Goal: Task Accomplishment & Management: Manage account settings

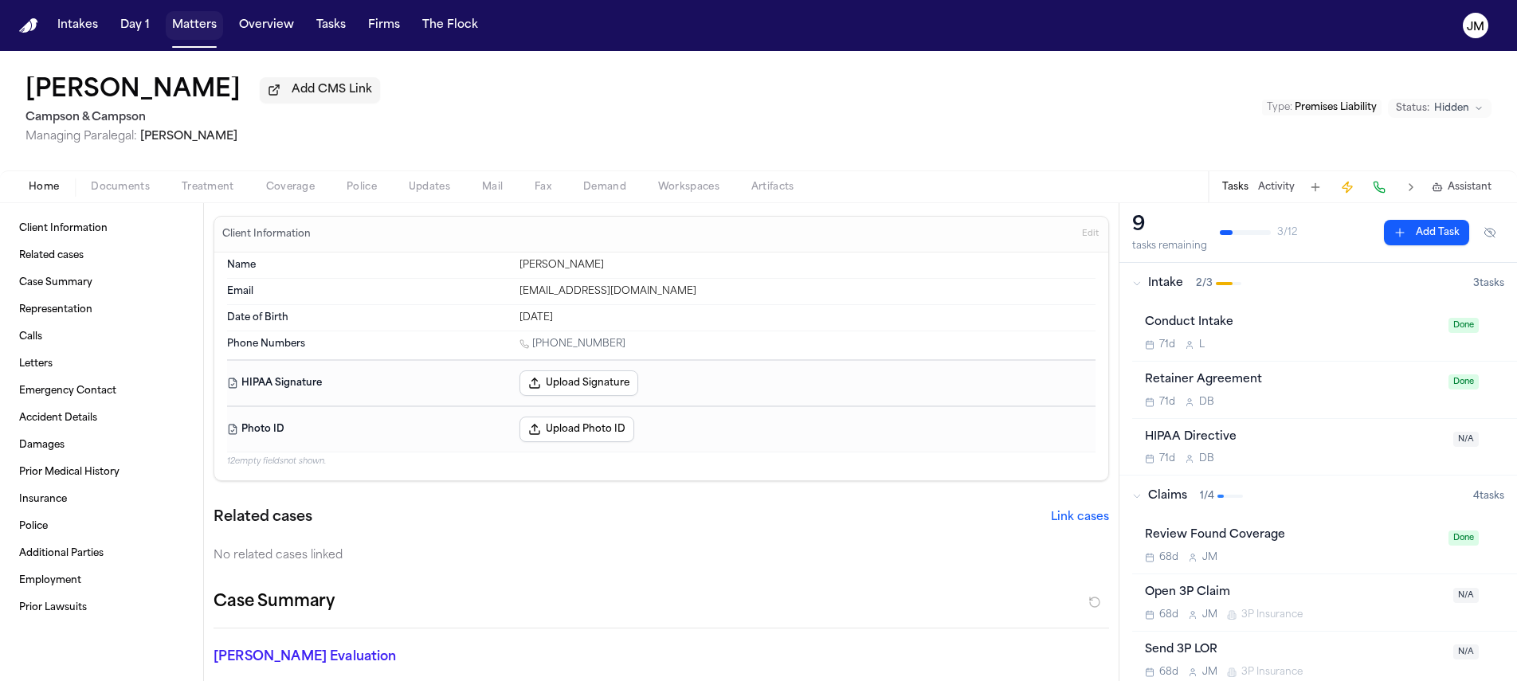
click at [183, 24] on button "Matters" at bounding box center [194, 25] width 57 height 29
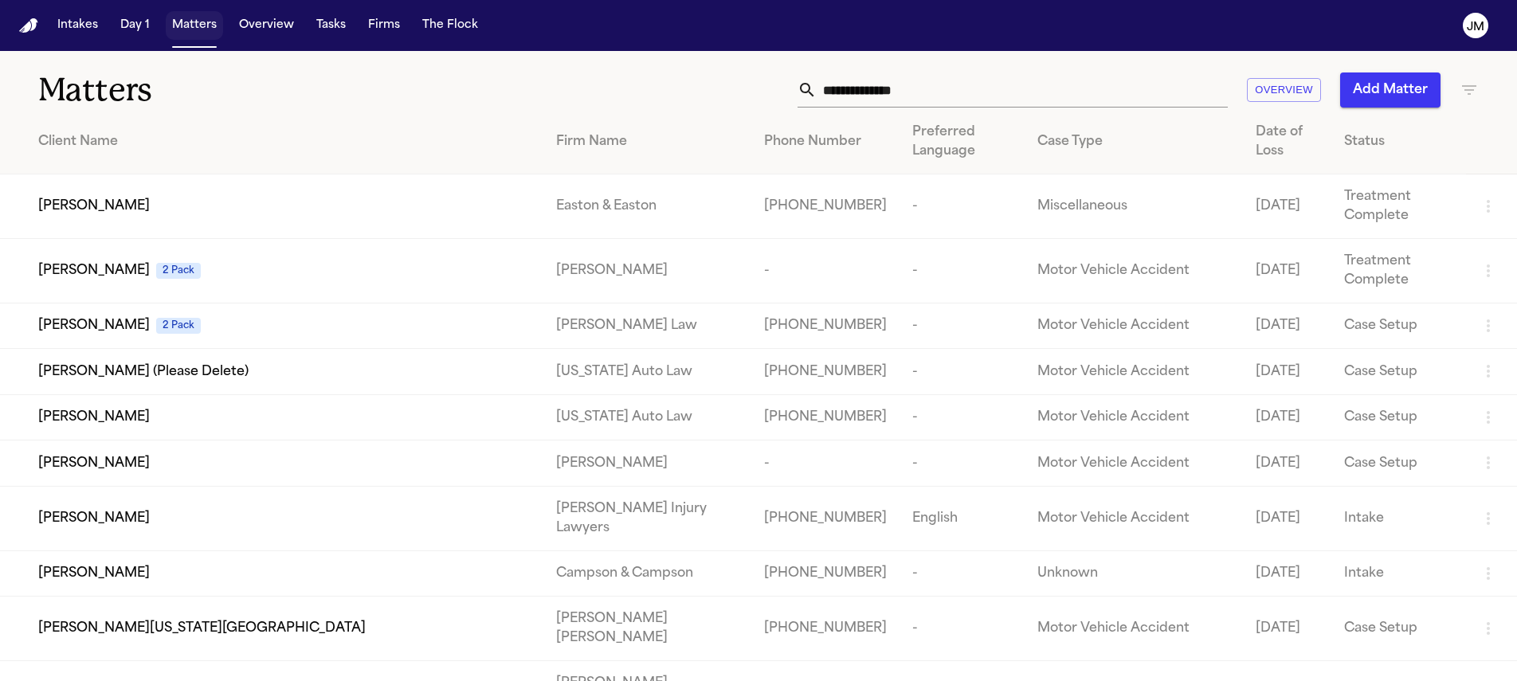
click at [194, 30] on button "Matters" at bounding box center [194, 25] width 57 height 29
click at [858, 103] on input "text" at bounding box center [1022, 90] width 411 height 35
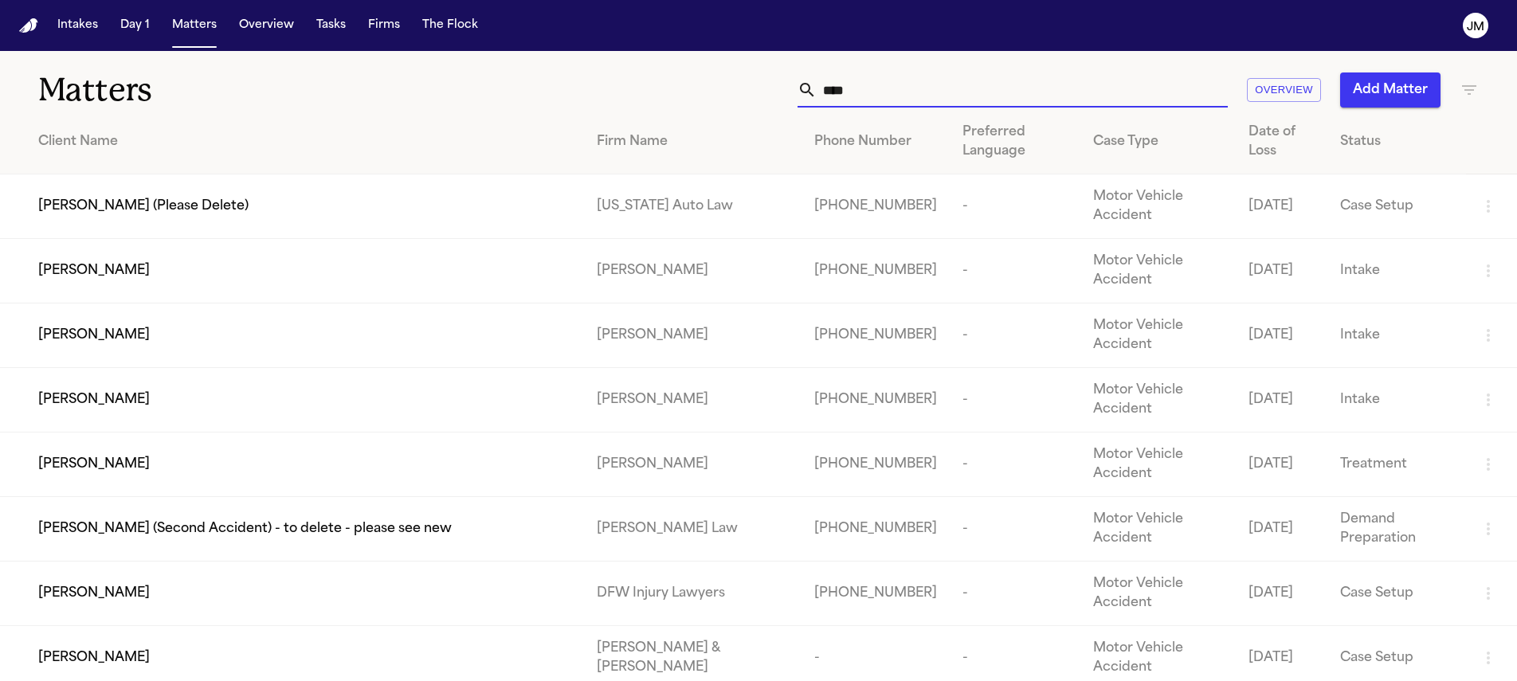
type input "****"
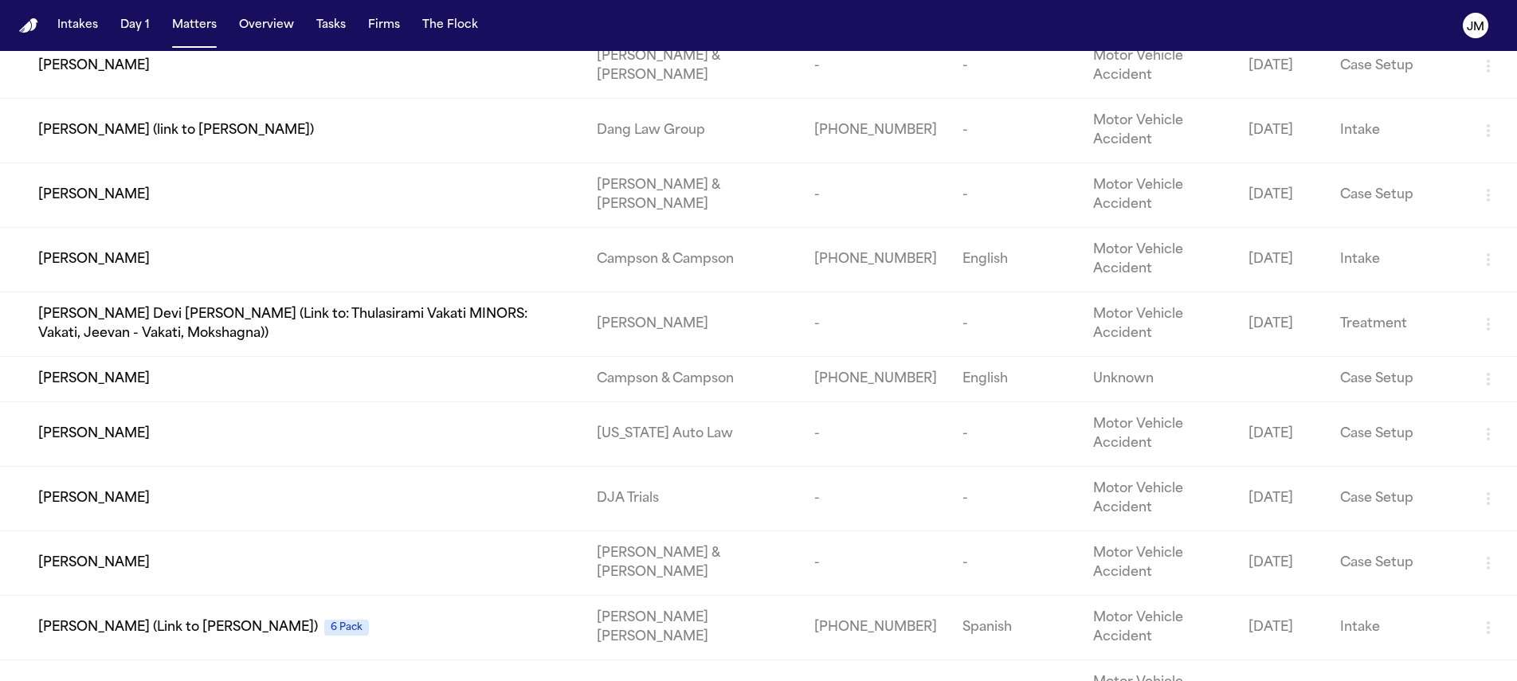
scroll to position [1007, 0]
click at [253, 388] on div "Samanthia Hall" at bounding box center [304, 378] width 533 height 19
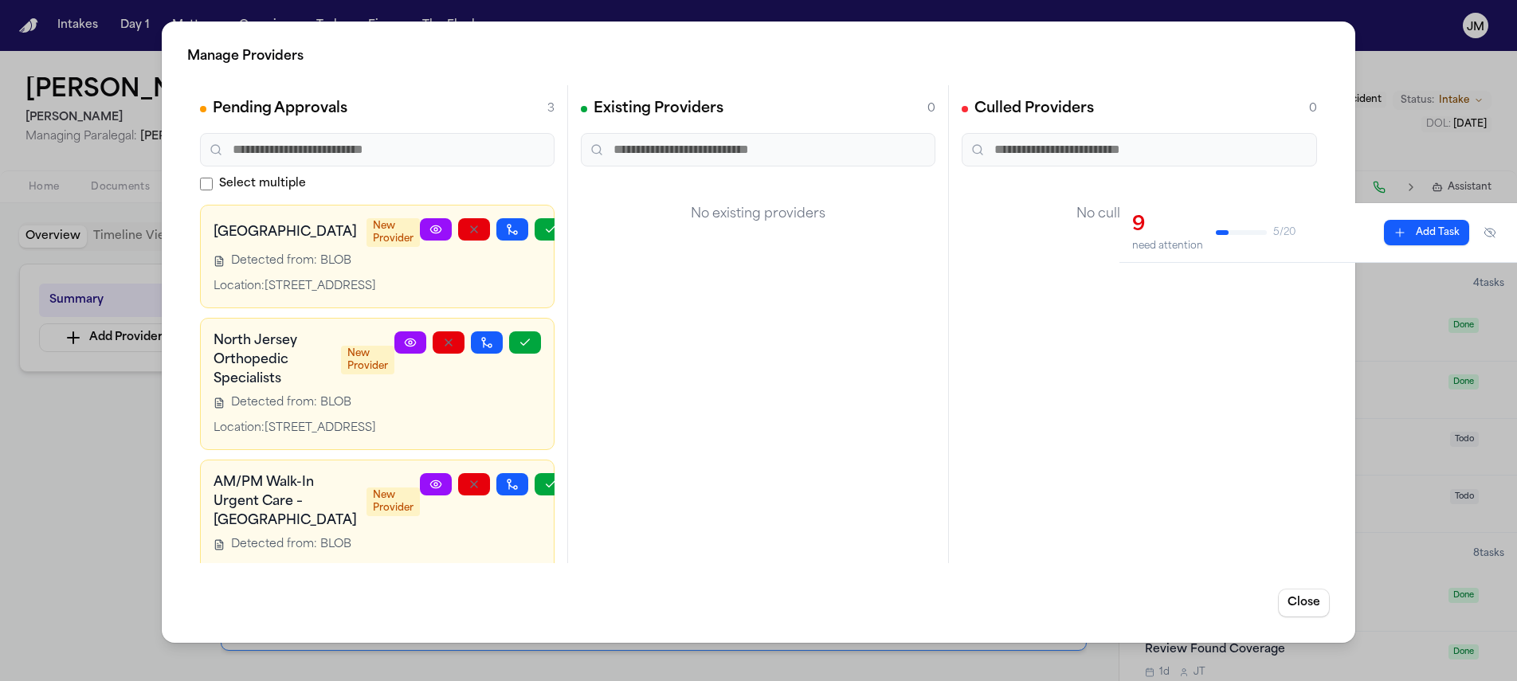
scroll to position [86, 0]
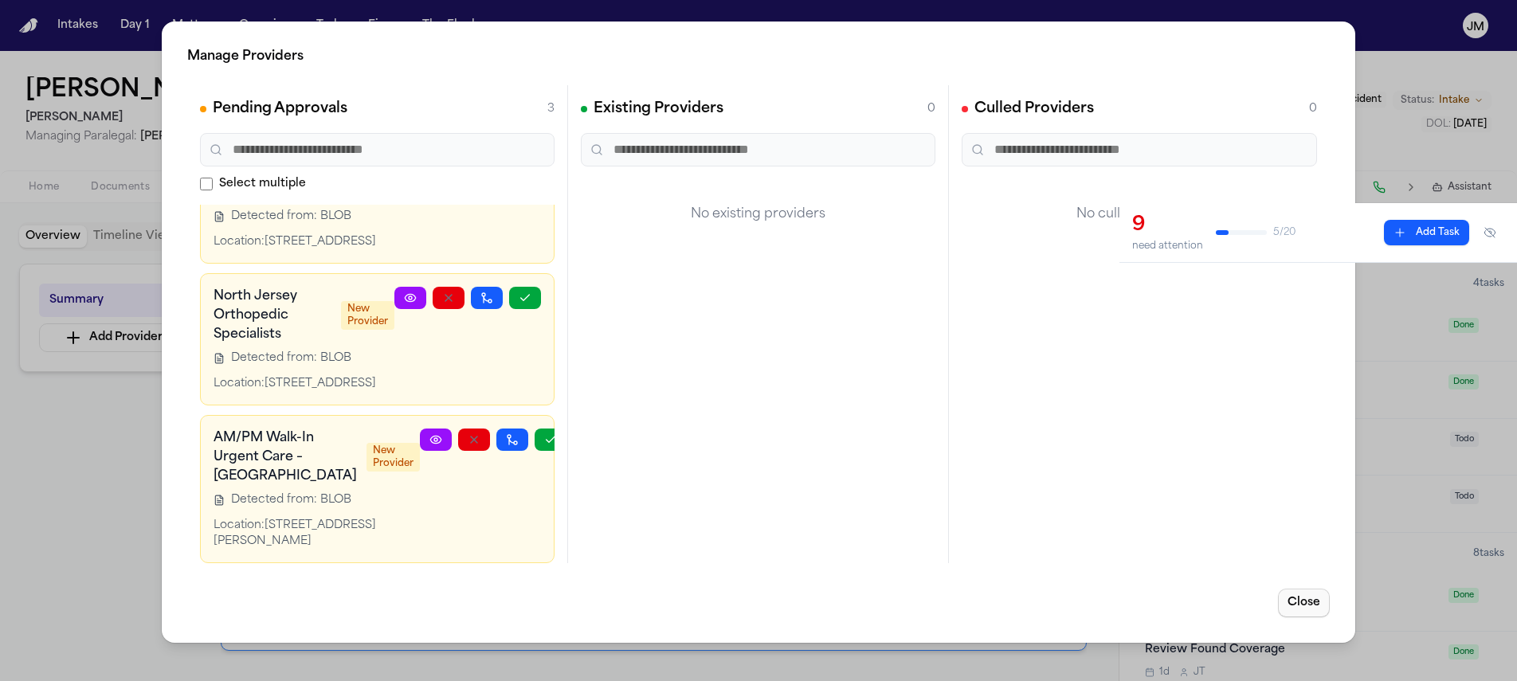
click at [1312, 610] on button "Close" at bounding box center [1304, 603] width 52 height 29
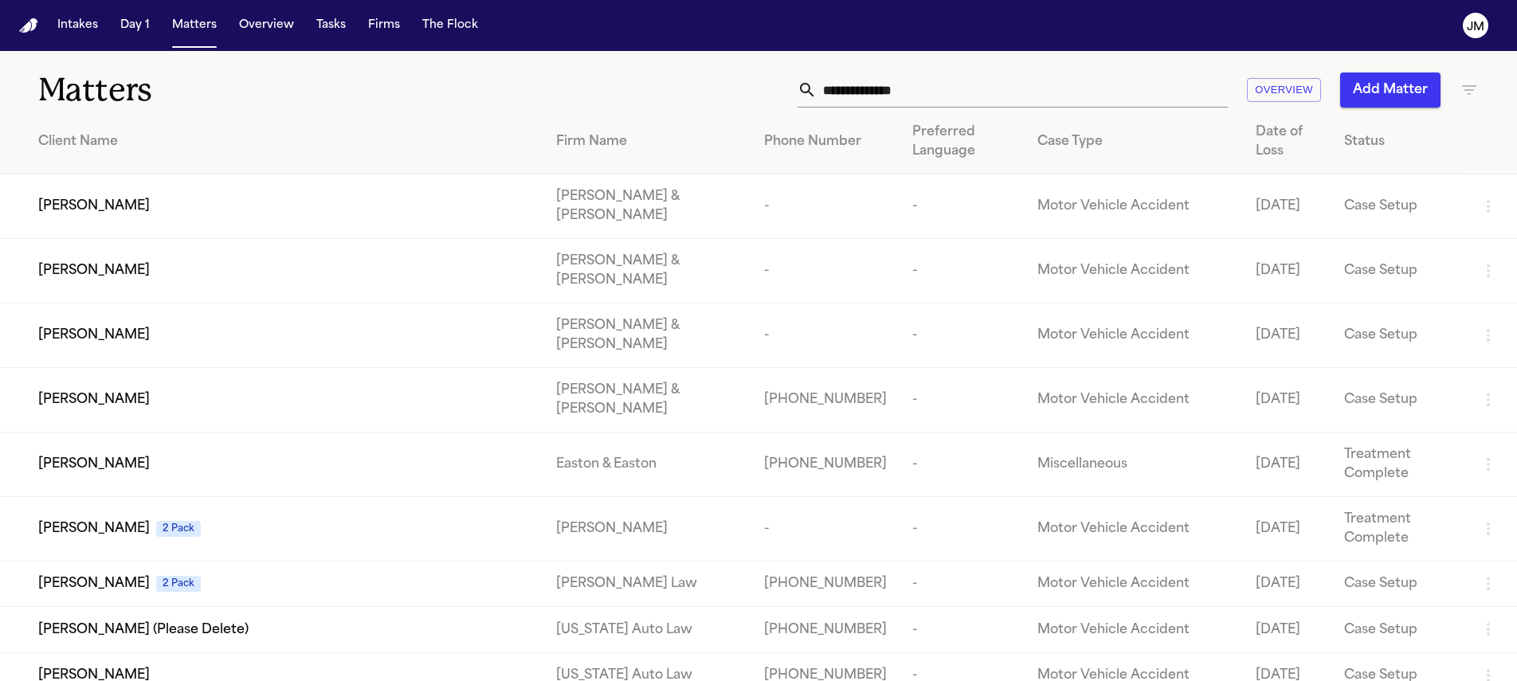
click at [934, 112] on th "Preferred Language" at bounding box center [963, 142] width 126 height 65
click at [931, 98] on input "text" at bounding box center [1022, 90] width 411 height 35
click at [930, 95] on input "text" at bounding box center [1022, 90] width 411 height 35
click at [905, 99] on input "text" at bounding box center [1022, 90] width 411 height 35
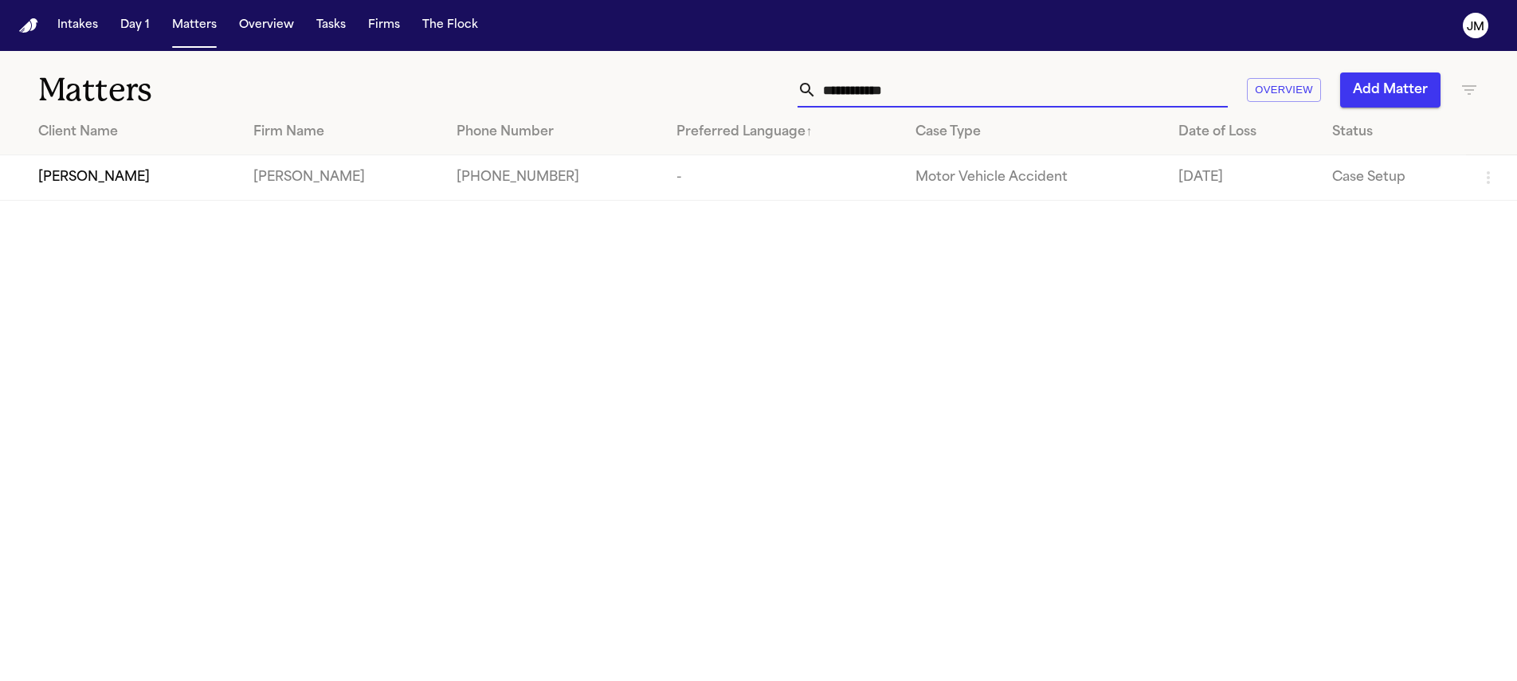
type input "**********"
click at [161, 173] on div "Charles Beck" at bounding box center [133, 177] width 190 height 19
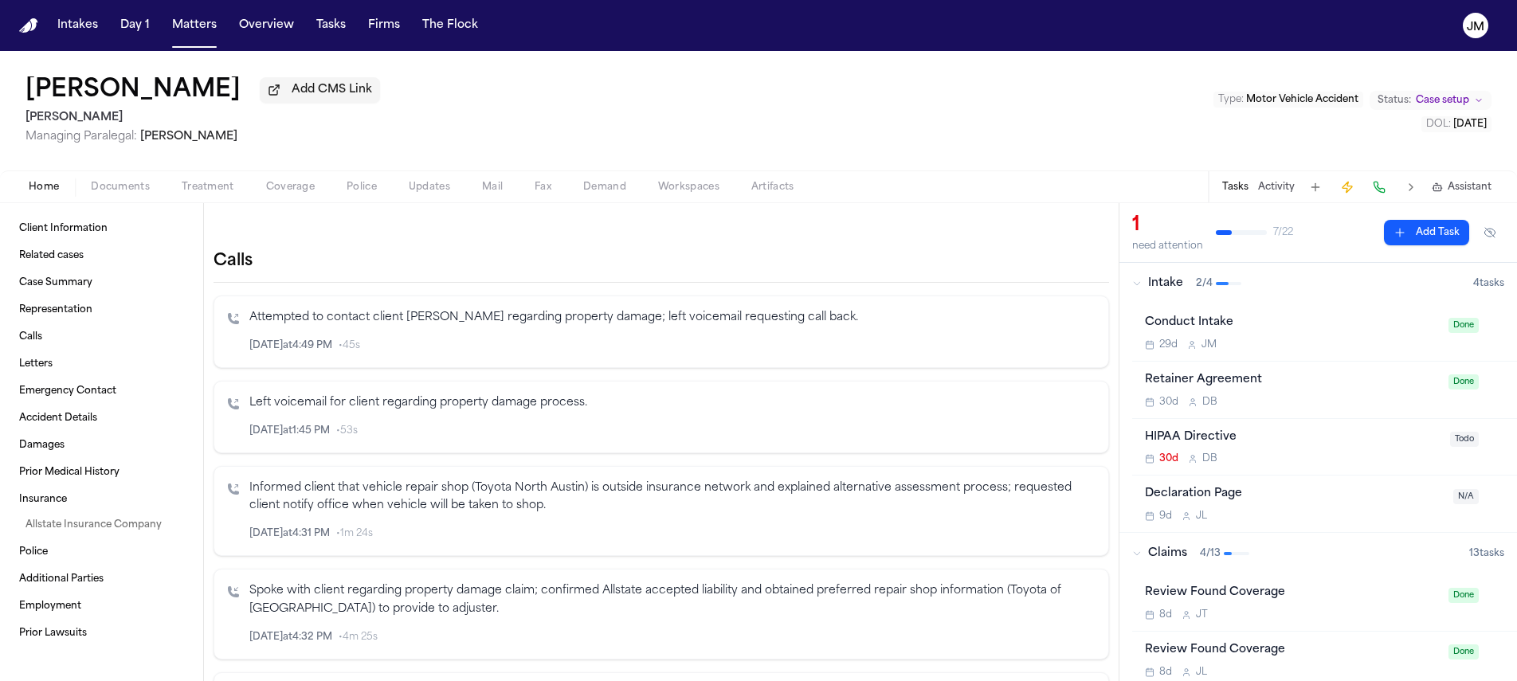
scroll to position [525, 0]
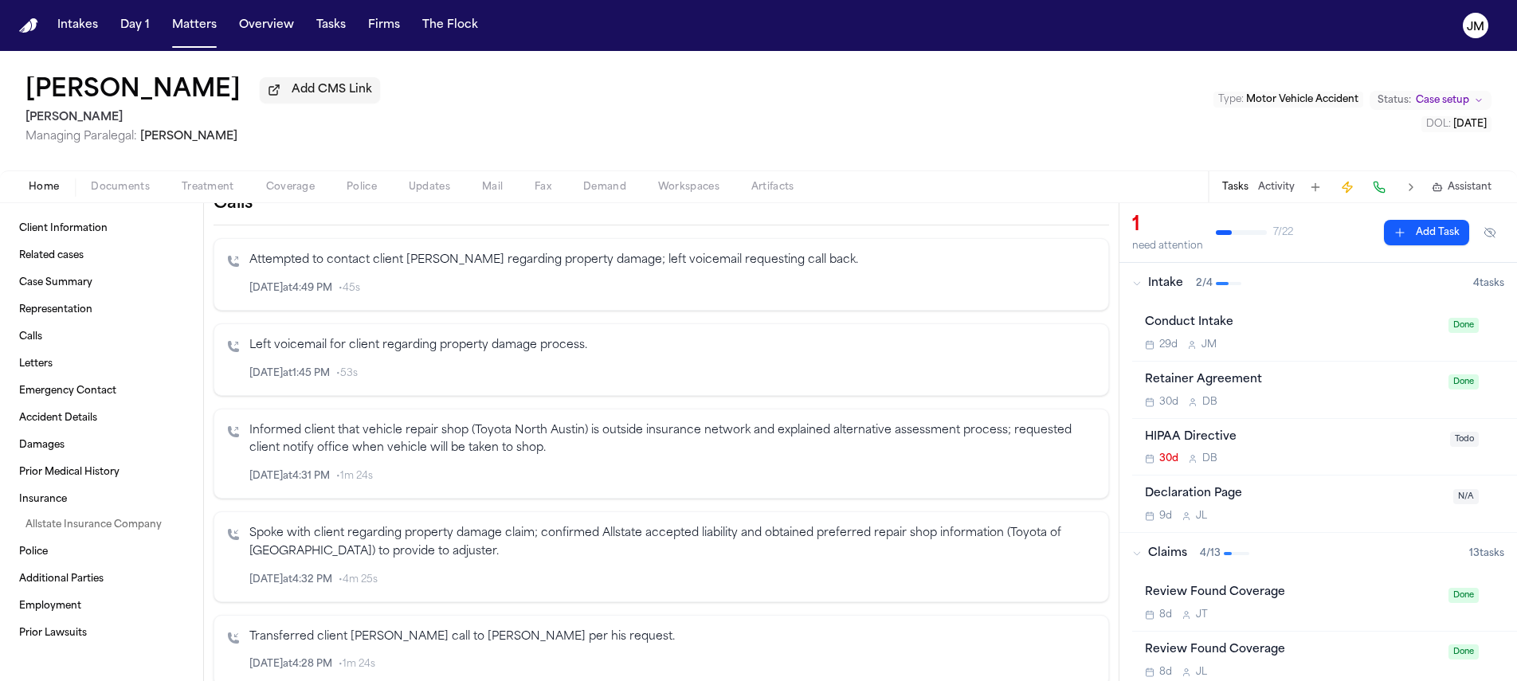
click at [265, 197] on span "button" at bounding box center [291, 196] width 68 height 2
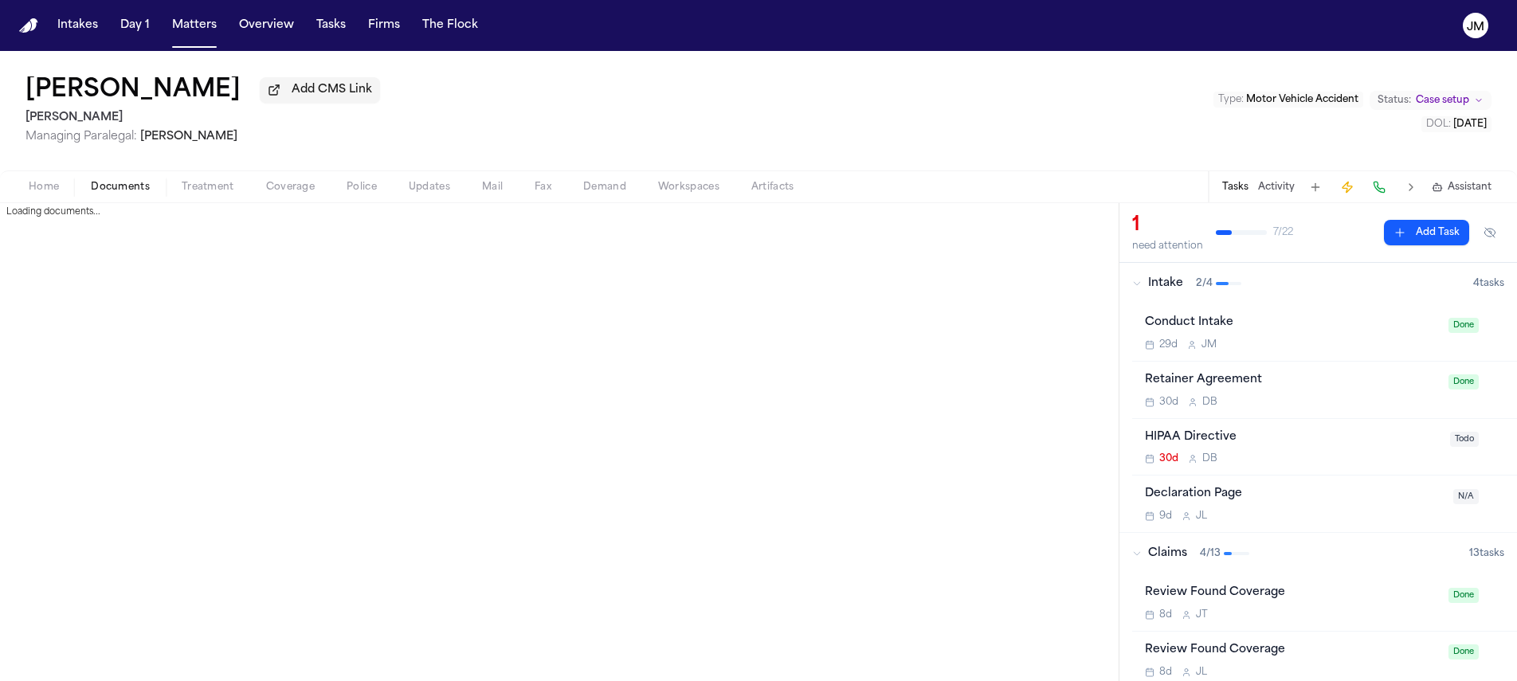
click at [135, 193] on span "Documents" at bounding box center [120, 187] width 59 height 13
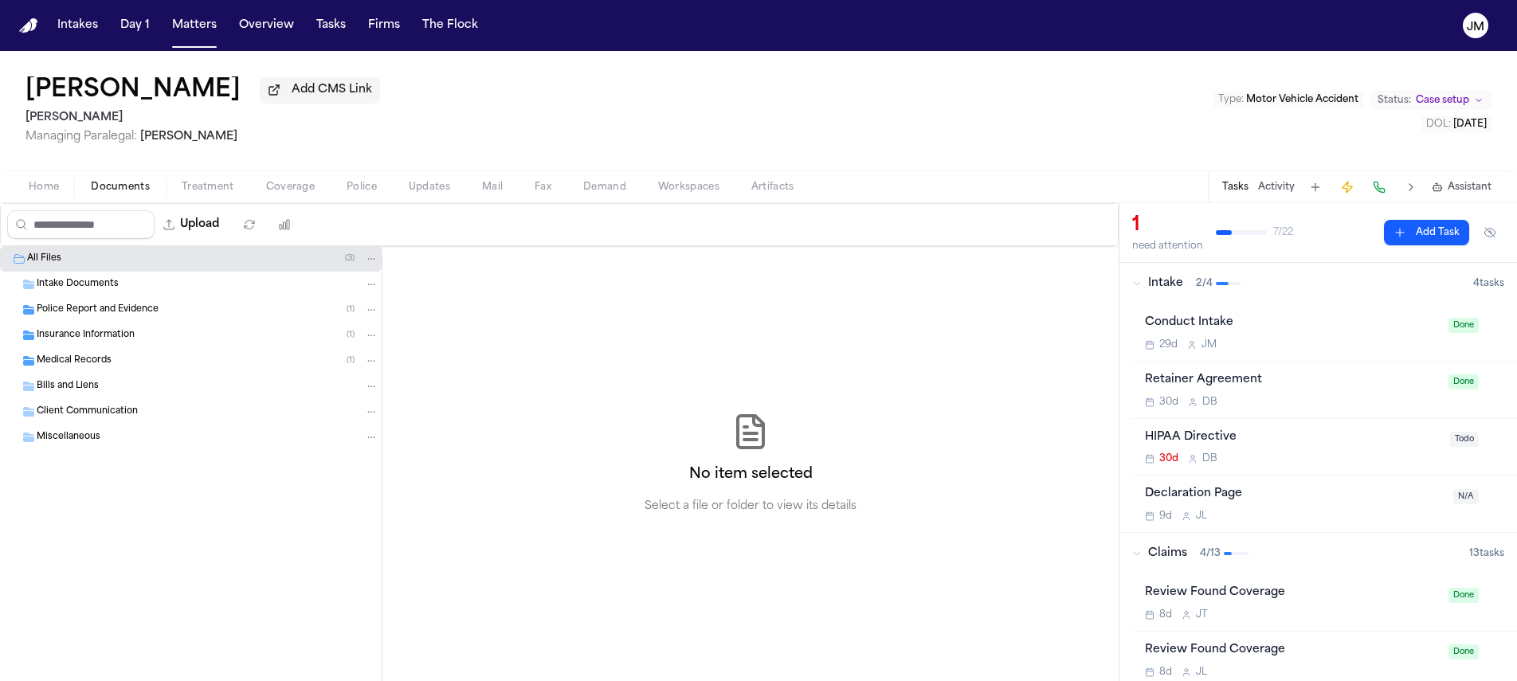
click at [95, 343] on div "Insurance Information ( 1 )" at bounding box center [208, 335] width 342 height 14
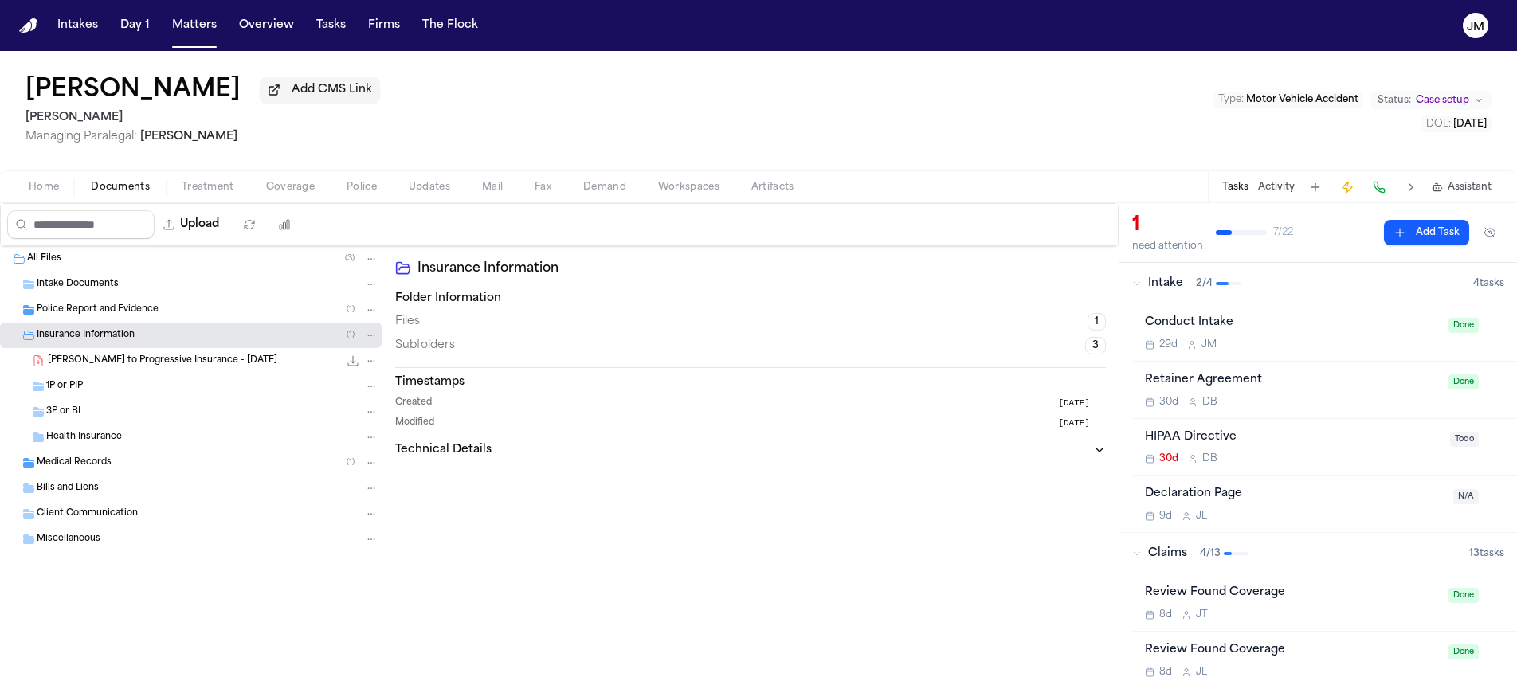
click at [159, 362] on span "C. Beck - LOR to Progressive Insurance - 9.15.25" at bounding box center [162, 362] width 229 height 14
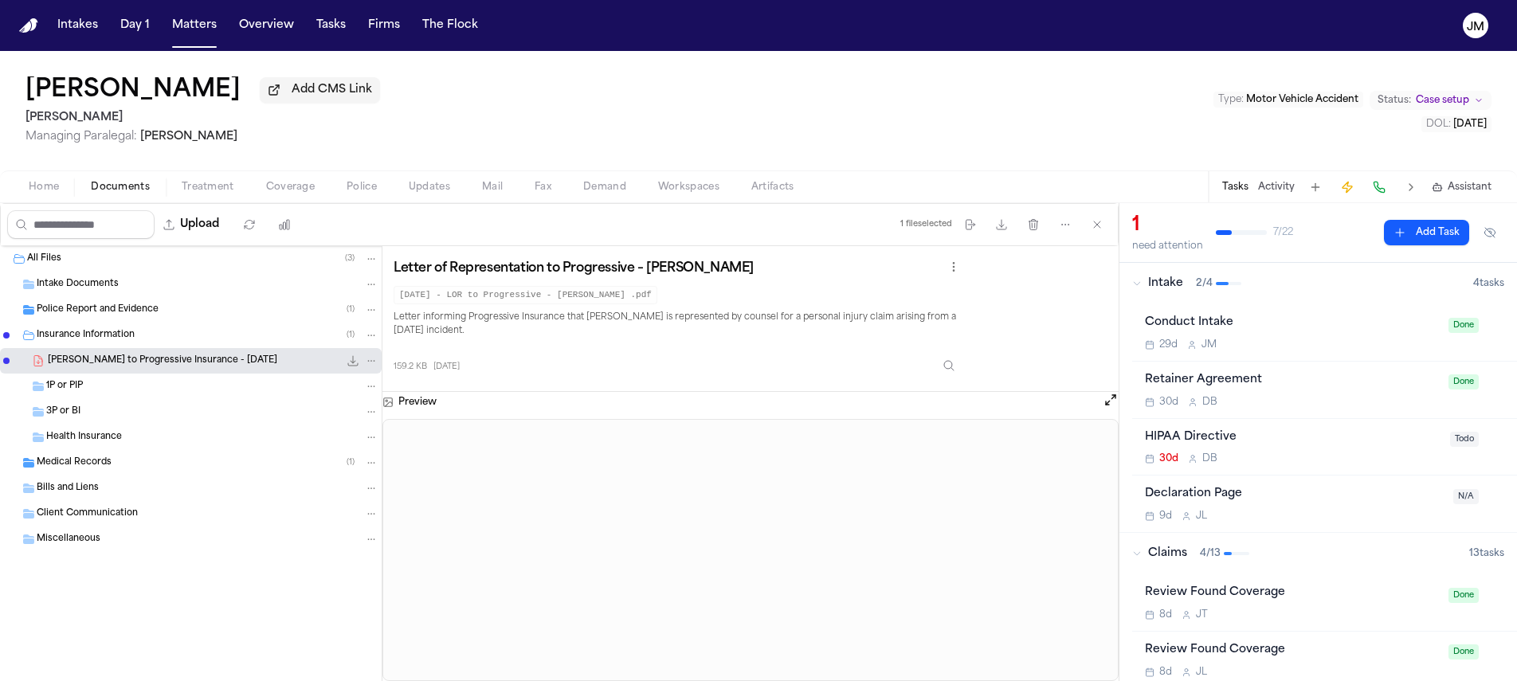
click at [288, 197] on span "button" at bounding box center [291, 196] width 68 height 2
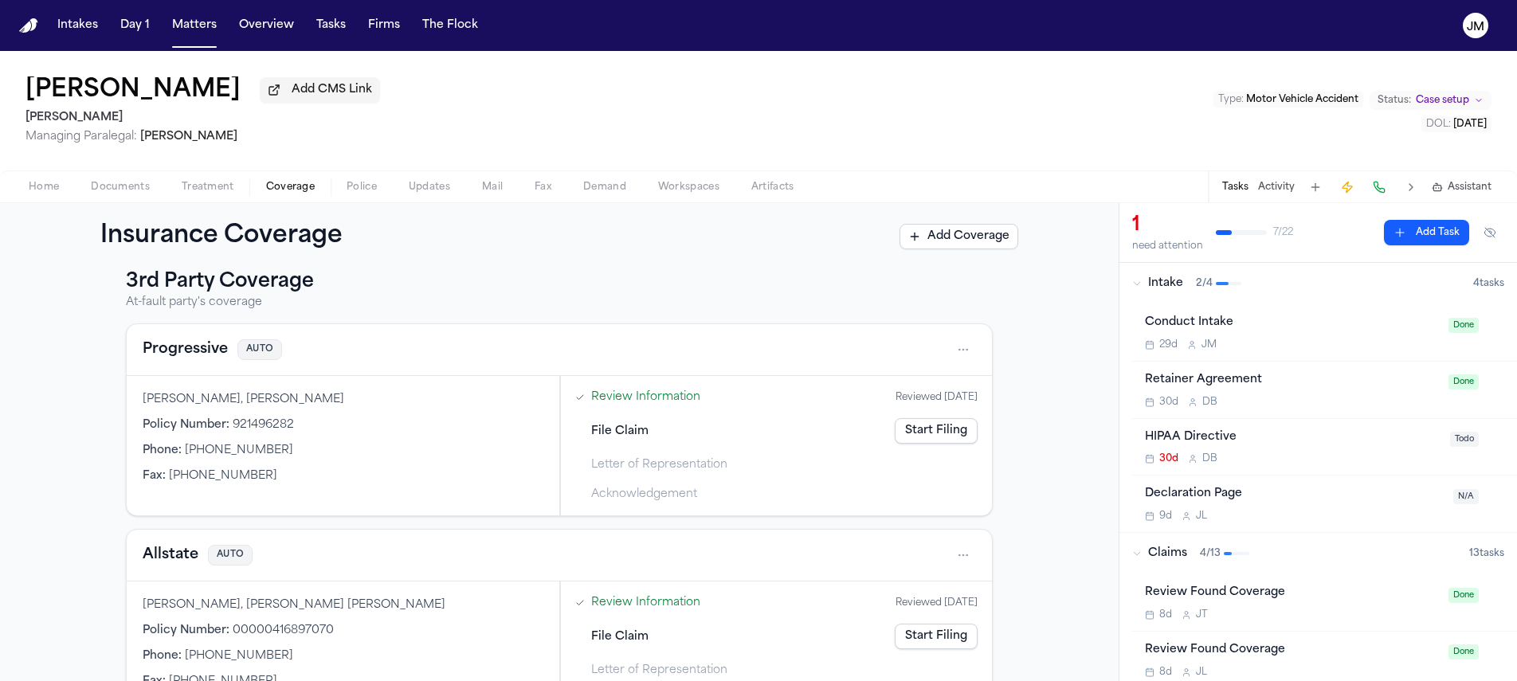
scroll to position [352, 0]
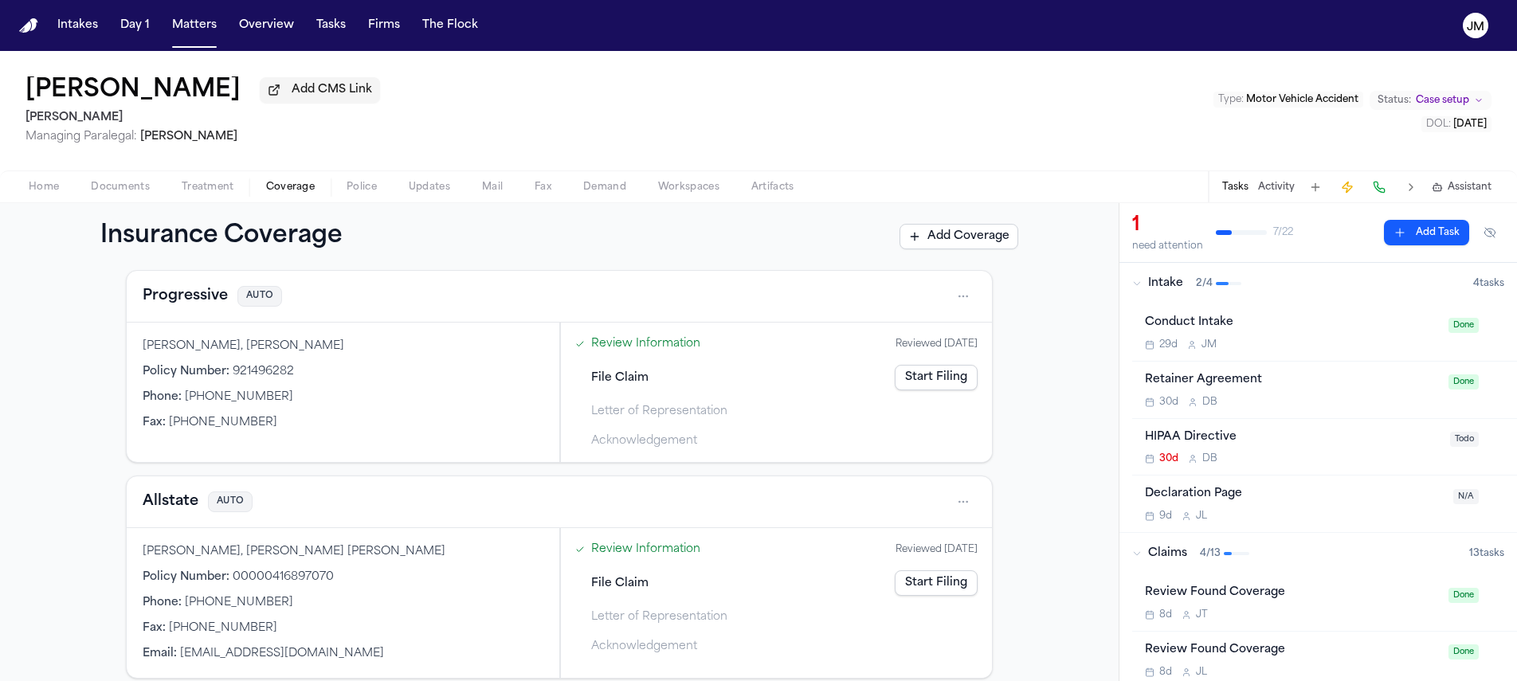
click at [962, 508] on html "Intakes Day 1 Matters Overview Tasks Firms The Flock JM Charles Beck Add CMS Li…" at bounding box center [758, 340] width 1517 height 681
click at [892, 543] on div "View coverage details" at bounding box center [907, 545] width 120 height 41
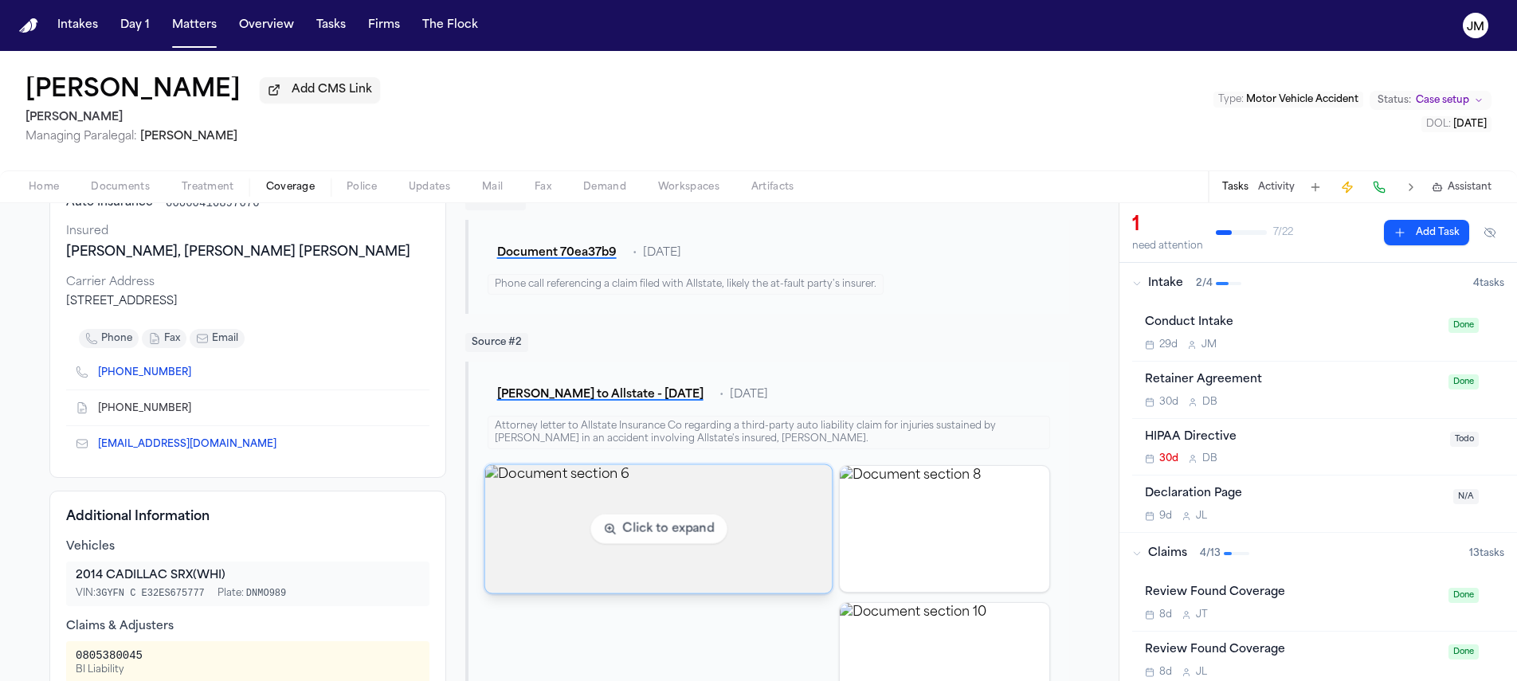
scroll to position [222, 0]
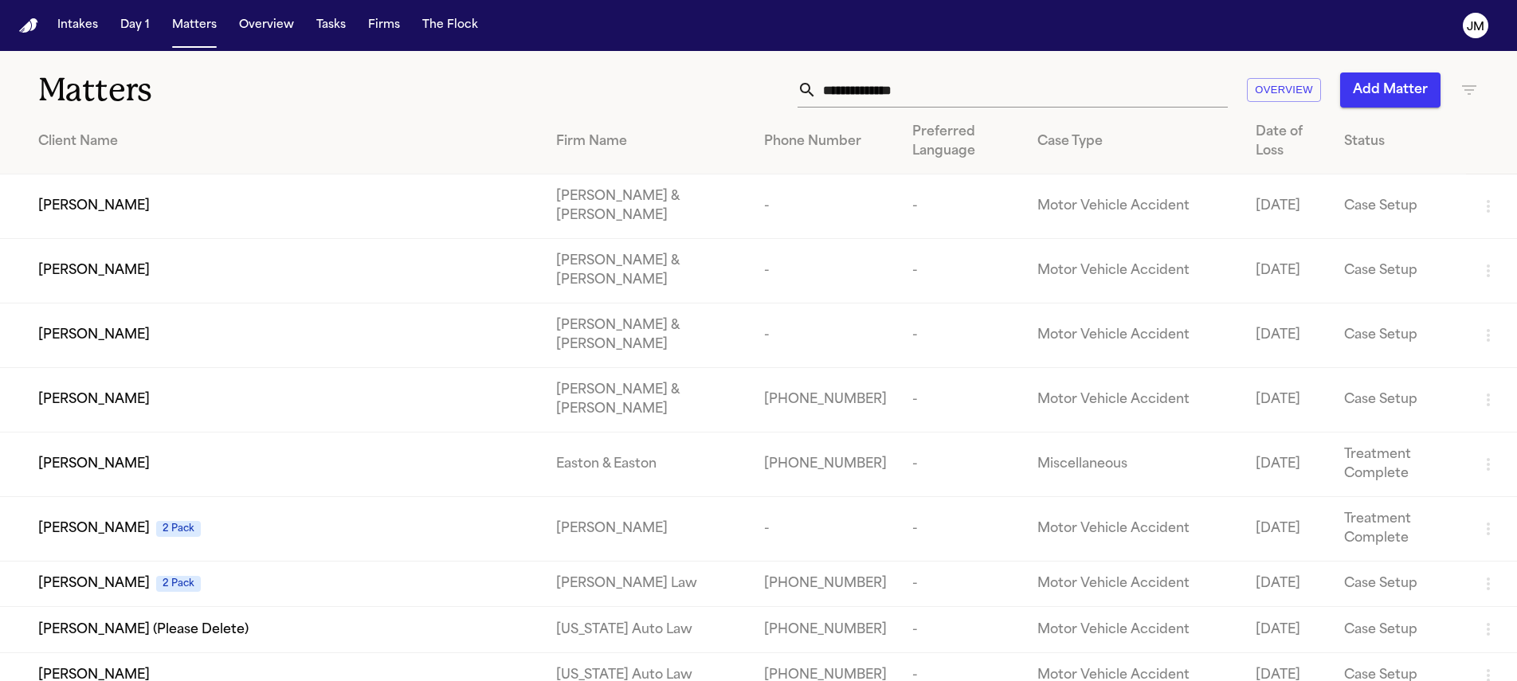
click at [909, 69] on div "Matters Overview Add Matter" at bounding box center [758, 80] width 1517 height 59
click at [912, 84] on input "text" at bounding box center [1022, 90] width 411 height 35
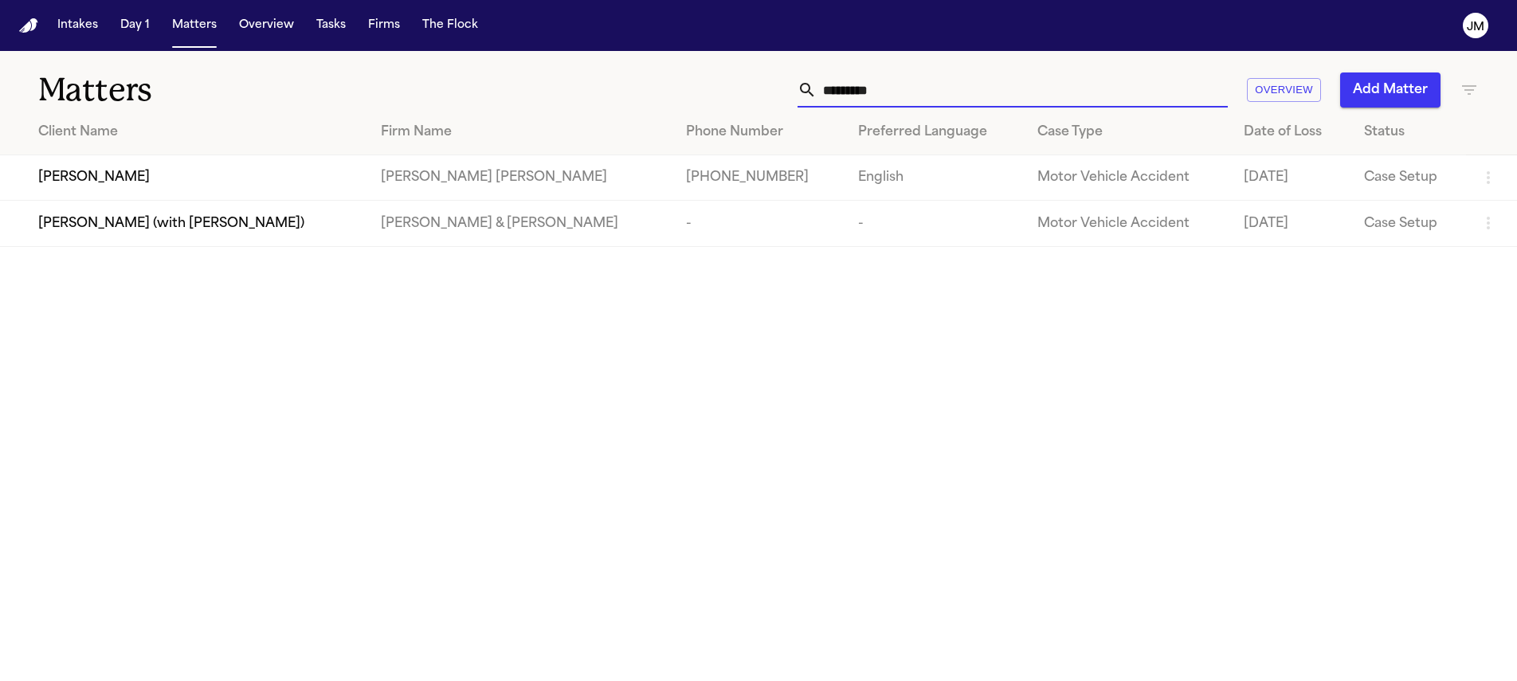
type input "*********"
click at [222, 194] on td "Amber Williams" at bounding box center [184, 177] width 368 height 45
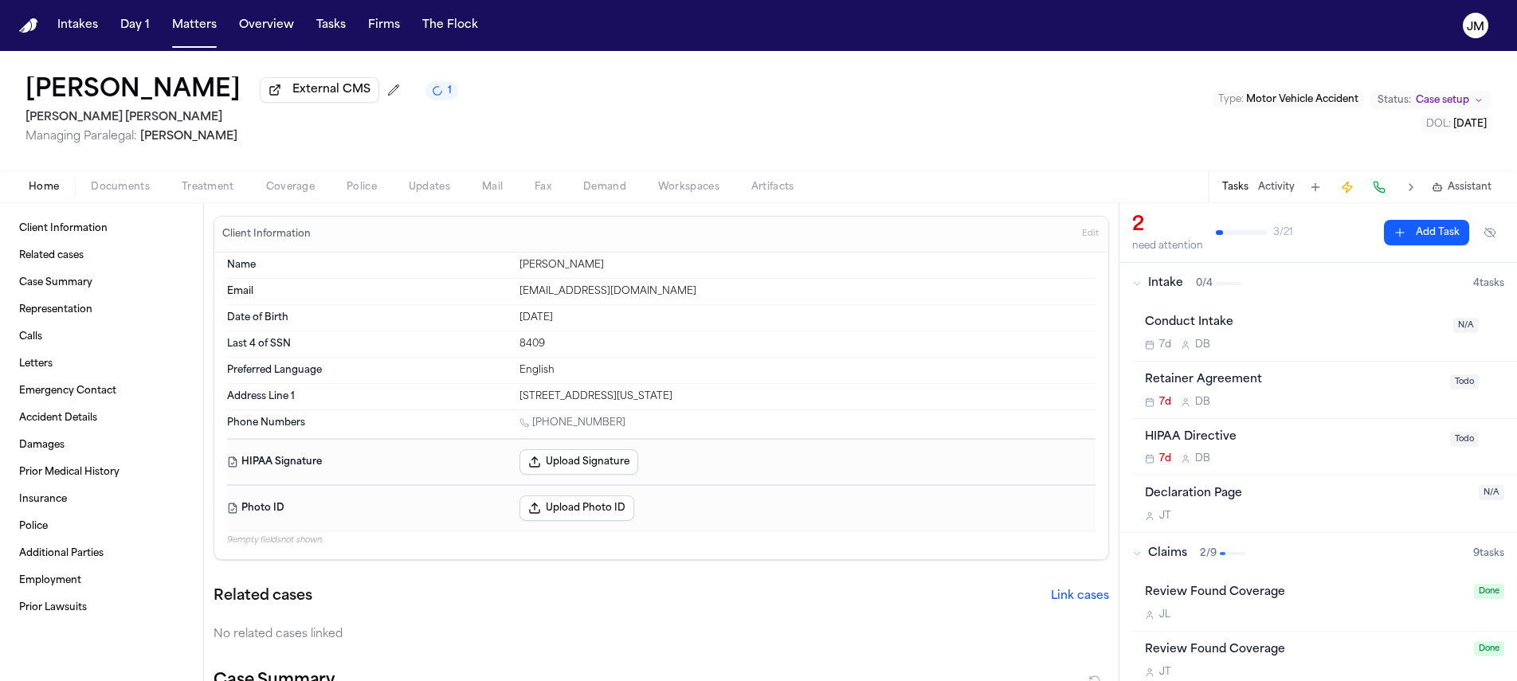
click at [131, 182] on span "Documents" at bounding box center [120, 187] width 59 height 13
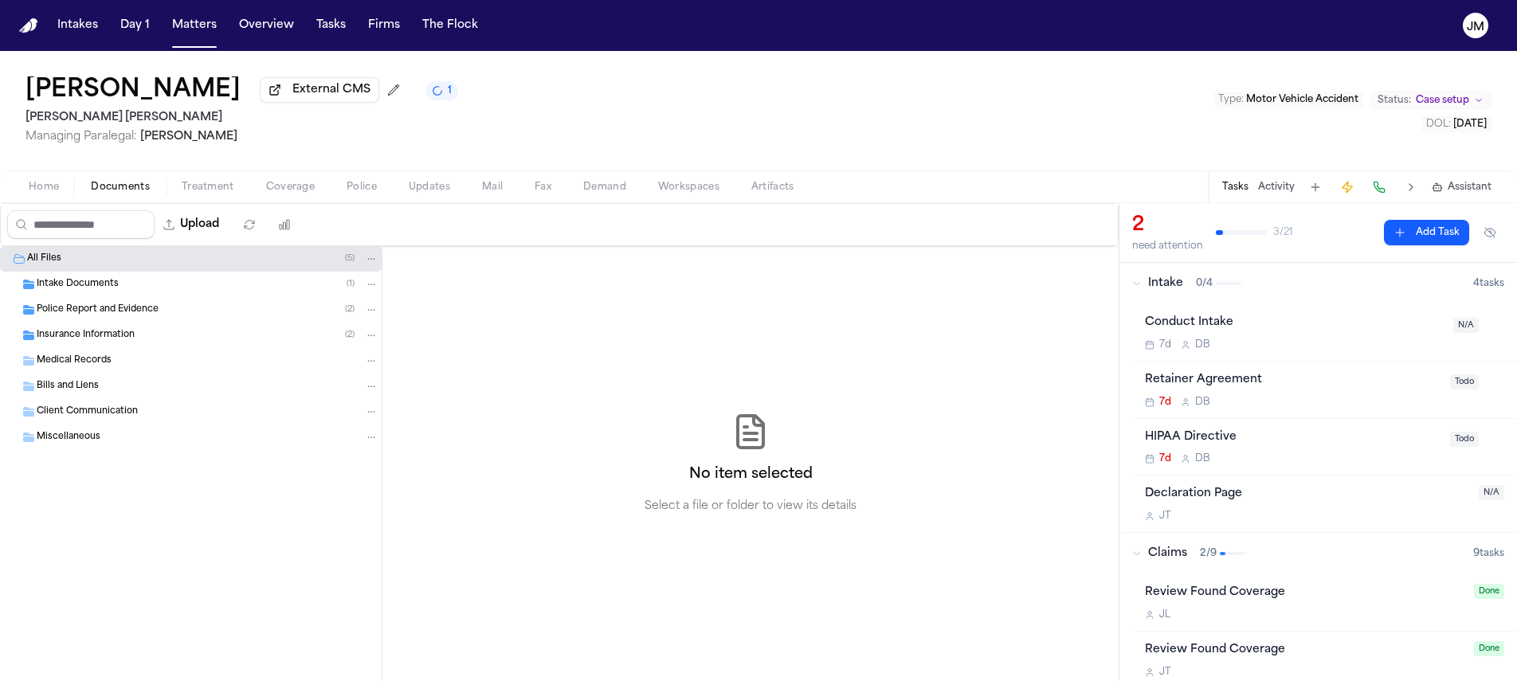
click at [163, 335] on div "Insurance Information ( 2 )" at bounding box center [208, 335] width 342 height 14
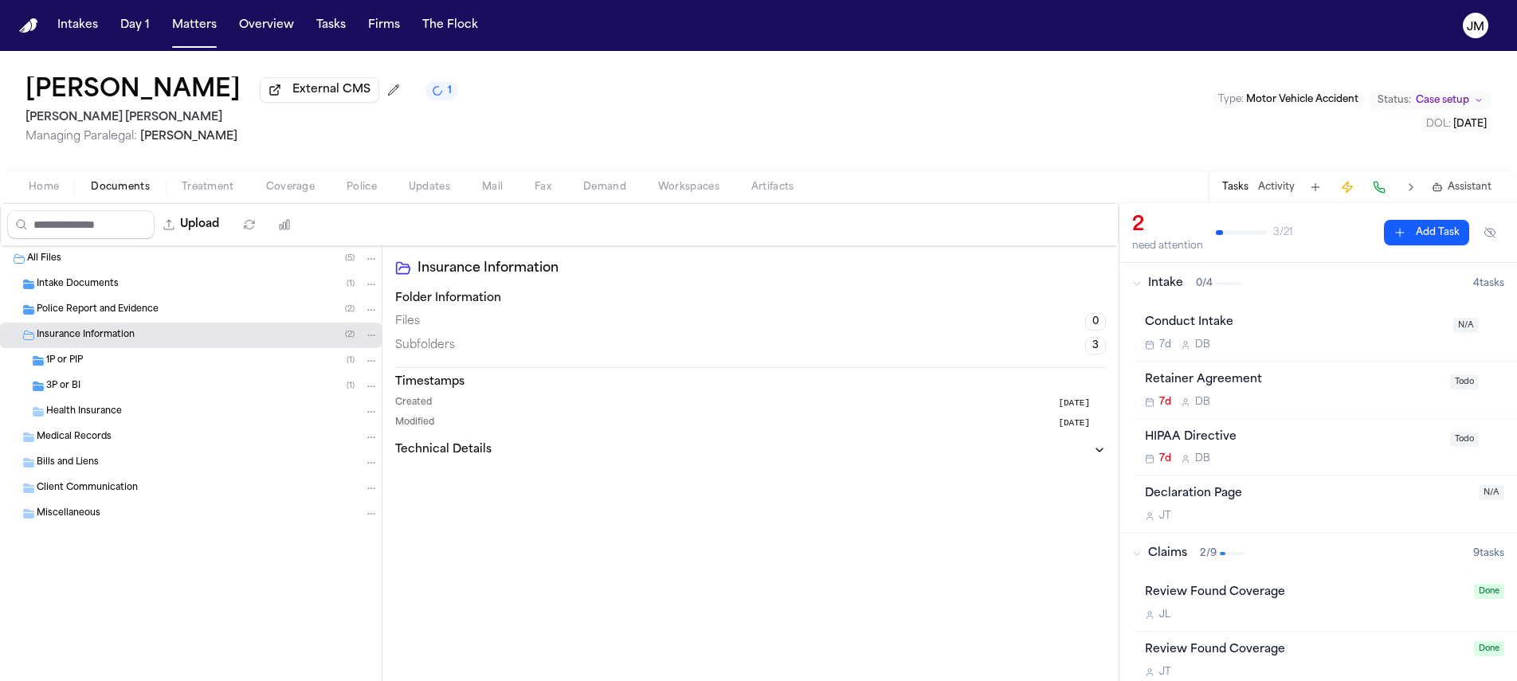
drag, startPoint x: 154, startPoint y: 385, endPoint x: 151, endPoint y: 394, distance: 9.3
click at [151, 394] on div "3P or BI ( 1 )" at bounding box center [212, 386] width 332 height 14
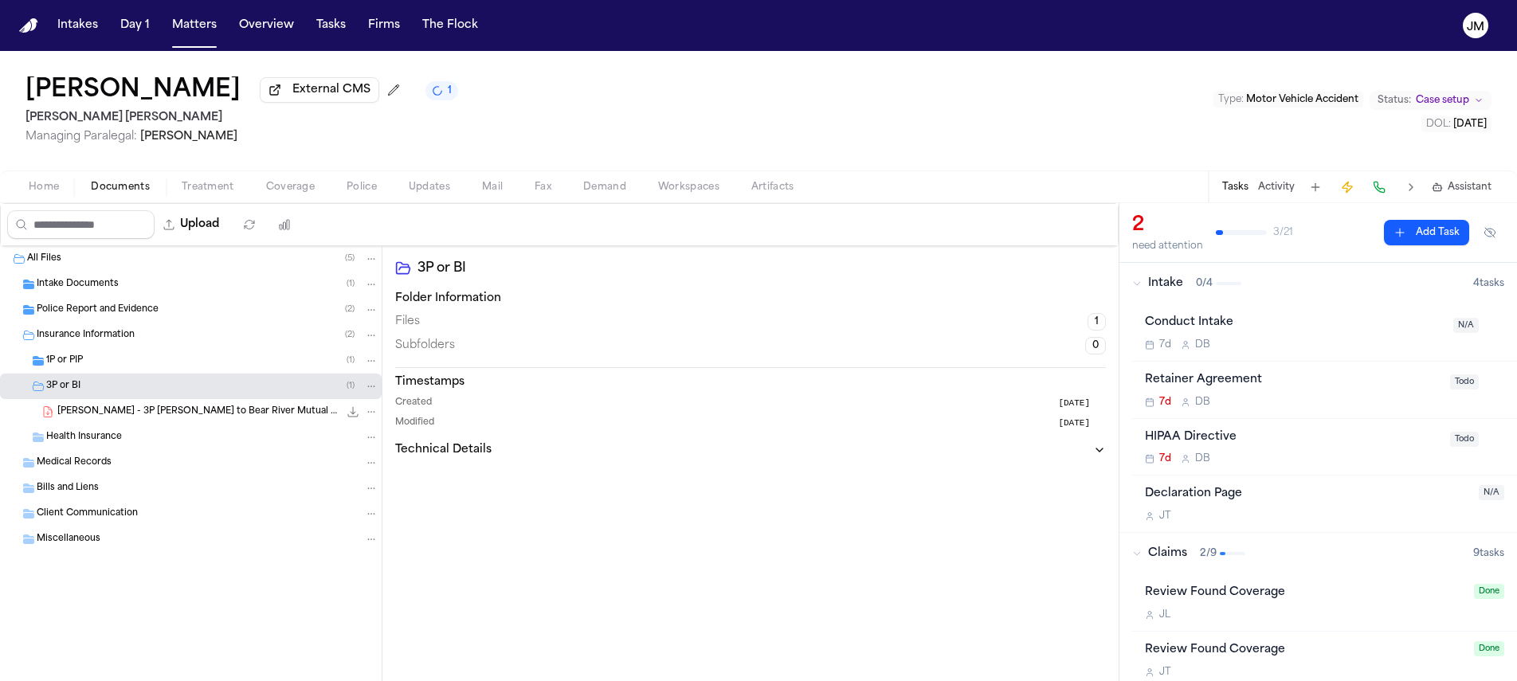
click at [202, 413] on span "A. Williams - 3P LOR to Bear River Mutual Insurance Company - 10.10.25" at bounding box center [197, 413] width 281 height 14
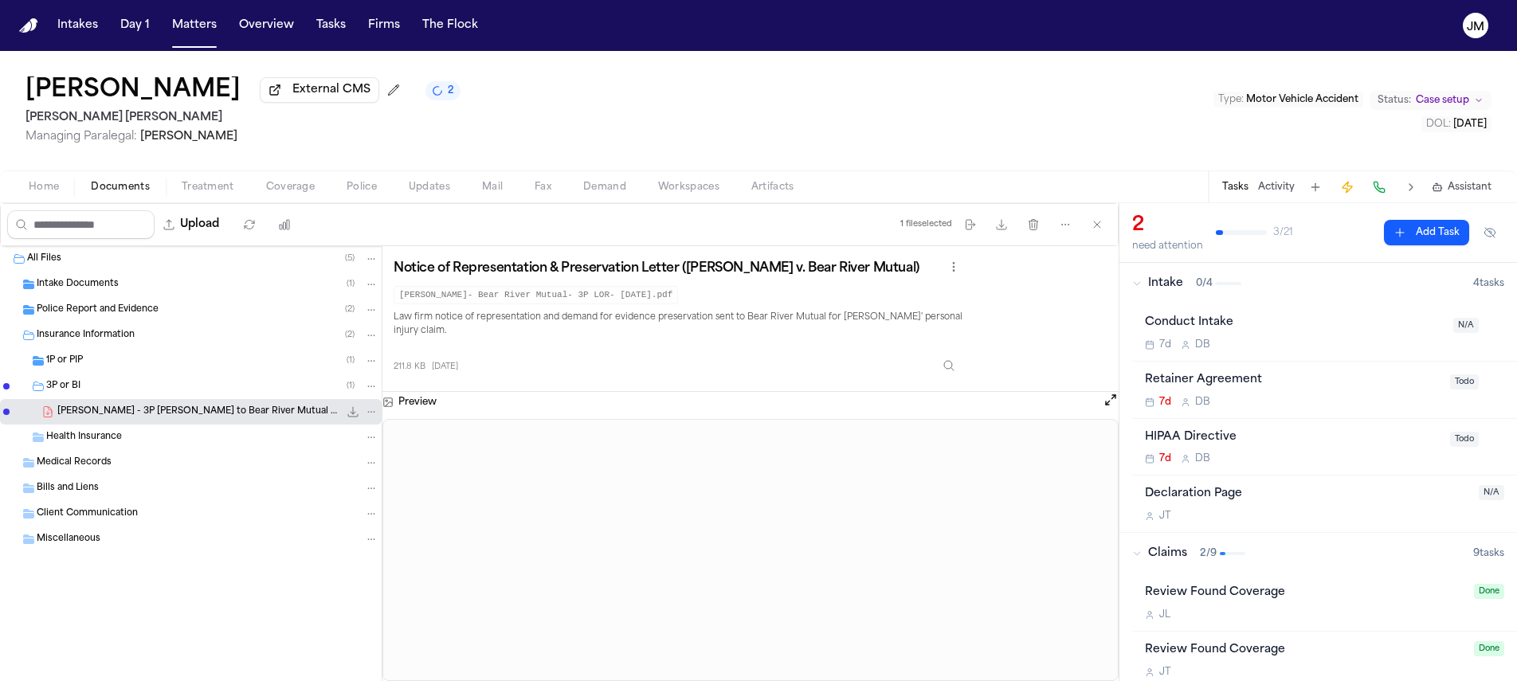
click at [302, 189] on span "Coverage" at bounding box center [290, 187] width 49 height 13
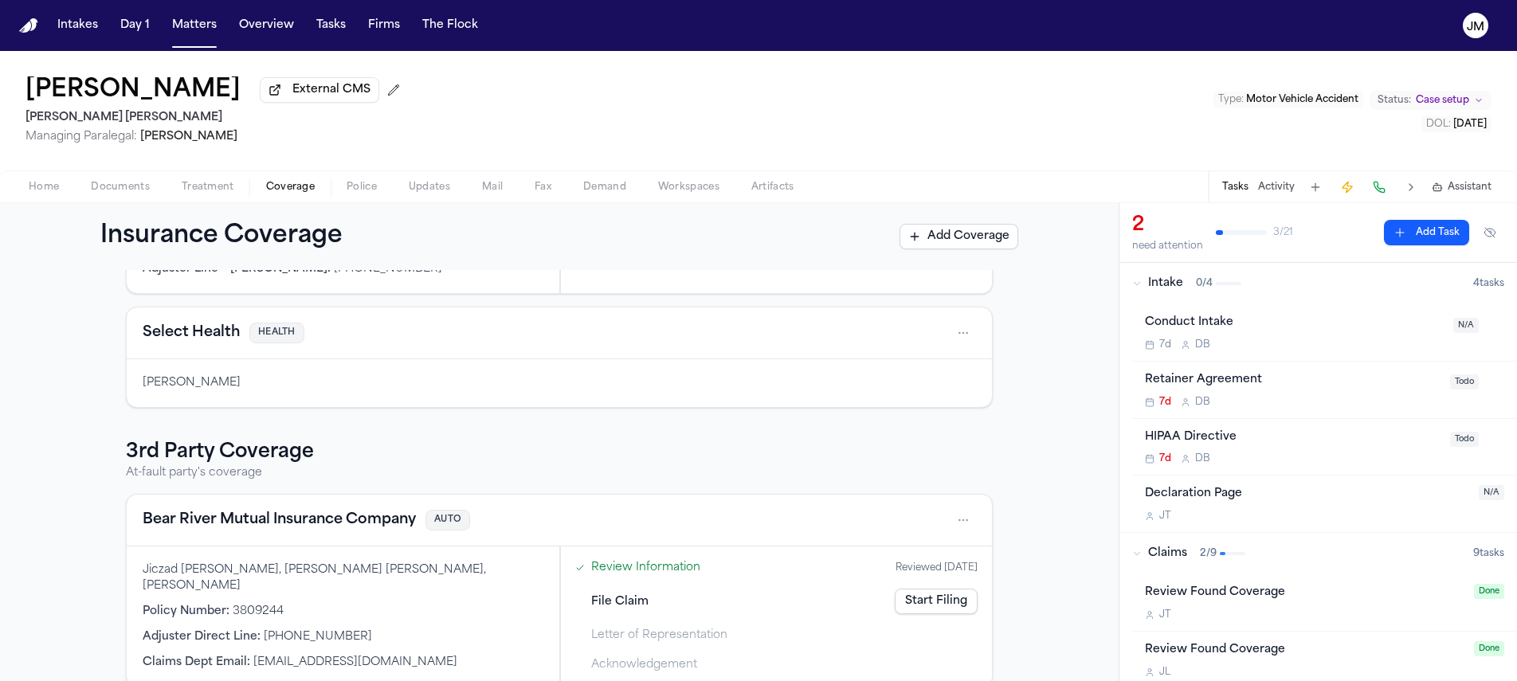
scroll to position [306, 0]
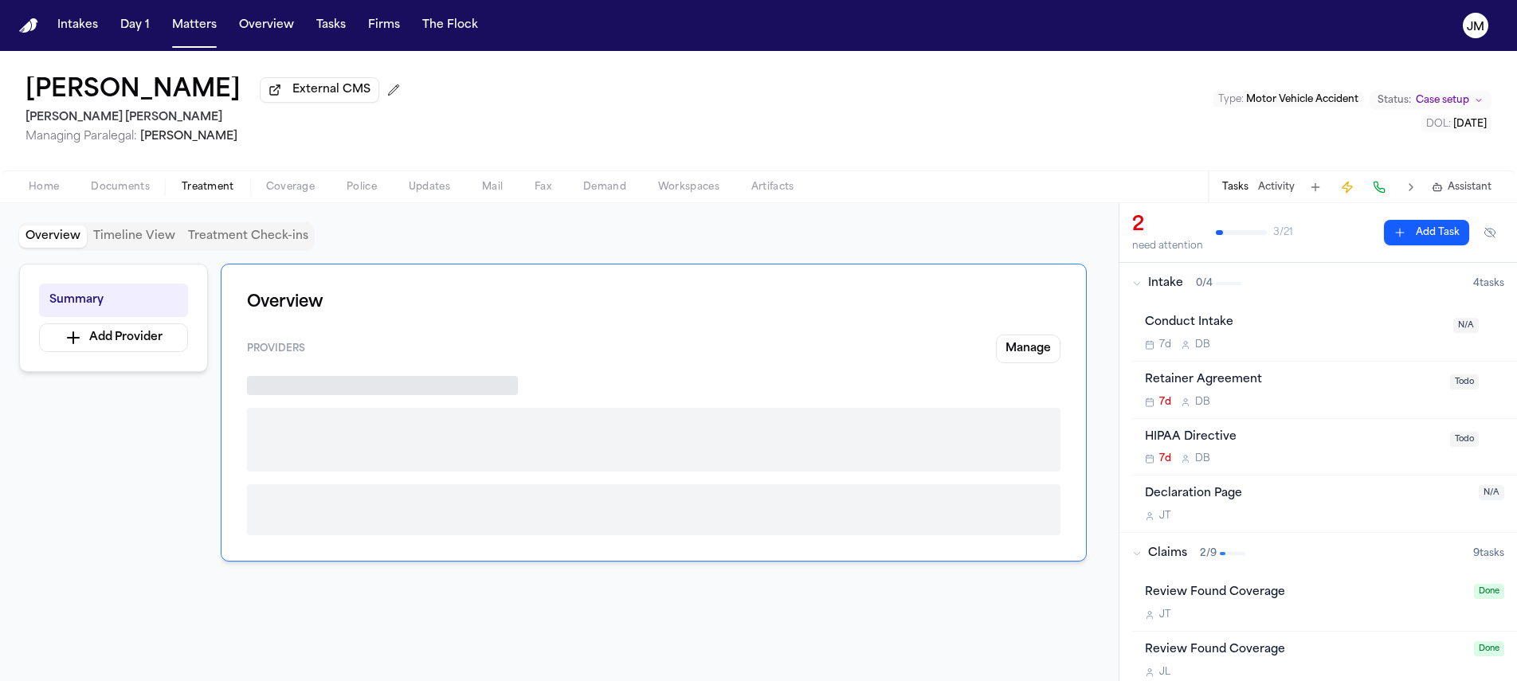
click at [223, 194] on span "Treatment" at bounding box center [208, 187] width 53 height 13
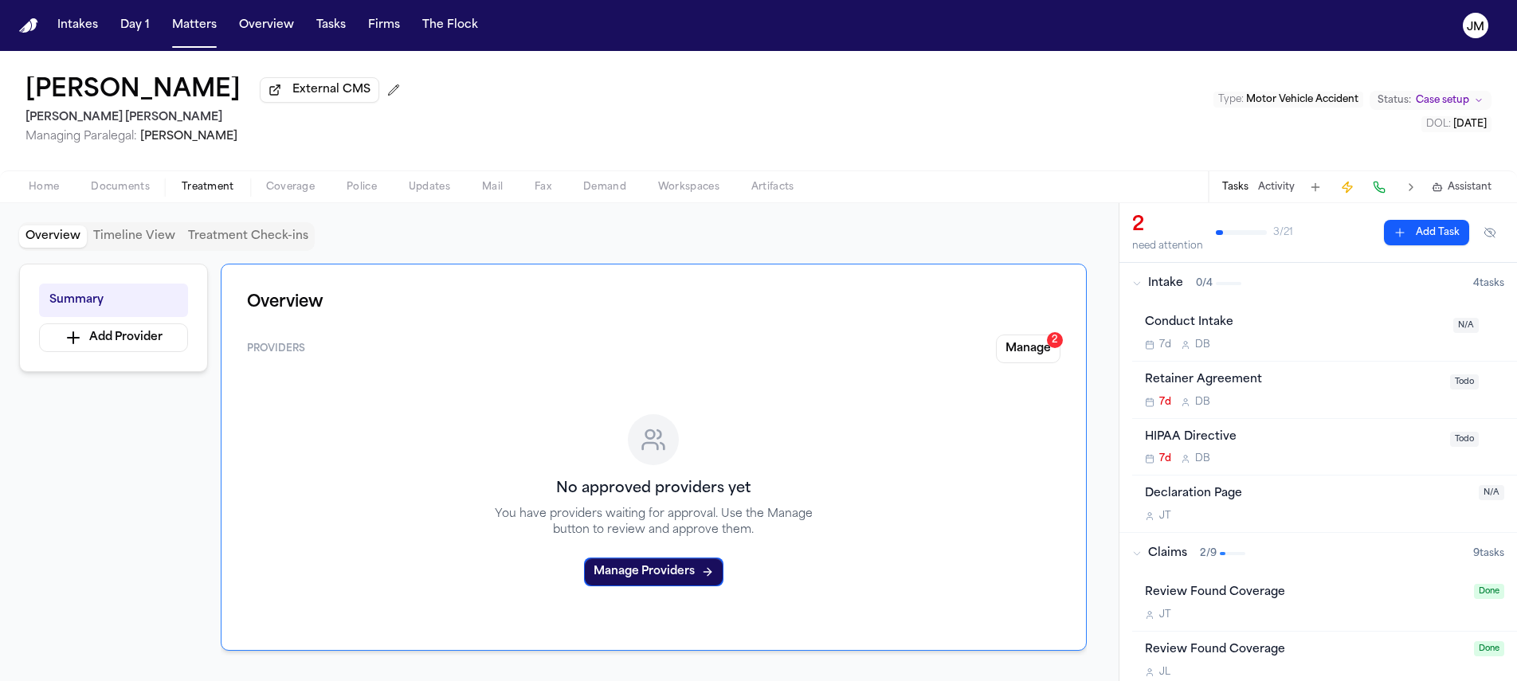
click at [293, 200] on div "Home Documents Treatment Coverage Police Updates Mail Fax Demand Workspaces Art…" at bounding box center [758, 187] width 1517 height 32
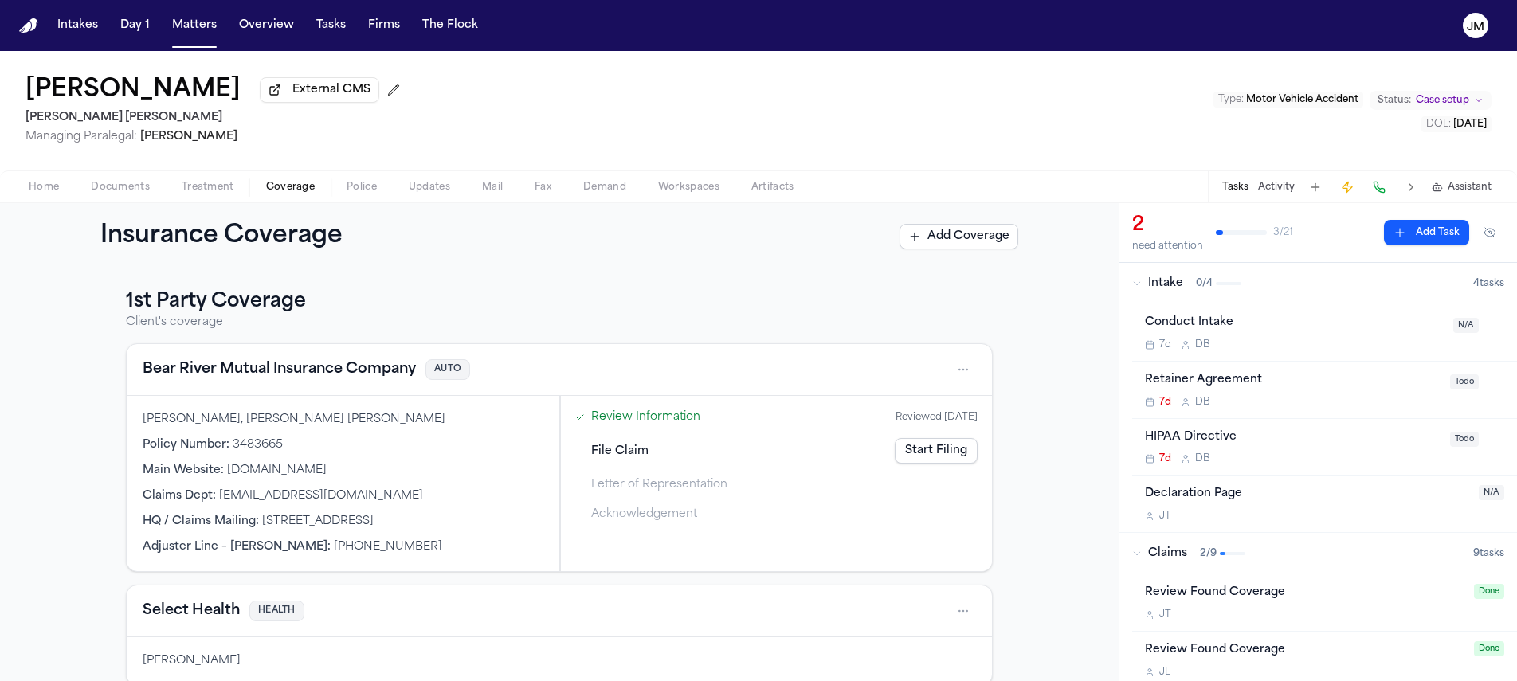
click at [293, 194] on span "Coverage" at bounding box center [290, 187] width 49 height 13
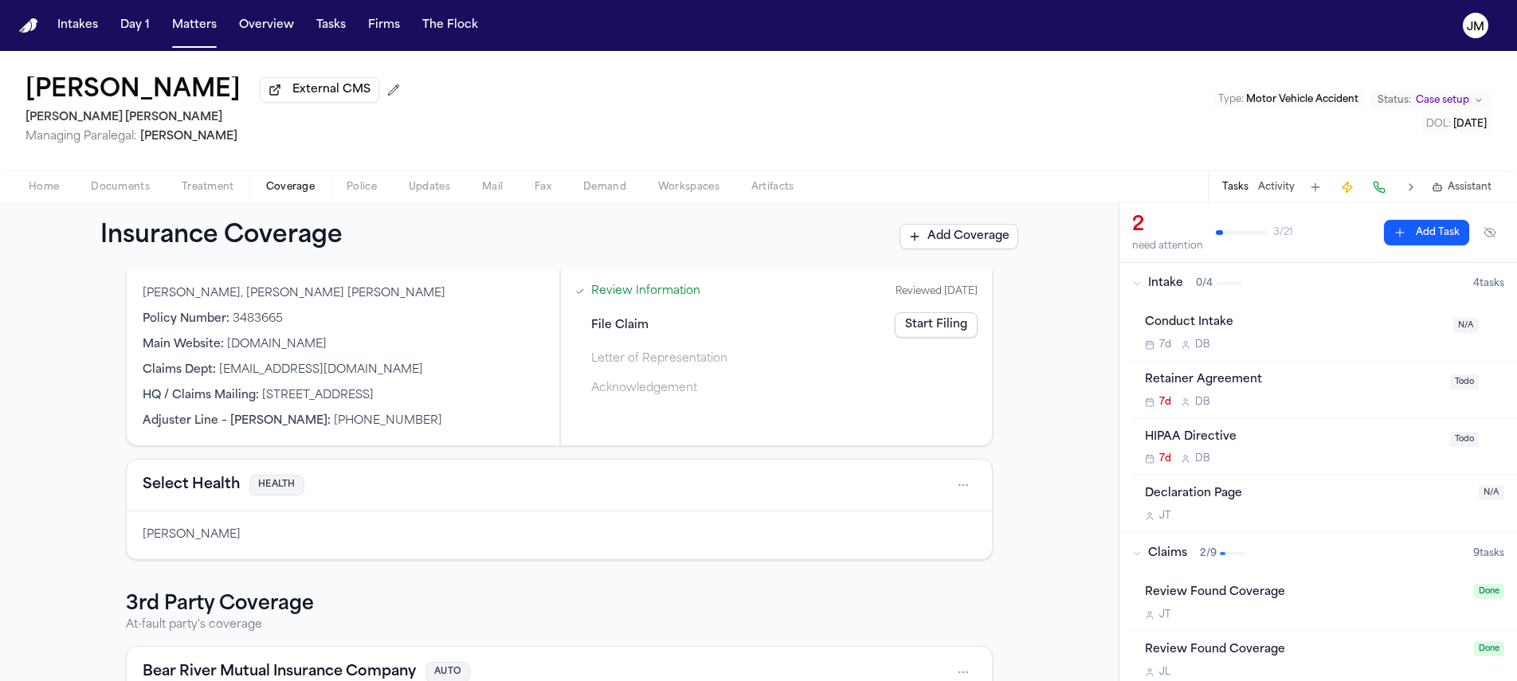
scroll to position [269, 0]
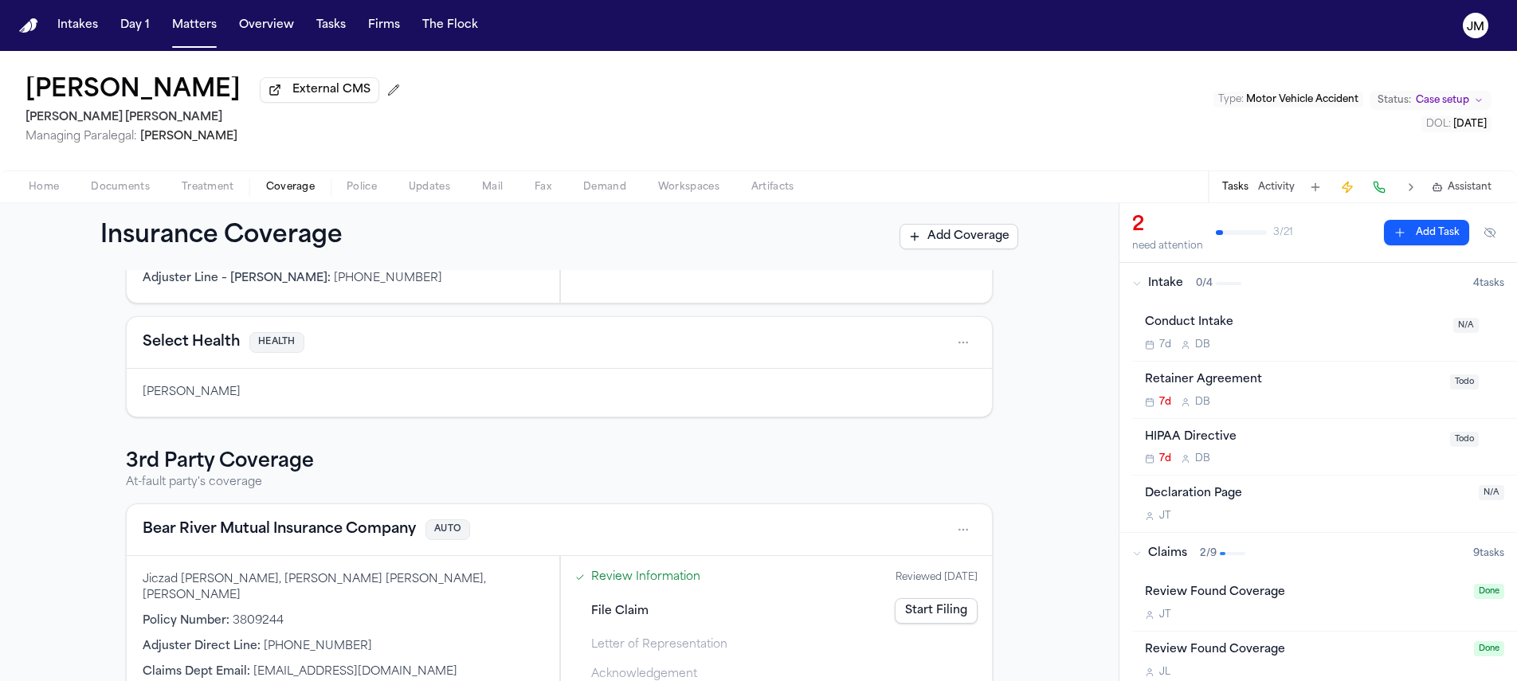
click at [948, 533] on html "Intakes Day 1 Matters Overview Tasks Firms The Flock JM Amber Williams External…" at bounding box center [758, 340] width 1517 height 681
click at [893, 578] on div "View coverage details" at bounding box center [907, 574] width 120 height 41
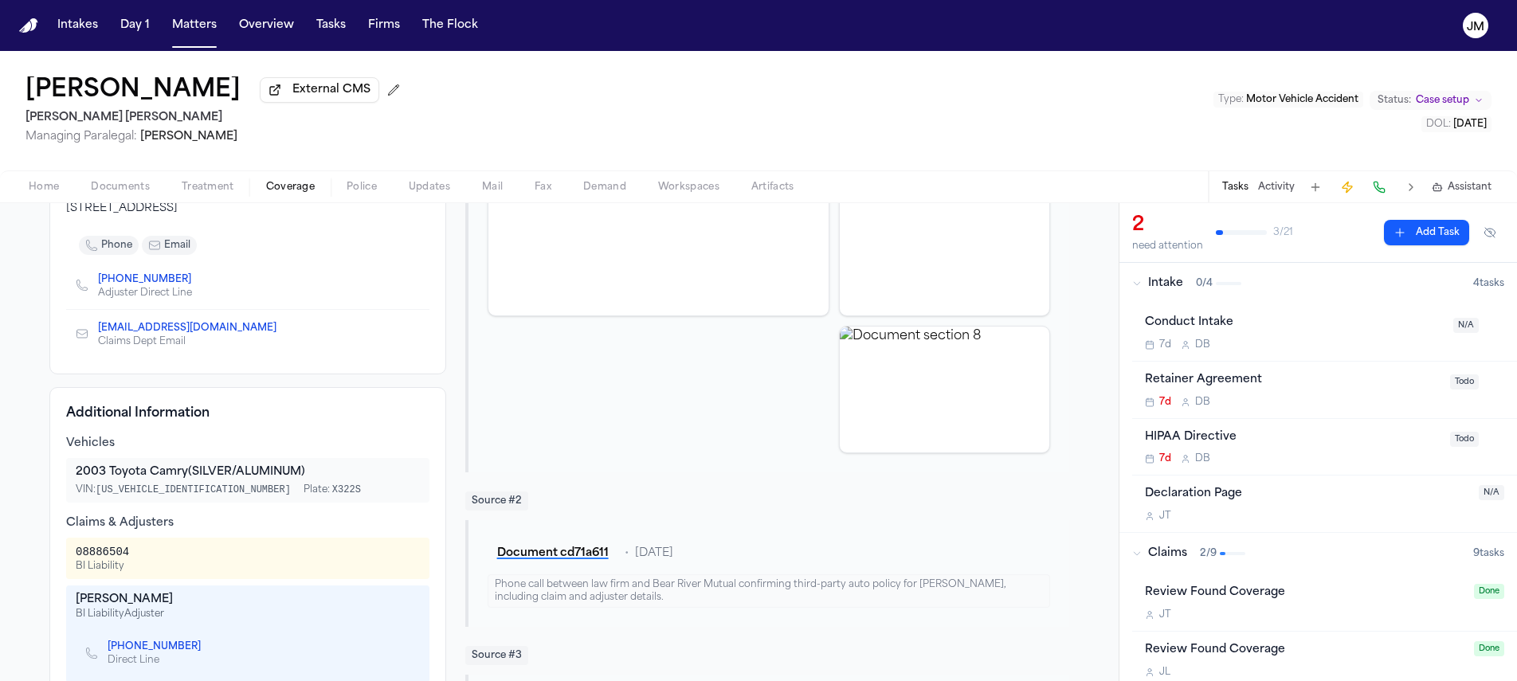
scroll to position [352, 0]
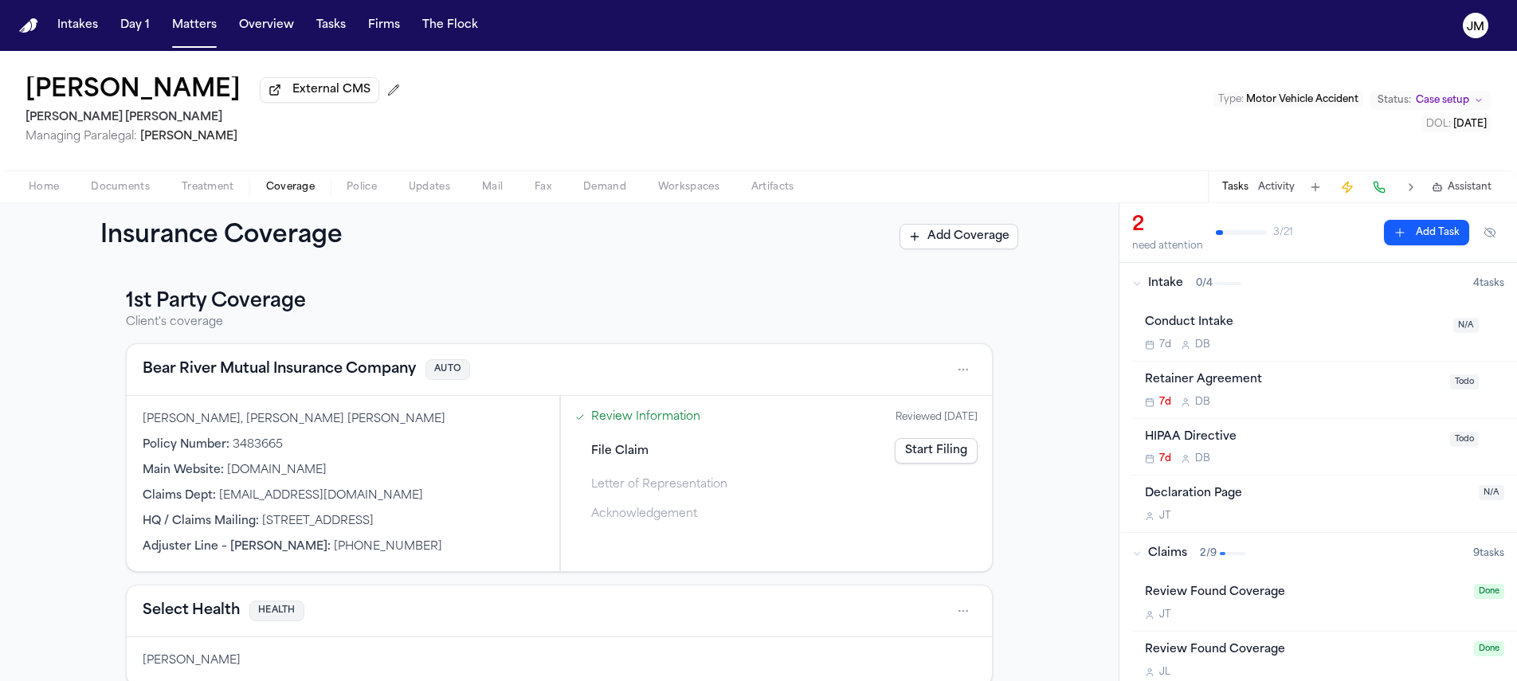
click at [956, 365] on html "Intakes Day 1 Matters Overview Tasks Firms The Flock JM Amber Williams External…" at bounding box center [758, 340] width 1517 height 681
click at [900, 413] on div "View coverage details" at bounding box center [907, 414] width 120 height 41
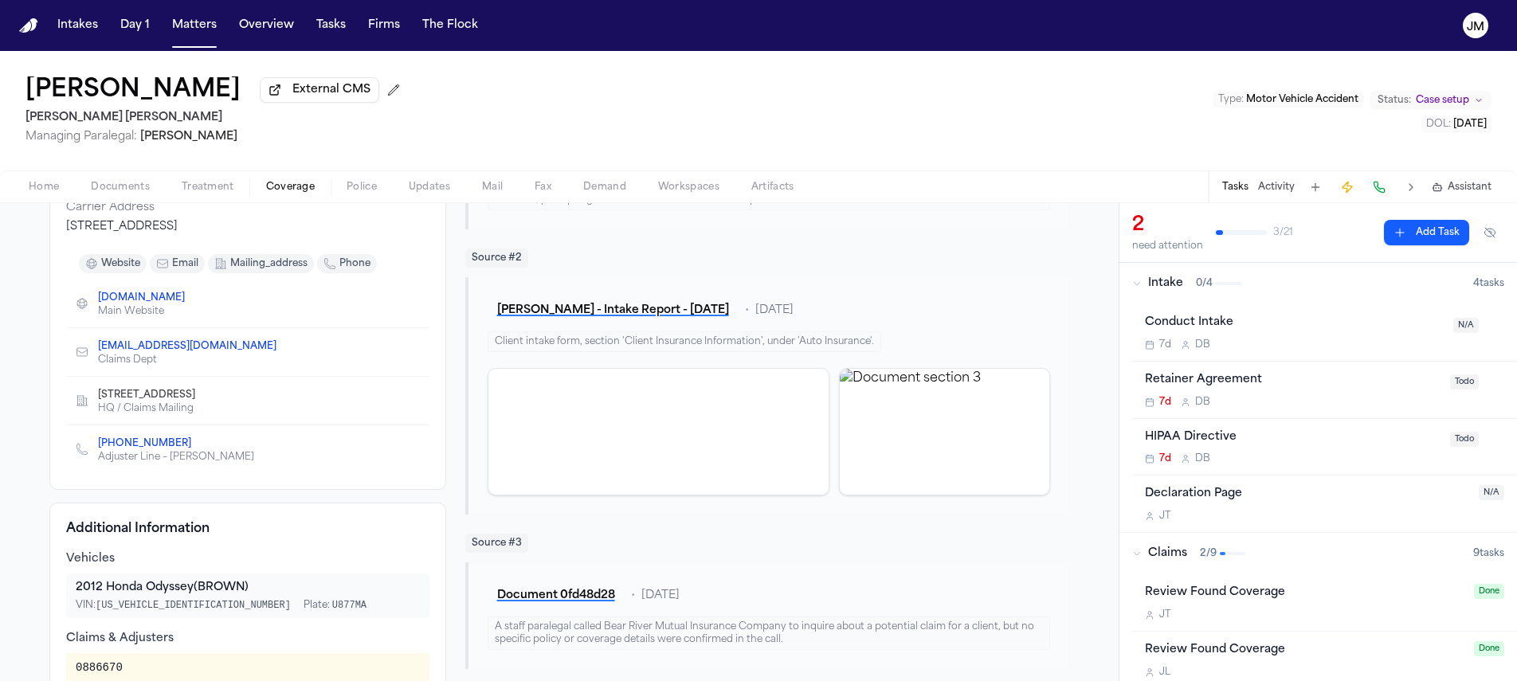
scroll to position [253, 0]
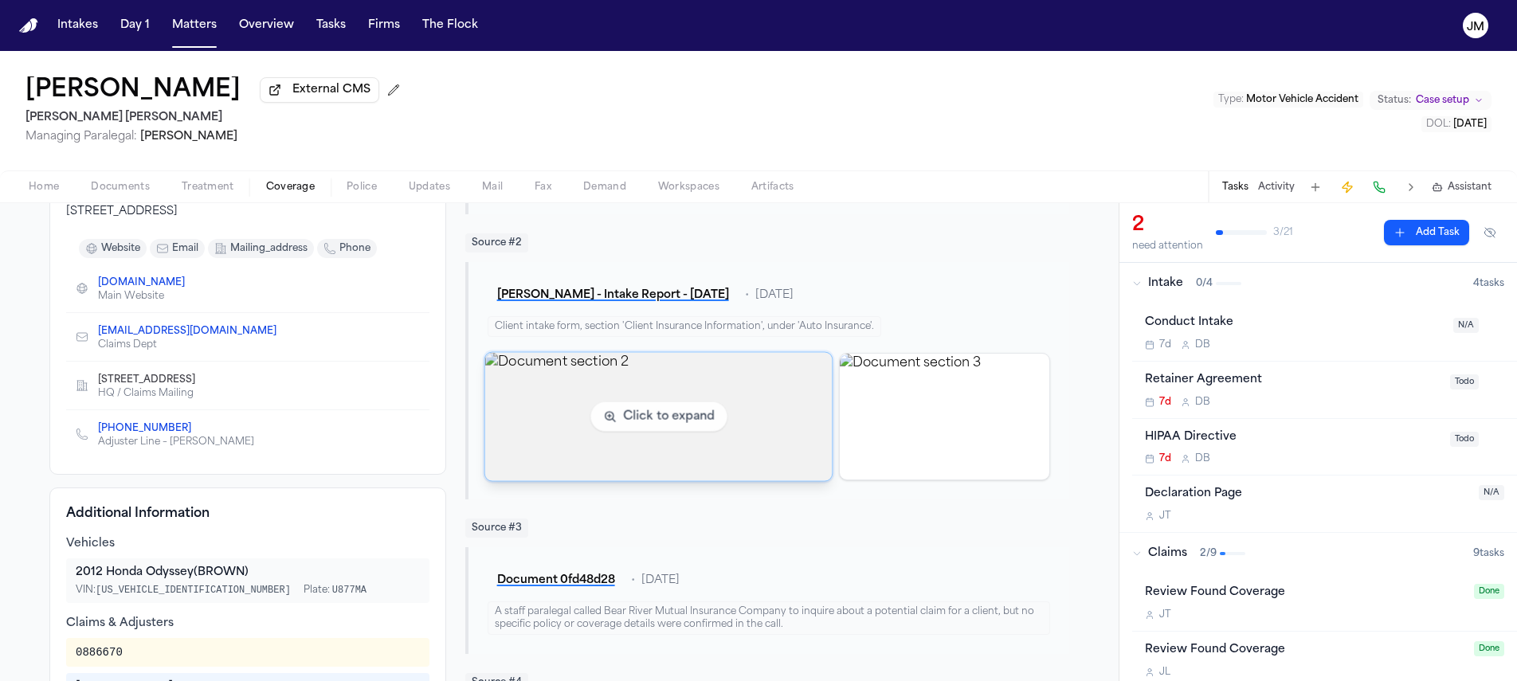
click at [611, 420] on img "View document section 2" at bounding box center [657, 416] width 347 height 128
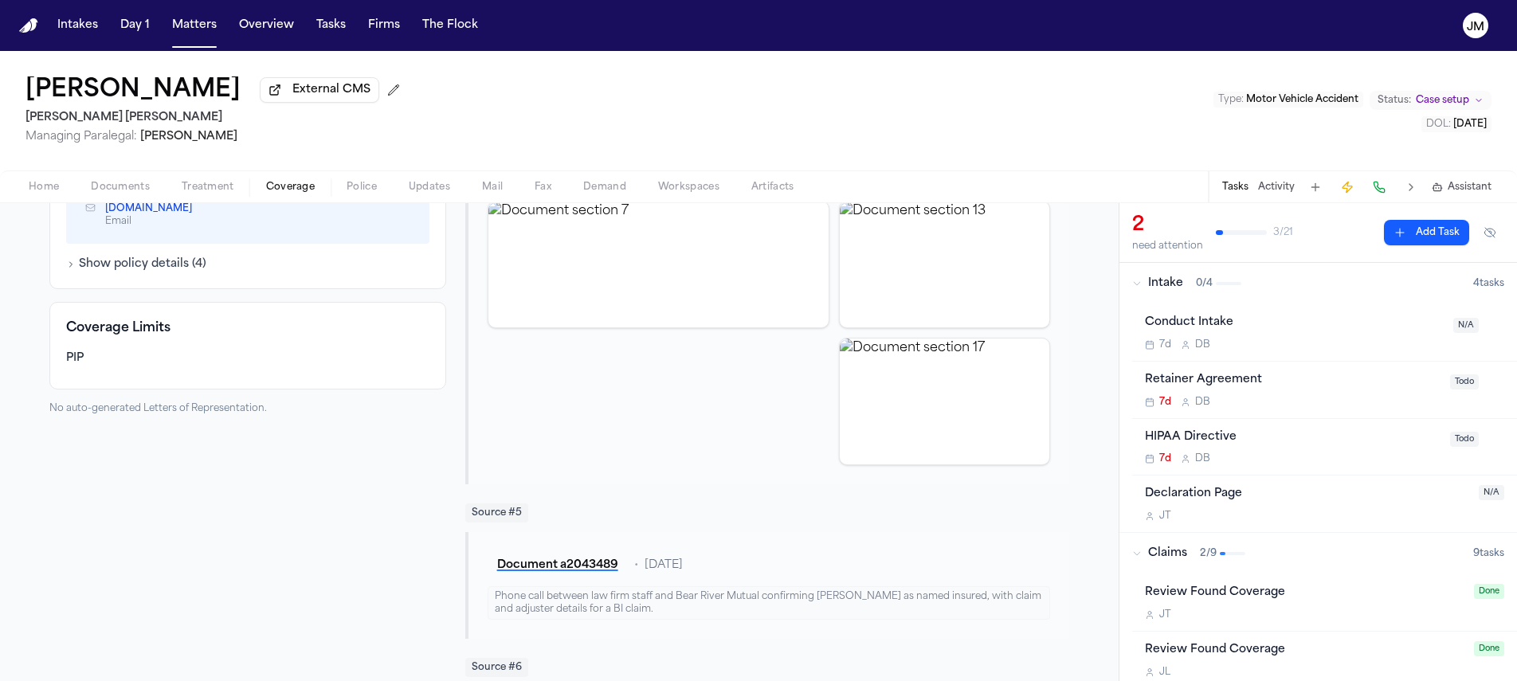
scroll to position [611, 0]
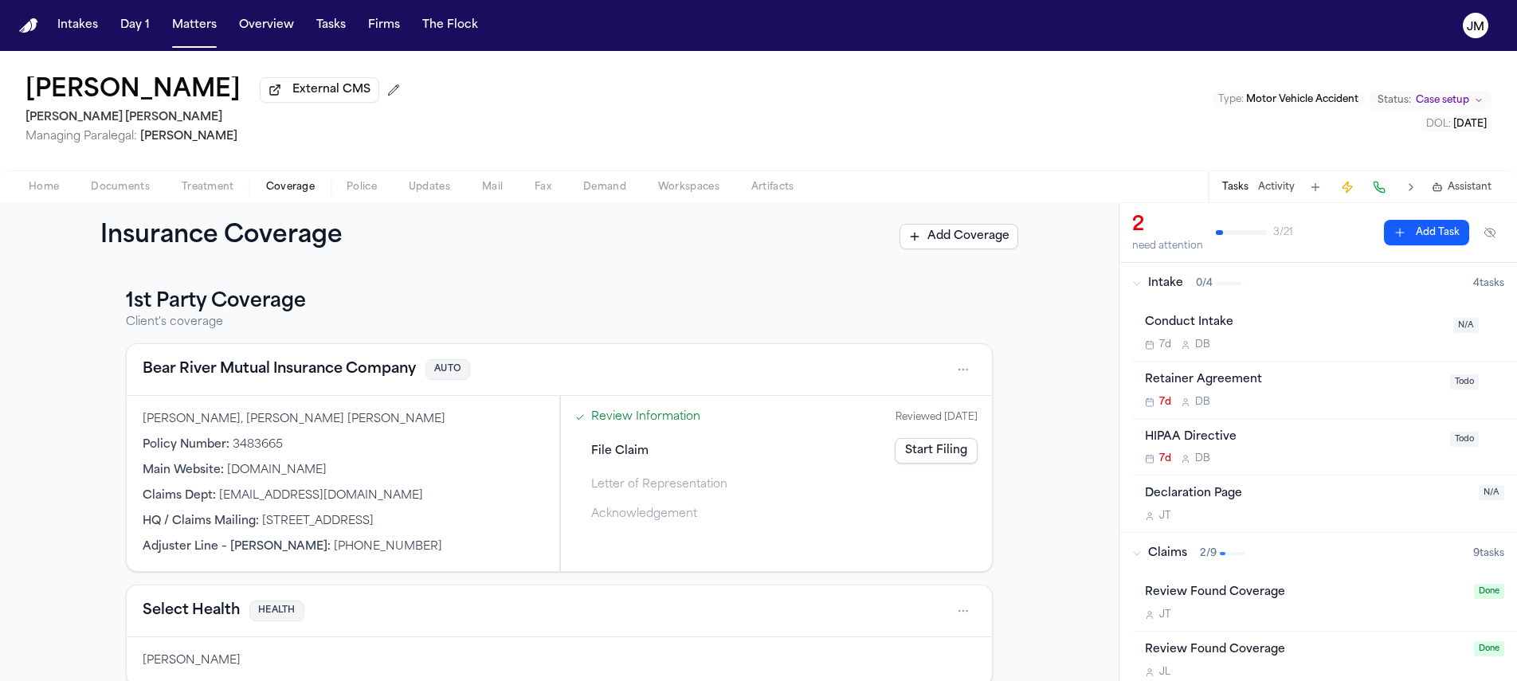
scroll to position [306, 0]
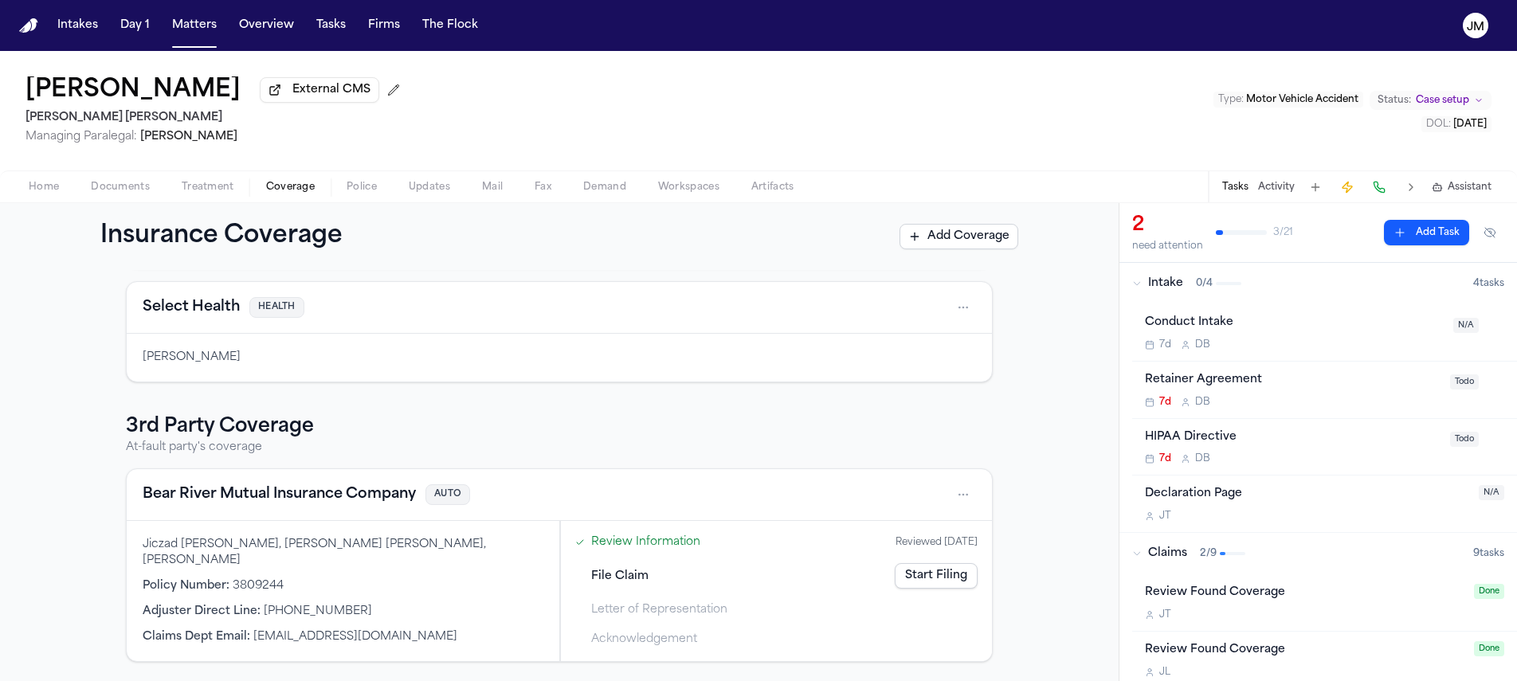
click at [210, 194] on span "Treatment" at bounding box center [208, 187] width 53 height 13
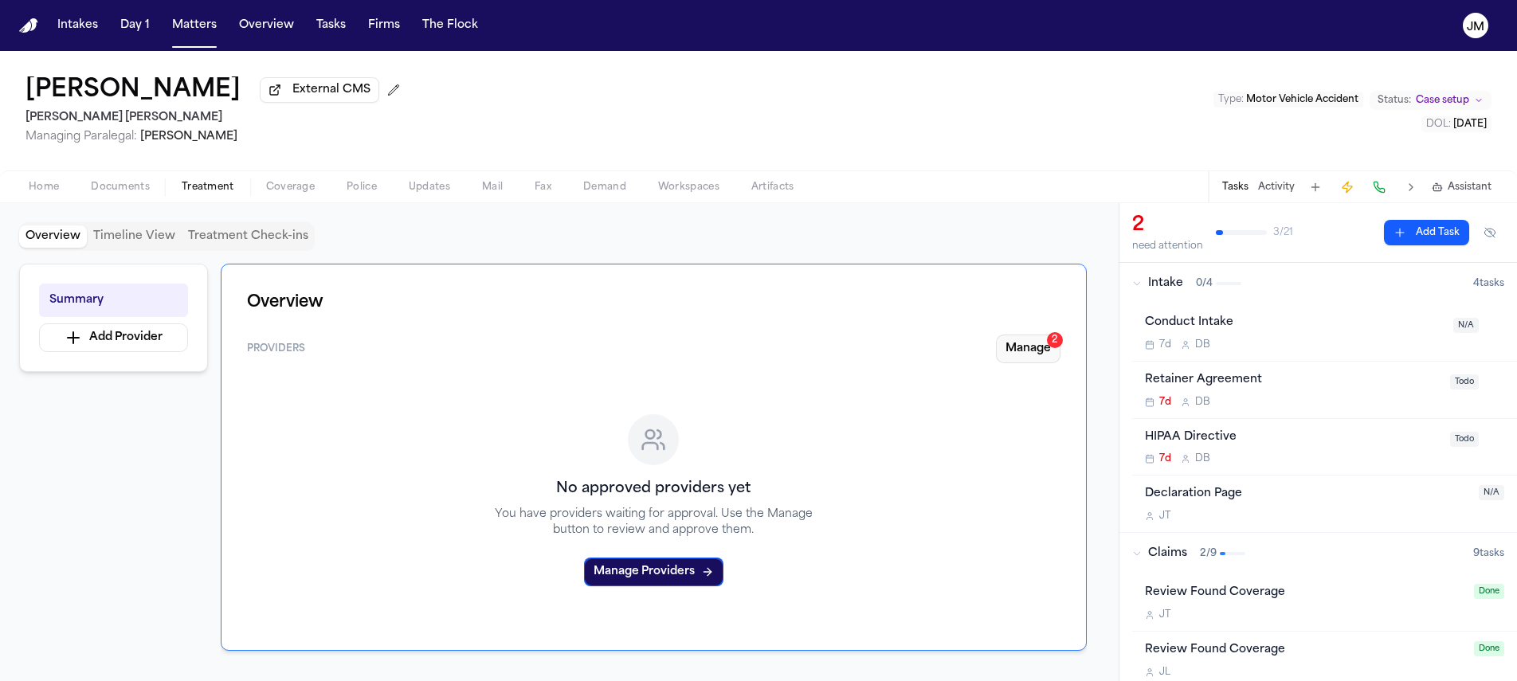
click at [1042, 351] on button "Manage 2" at bounding box center [1028, 349] width 65 height 29
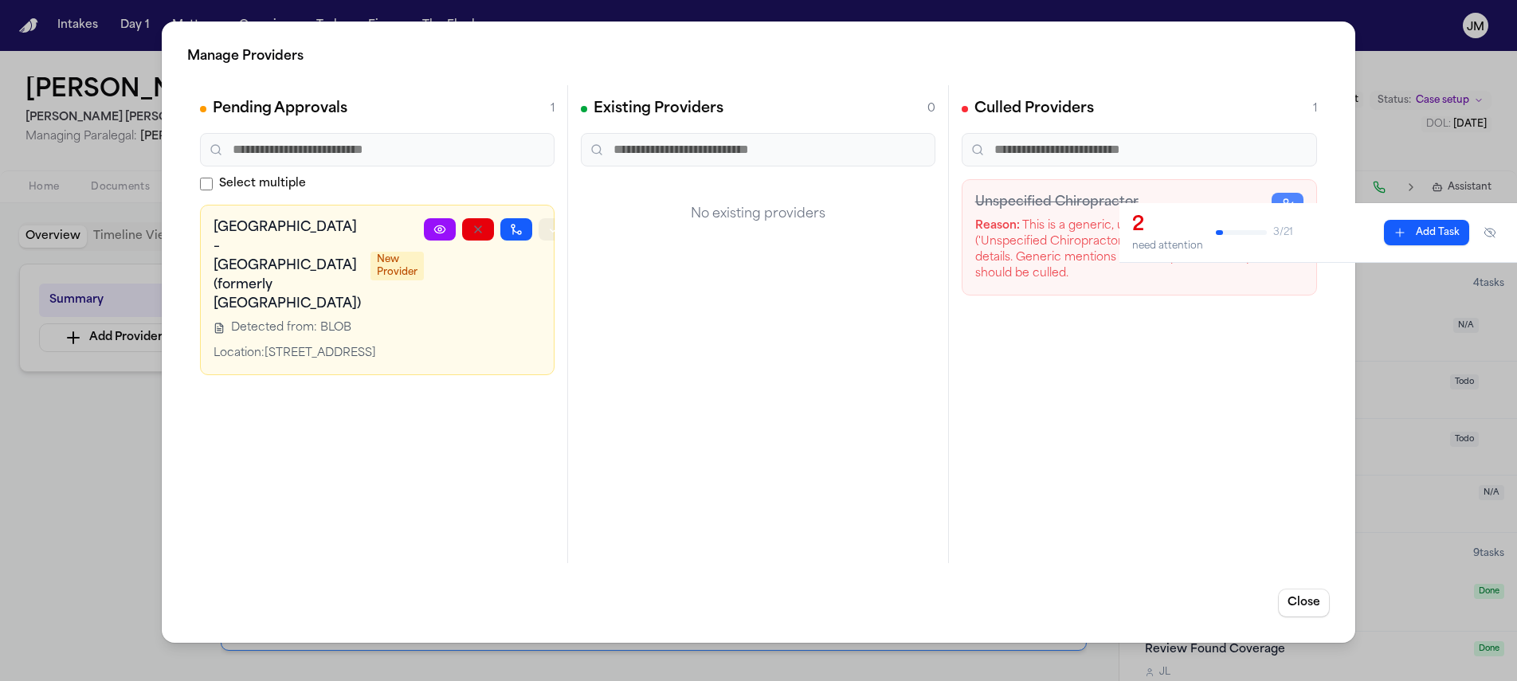
click at [548, 232] on icon "button" at bounding box center [554, 229] width 13 height 13
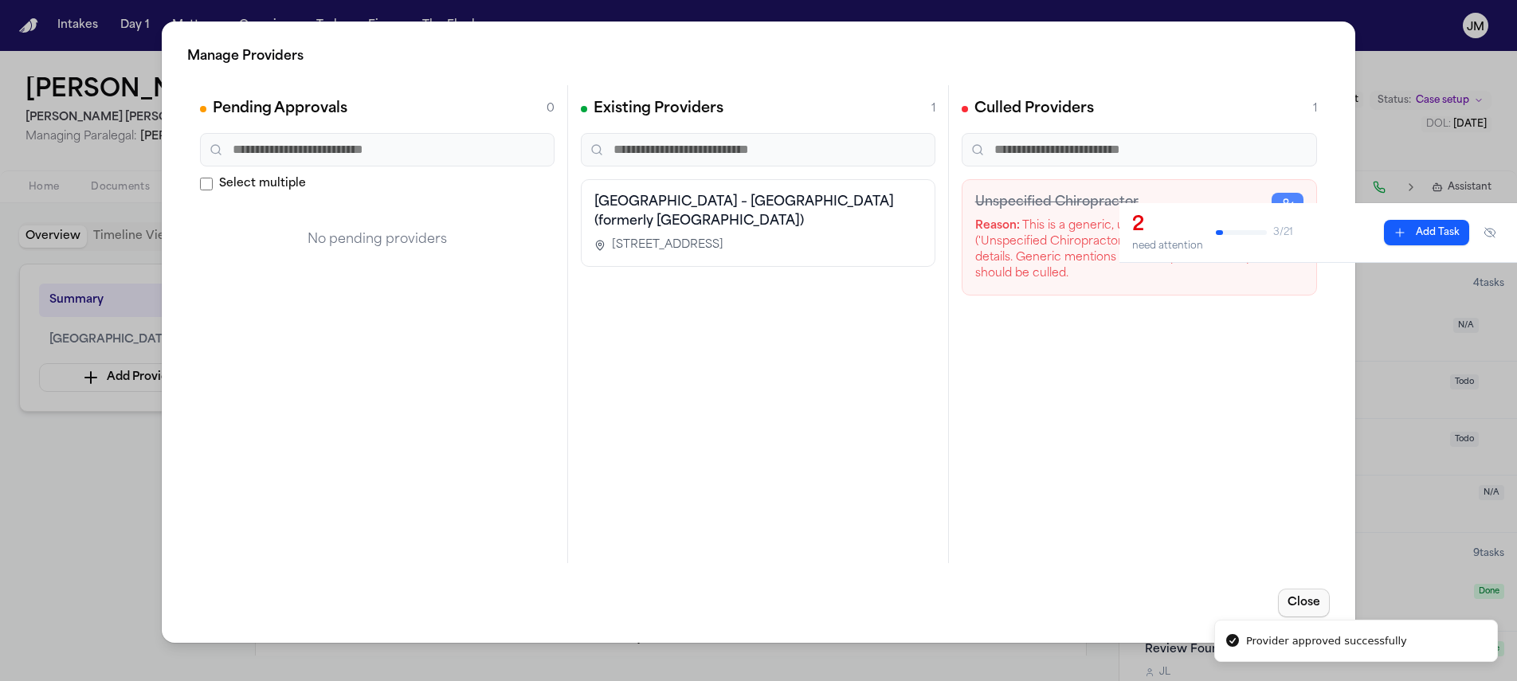
click at [1294, 602] on button "Close" at bounding box center [1304, 603] width 52 height 29
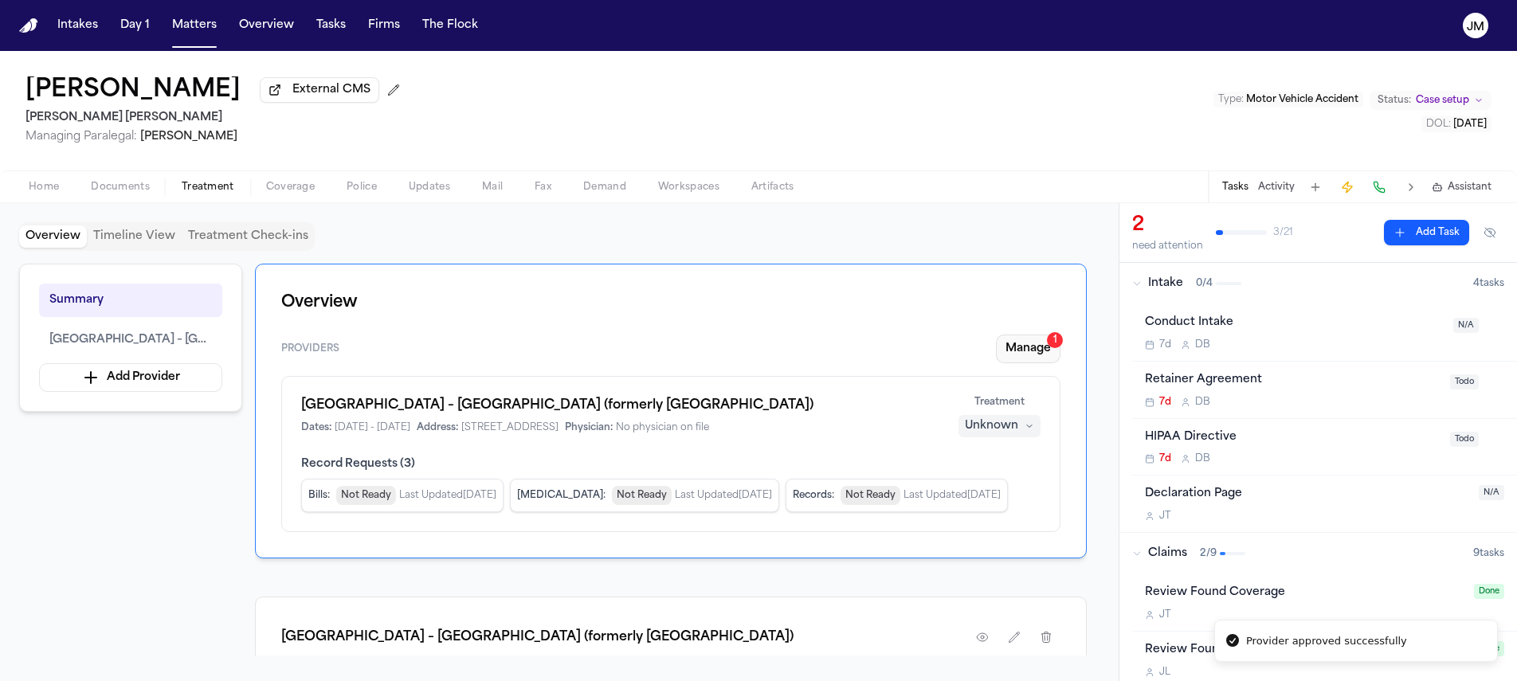
click at [1008, 358] on button "Manage 1" at bounding box center [1028, 349] width 65 height 29
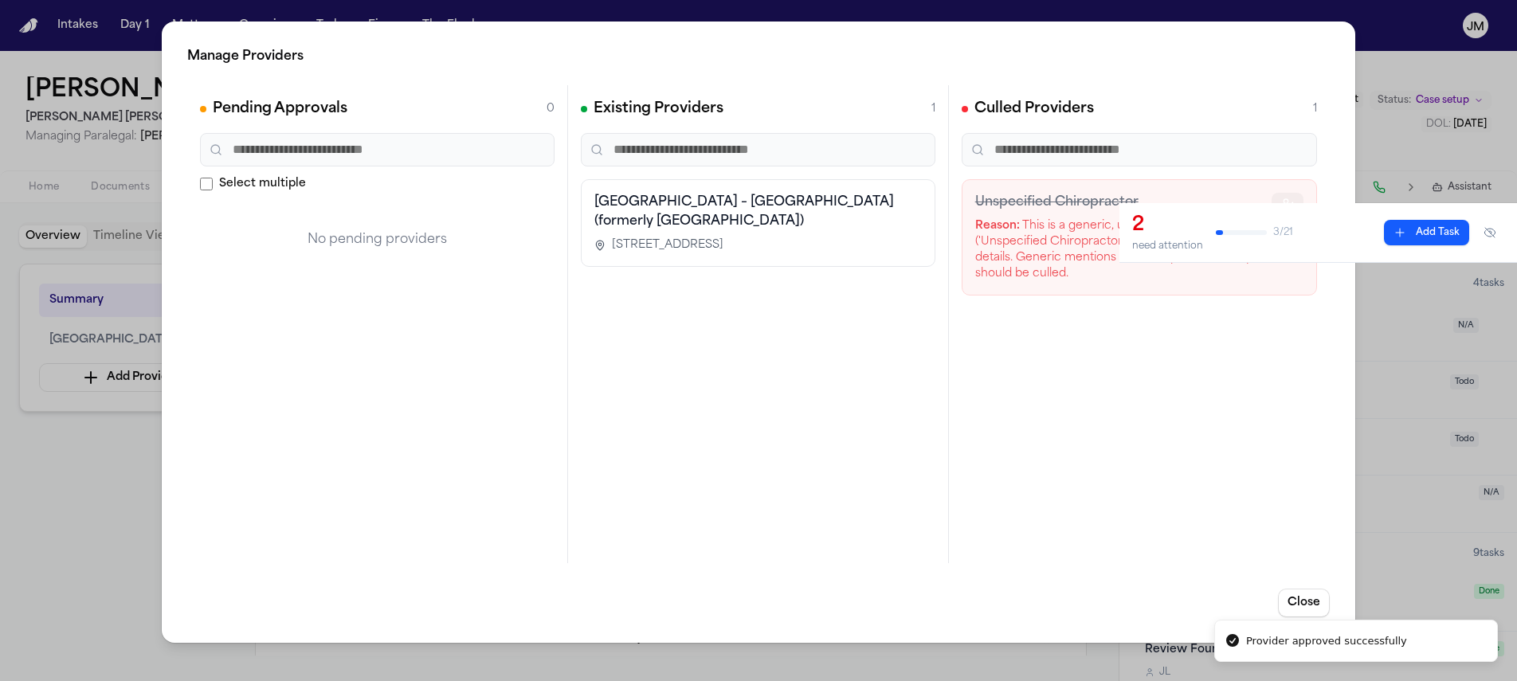
click at [1288, 196] on button "button" at bounding box center [1288, 204] width 32 height 22
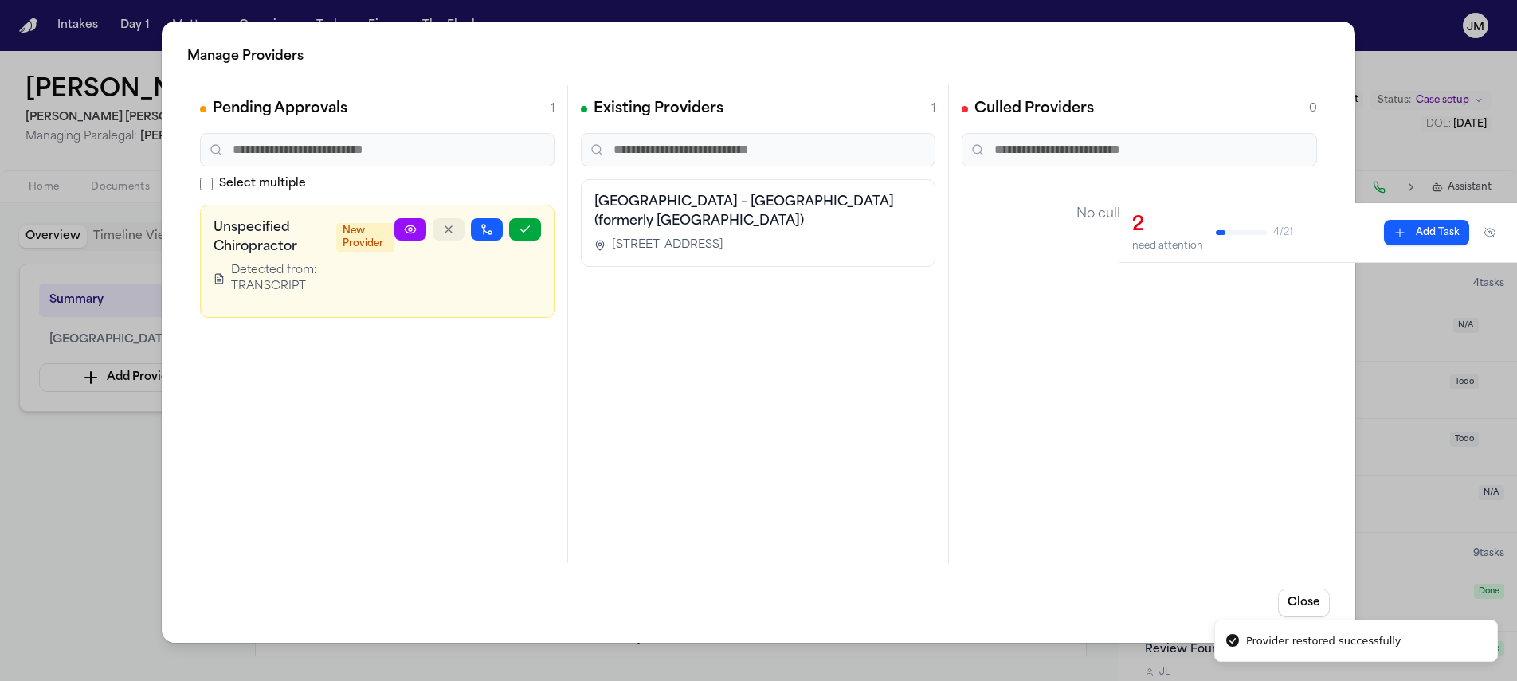
click at [442, 227] on icon "button" at bounding box center [448, 229] width 13 height 13
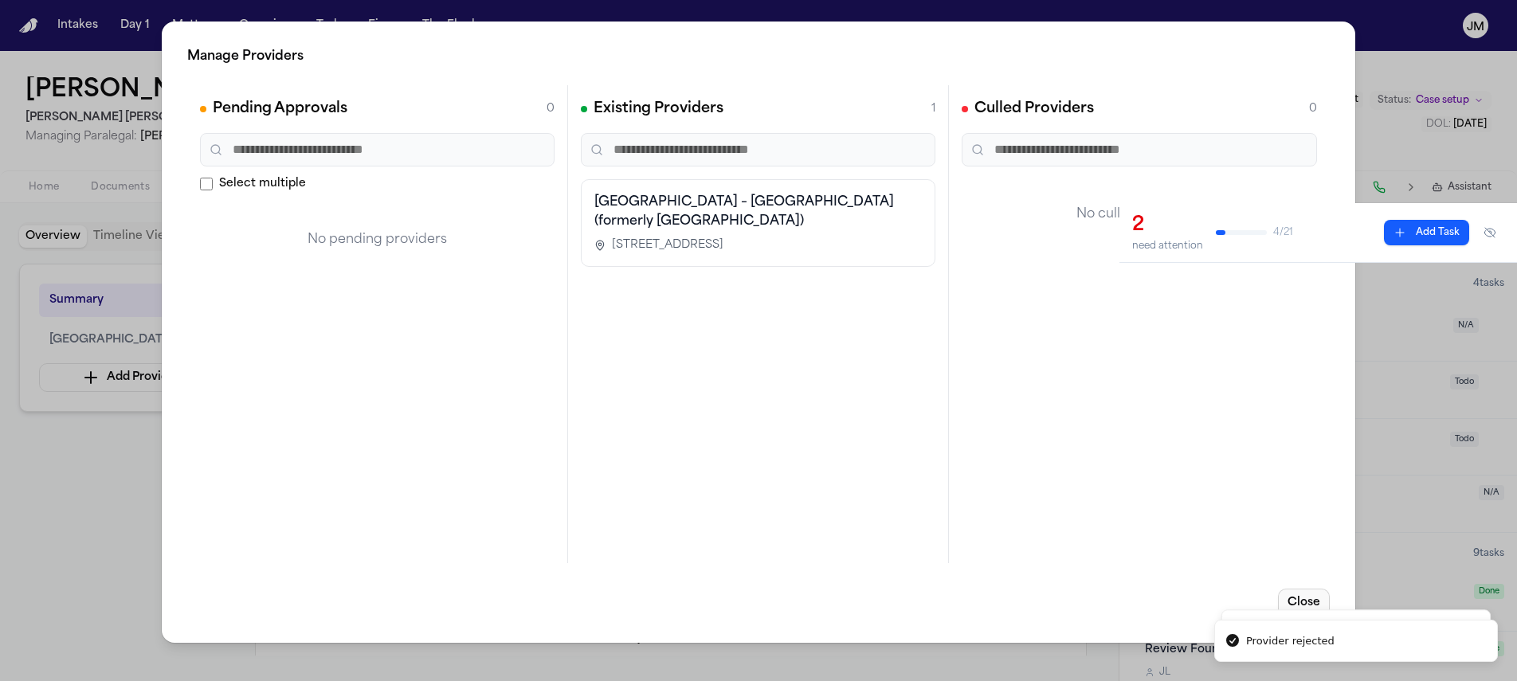
click at [1308, 606] on button "Close" at bounding box center [1304, 603] width 52 height 29
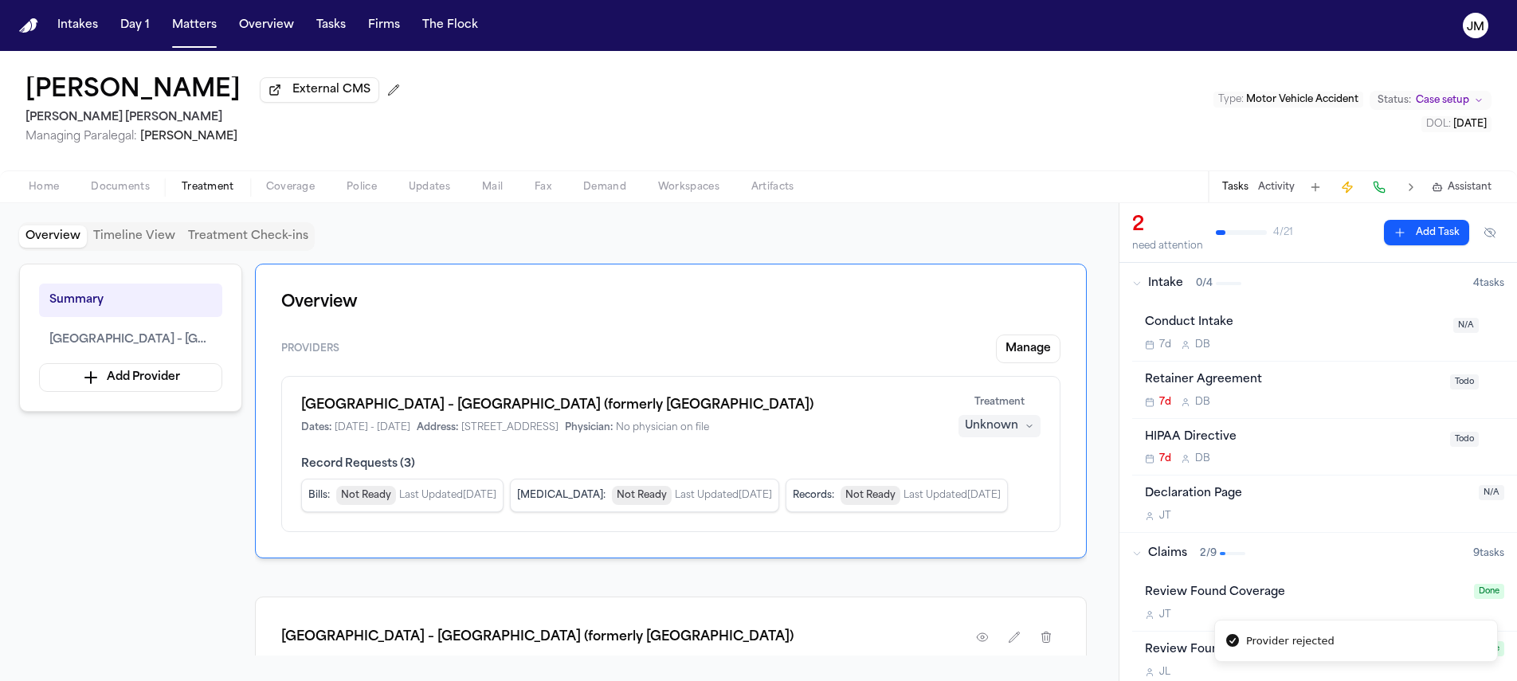
click at [1011, 430] on div "Unknown" at bounding box center [991, 426] width 53 height 16
click at [999, 494] on span "Completed" at bounding box center [979, 491] width 63 height 16
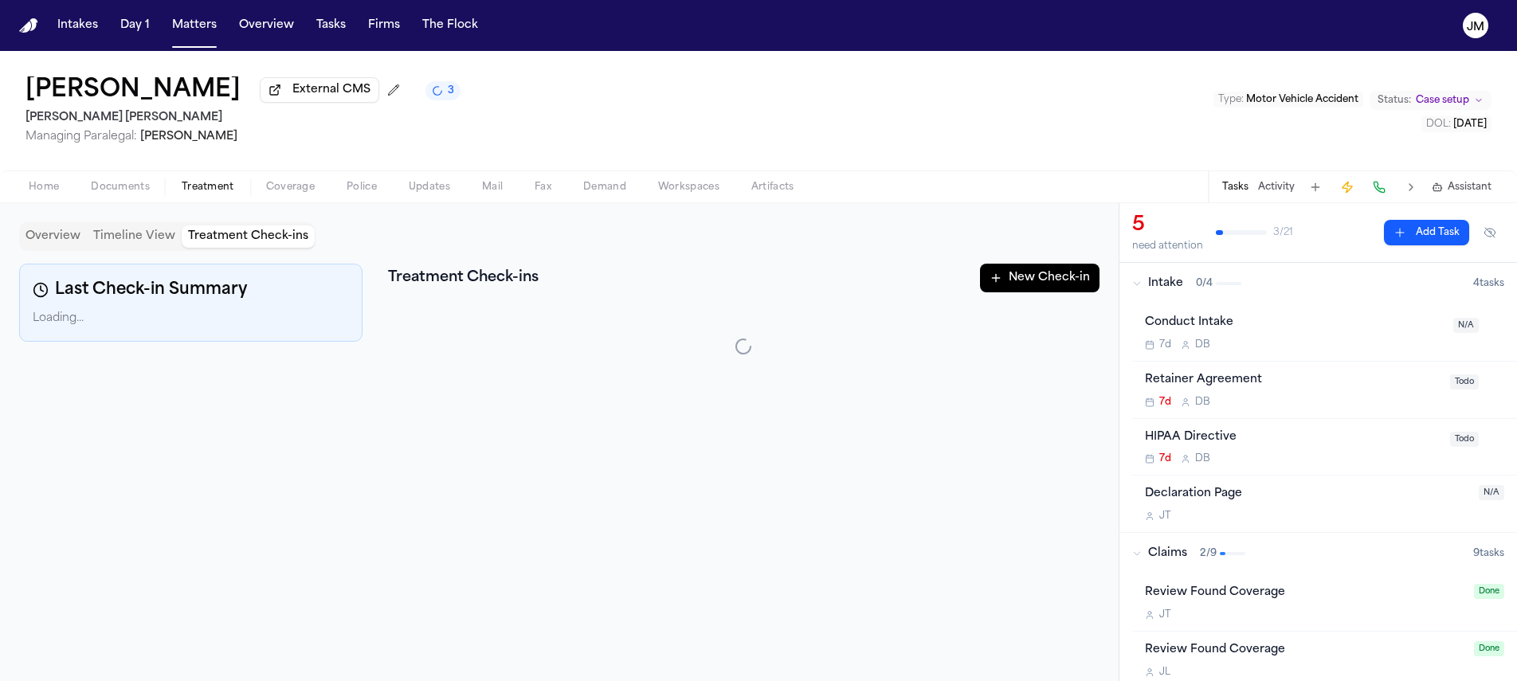
click at [284, 243] on button "Treatment Check-ins" at bounding box center [248, 236] width 133 height 22
click at [1004, 292] on button "New Check-in" at bounding box center [1040, 278] width 120 height 29
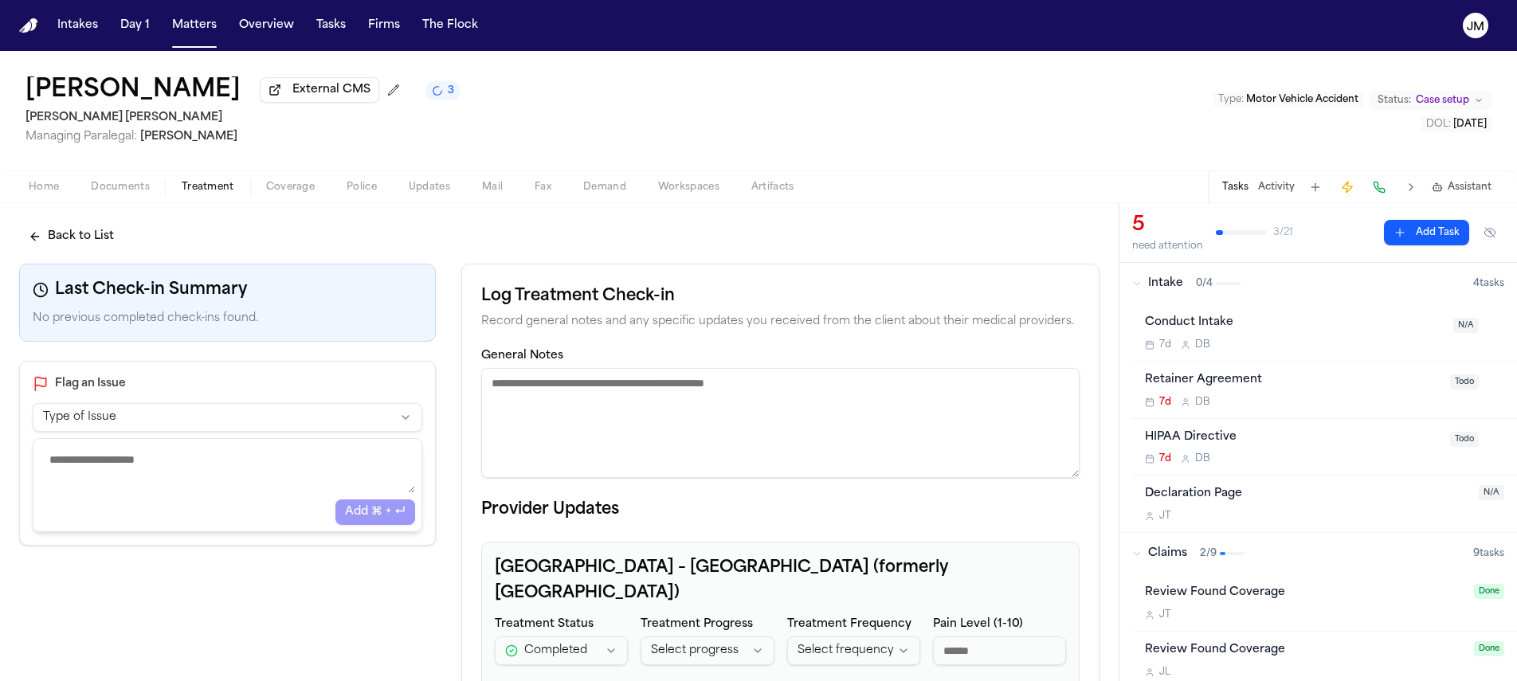
click at [875, 412] on textarea "General Notes" at bounding box center [780, 423] width 598 height 110
click at [755, 386] on textarea "**********" at bounding box center [776, 423] width 591 height 110
click at [683, 398] on textarea "**********" at bounding box center [776, 423] width 591 height 110
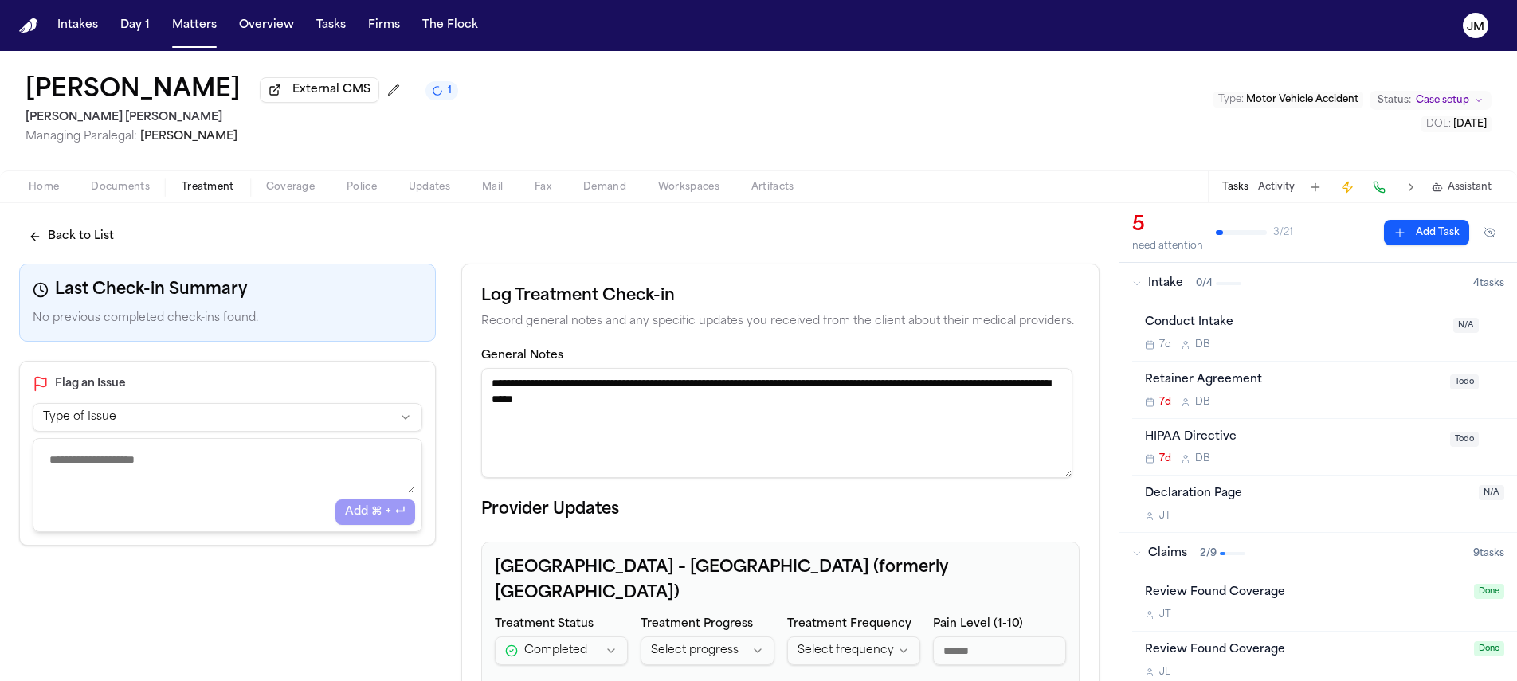
scroll to position [203, 0]
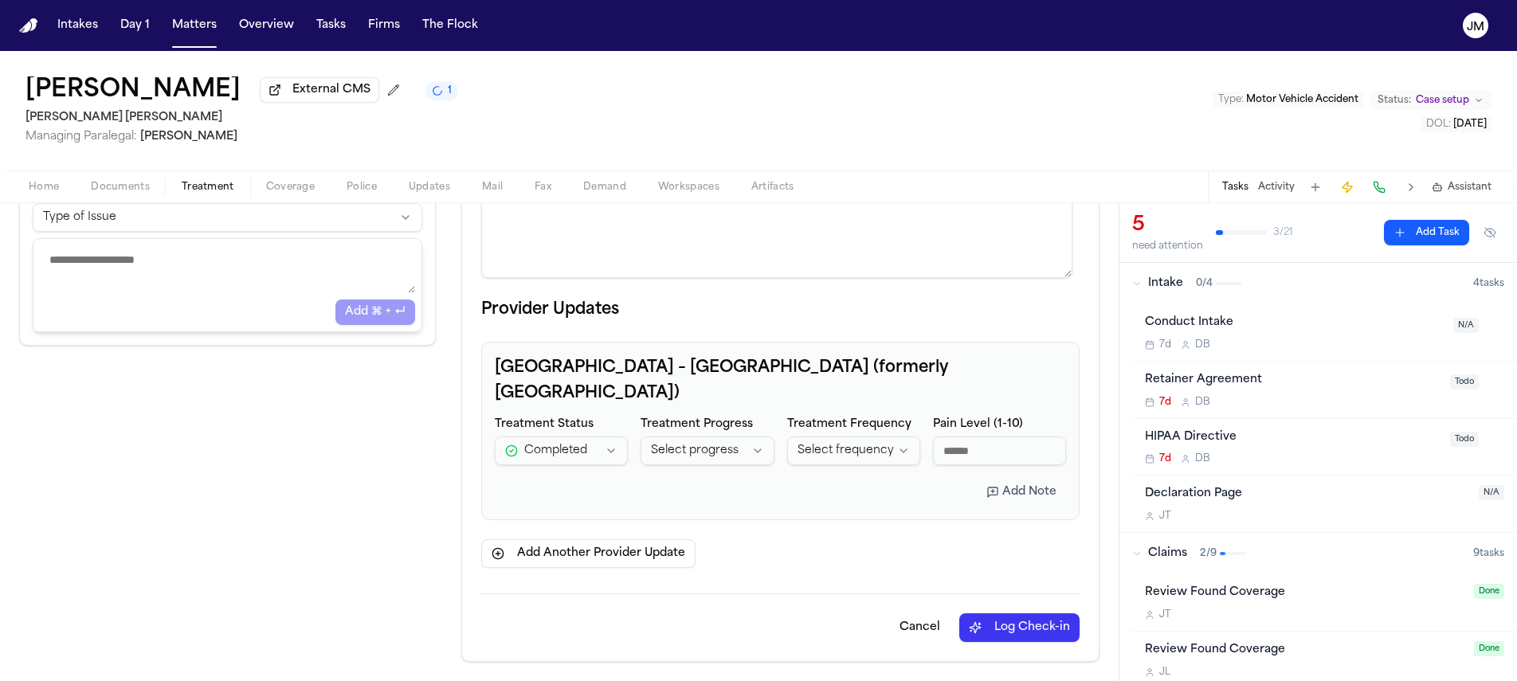
type textarea "**********"
click at [976, 618] on button "Log Check-in" at bounding box center [1019, 628] width 120 height 29
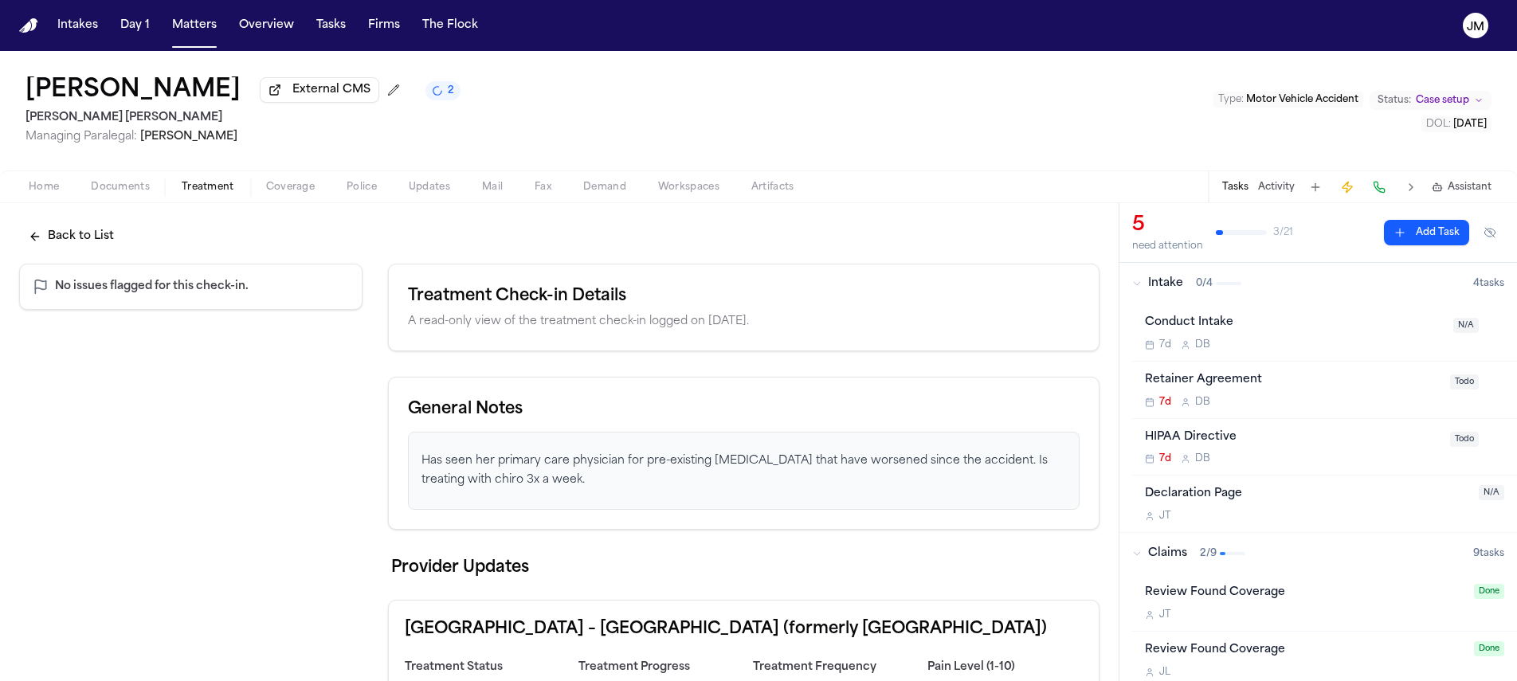
click at [96, 236] on button "Back to List" at bounding box center [71, 236] width 104 height 29
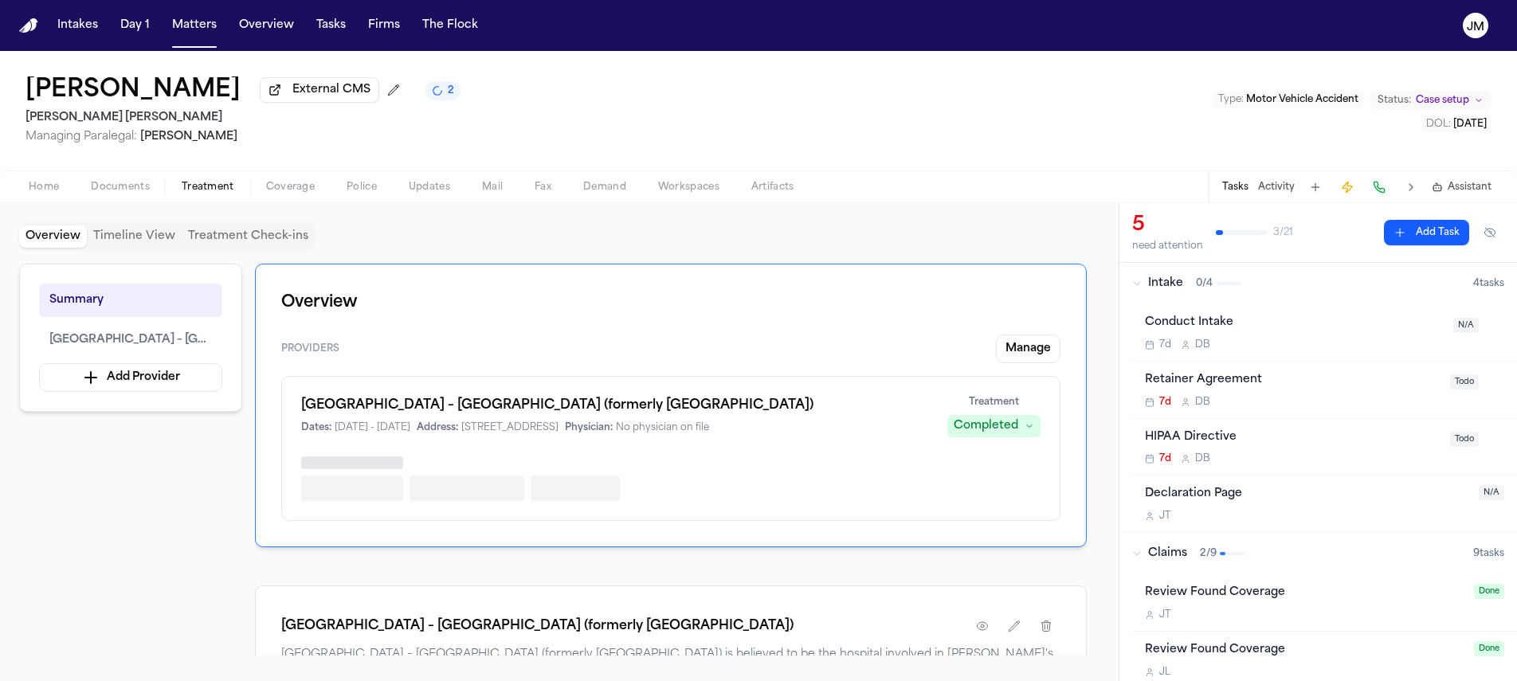
click at [37, 237] on button "Overview" at bounding box center [53, 236] width 68 height 22
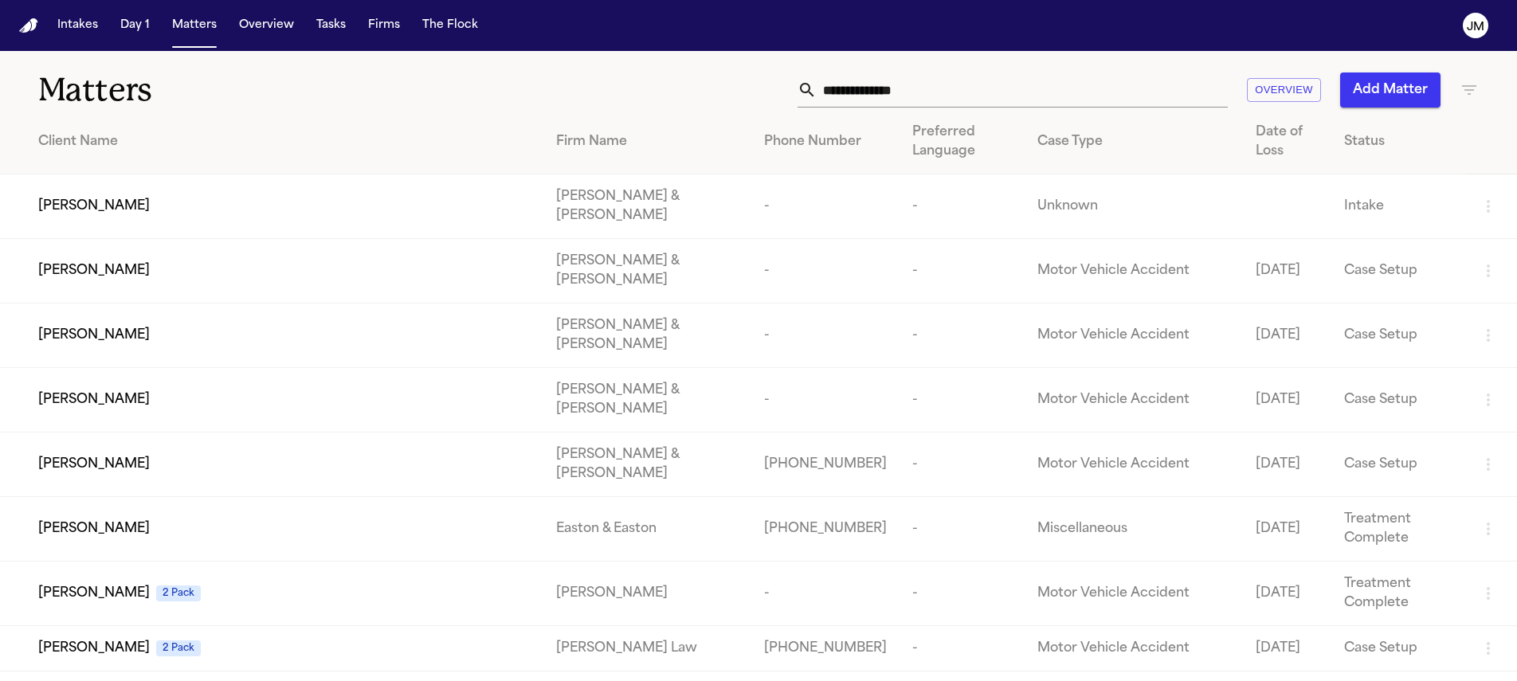
click at [961, 98] on input "text" at bounding box center [1022, 90] width 411 height 35
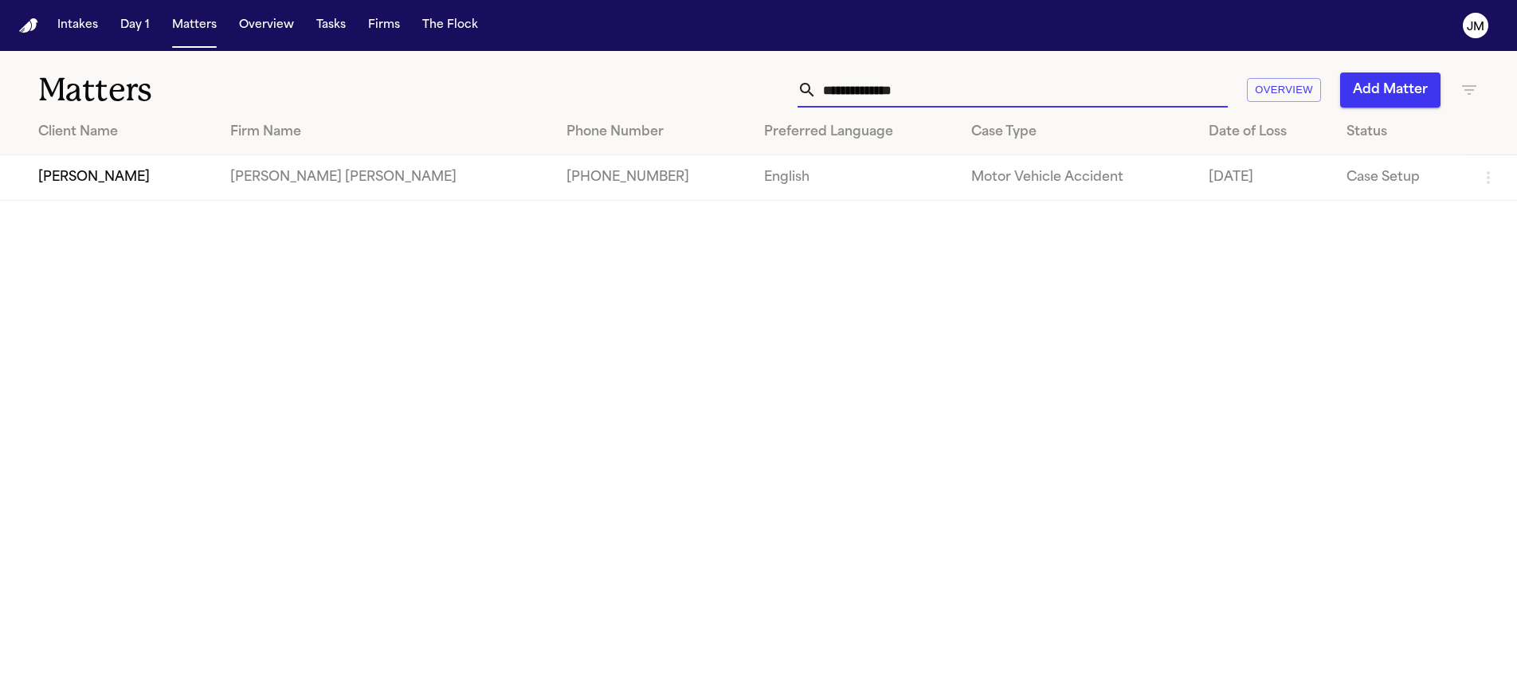
click at [233, 183] on td "[PERSON_NAME] [PERSON_NAME]" at bounding box center [386, 177] width 336 height 45
click at [852, 95] on input "**********" at bounding box center [1022, 90] width 411 height 35
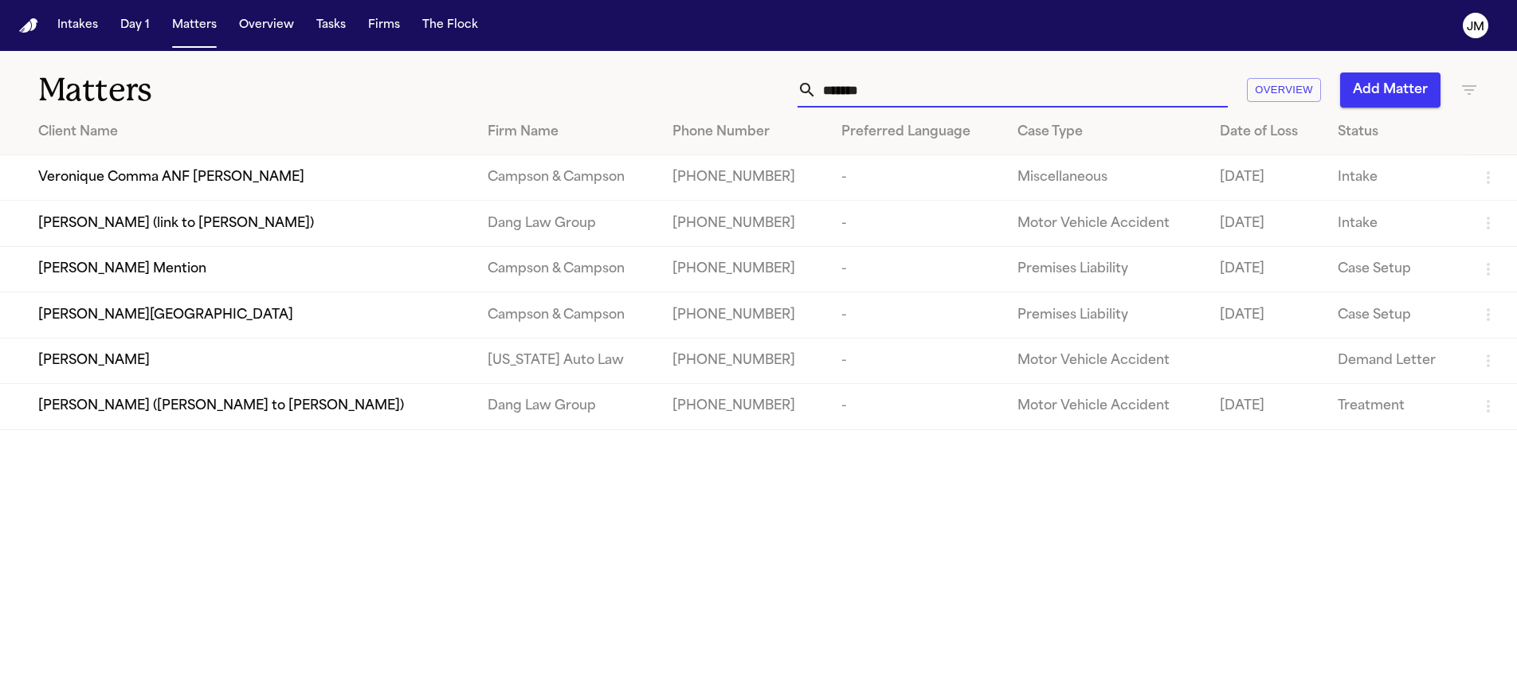
type input "*******"
click at [214, 306] on td "[PERSON_NAME][GEOGRAPHIC_DATA]" at bounding box center [237, 314] width 475 height 45
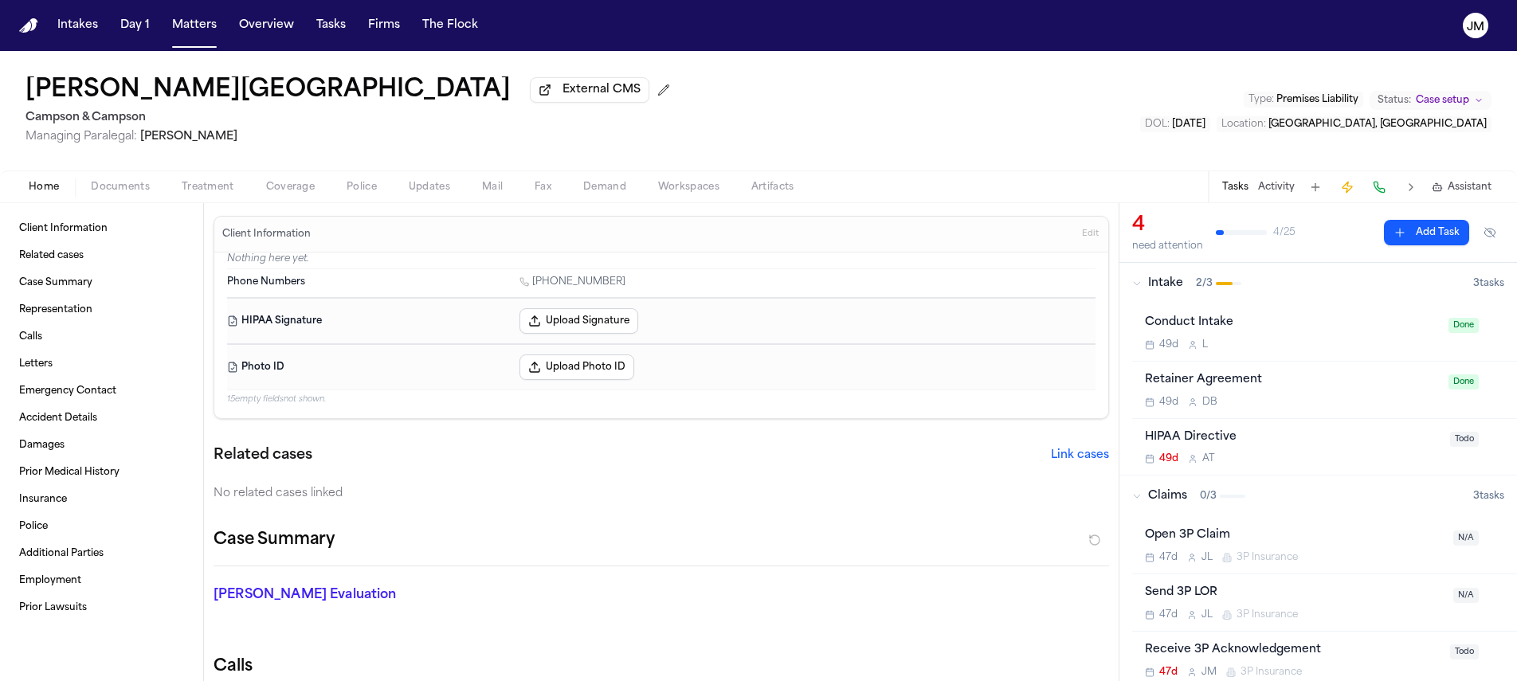
click at [199, 188] on span "Treatment" at bounding box center [208, 187] width 53 height 13
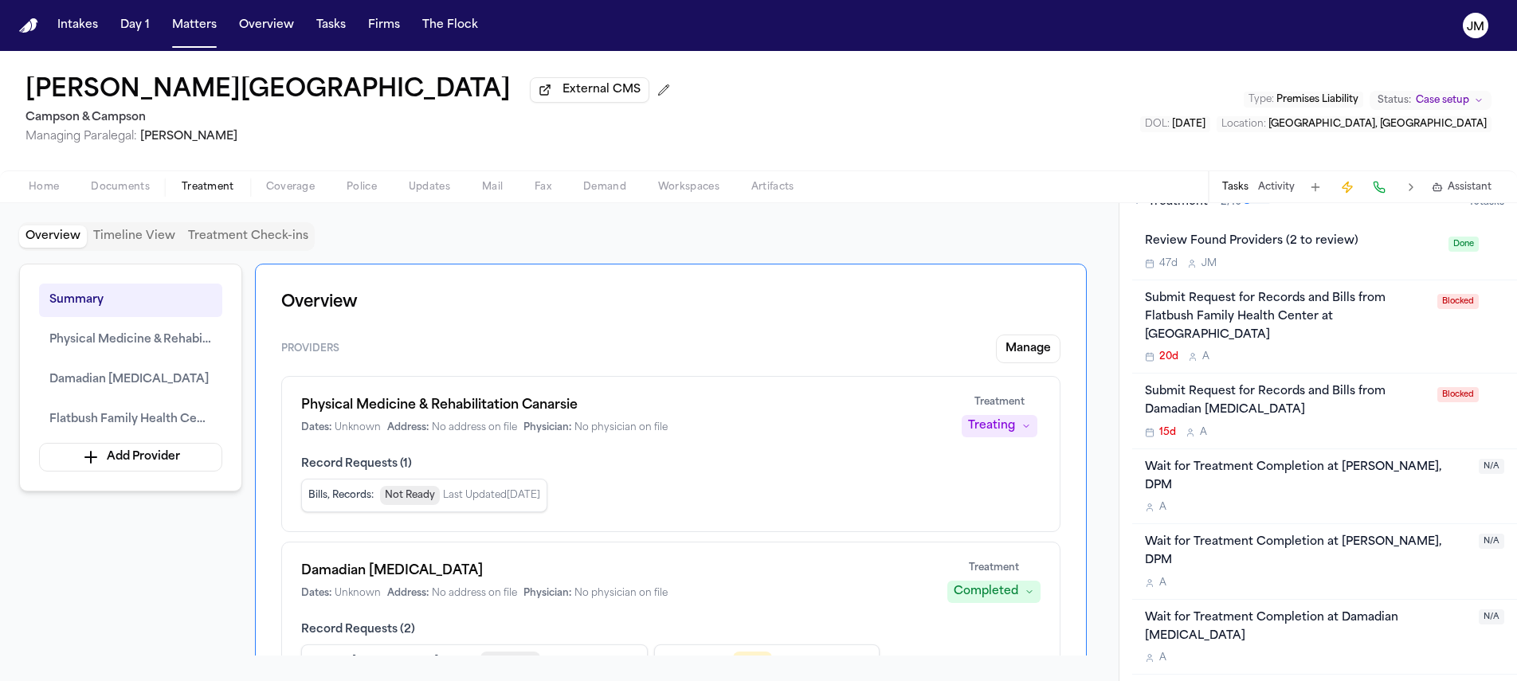
click at [268, 244] on button "Treatment Check-ins" at bounding box center [248, 236] width 133 height 22
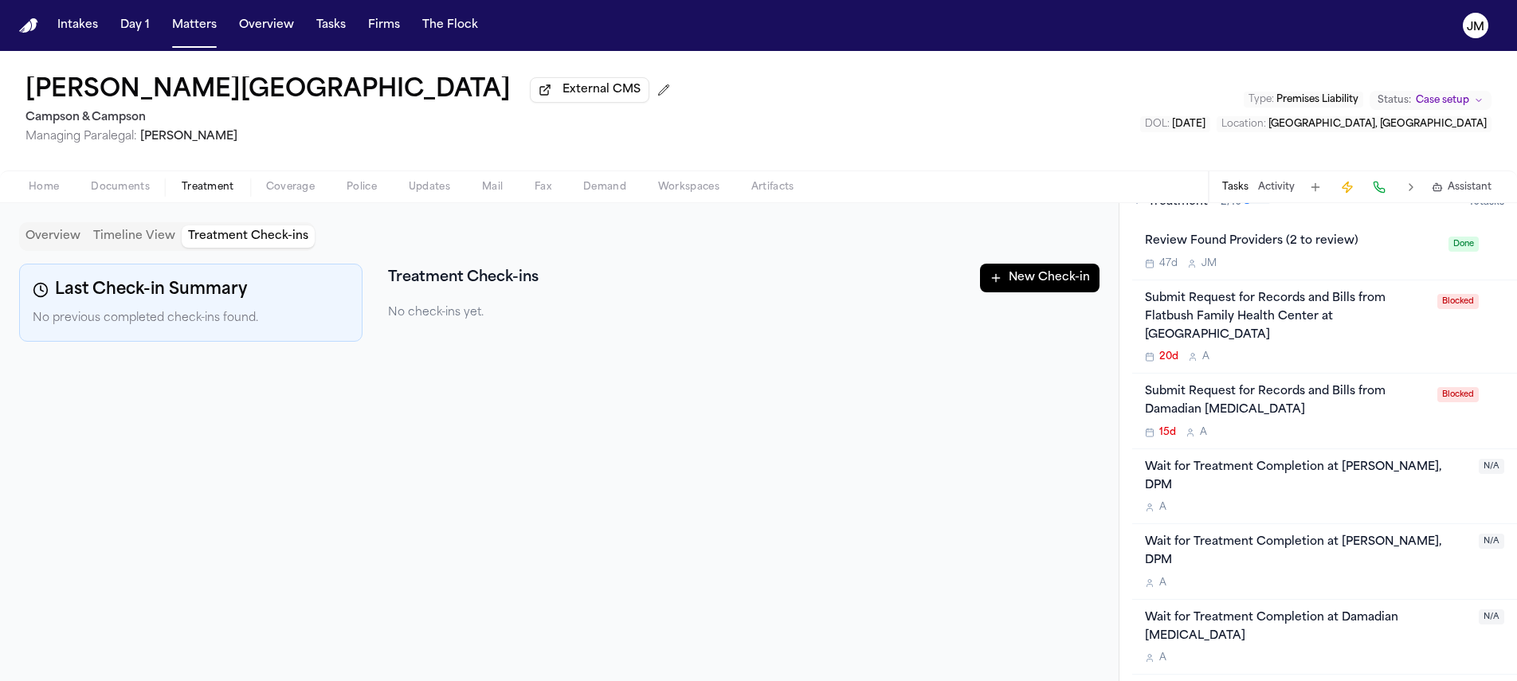
click at [1034, 277] on button "New Check-in" at bounding box center [1040, 278] width 120 height 29
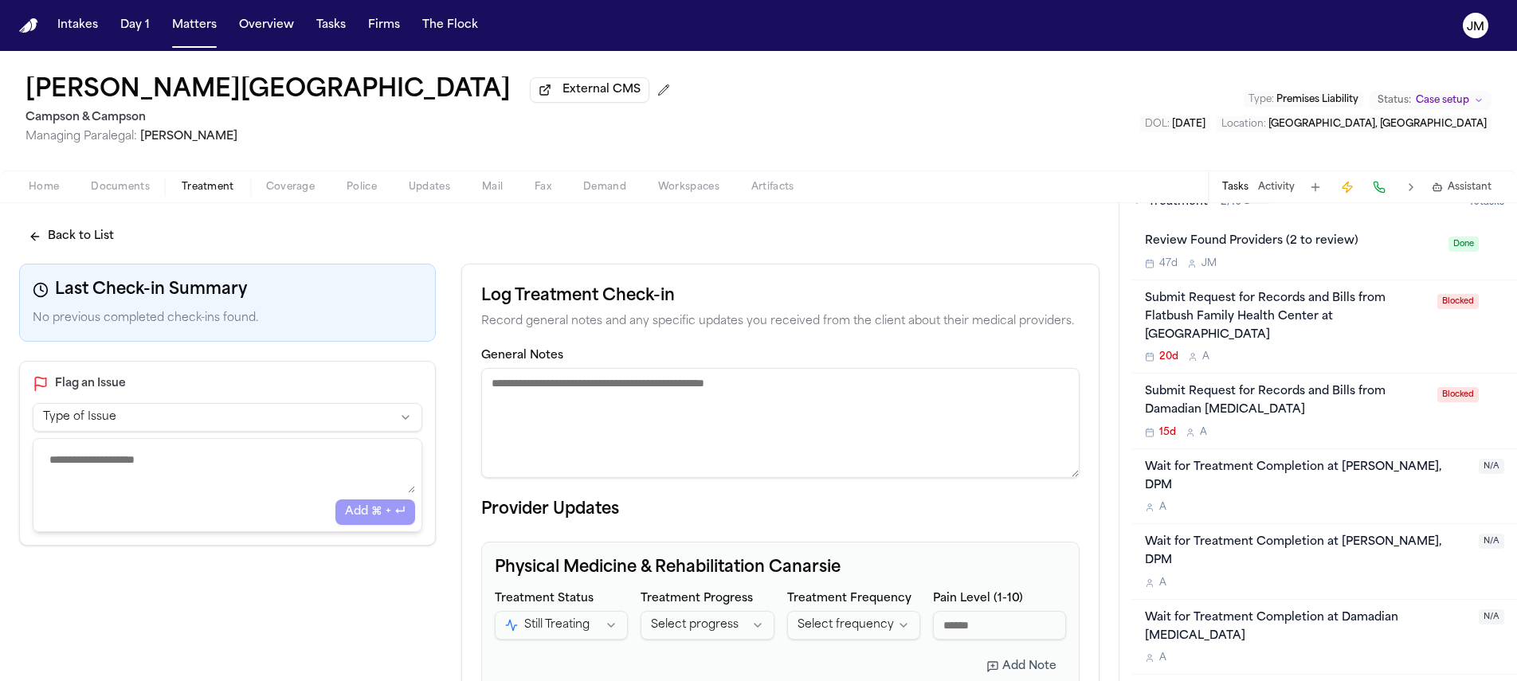
click at [650, 382] on textarea "General Notes" at bounding box center [780, 423] width 598 height 110
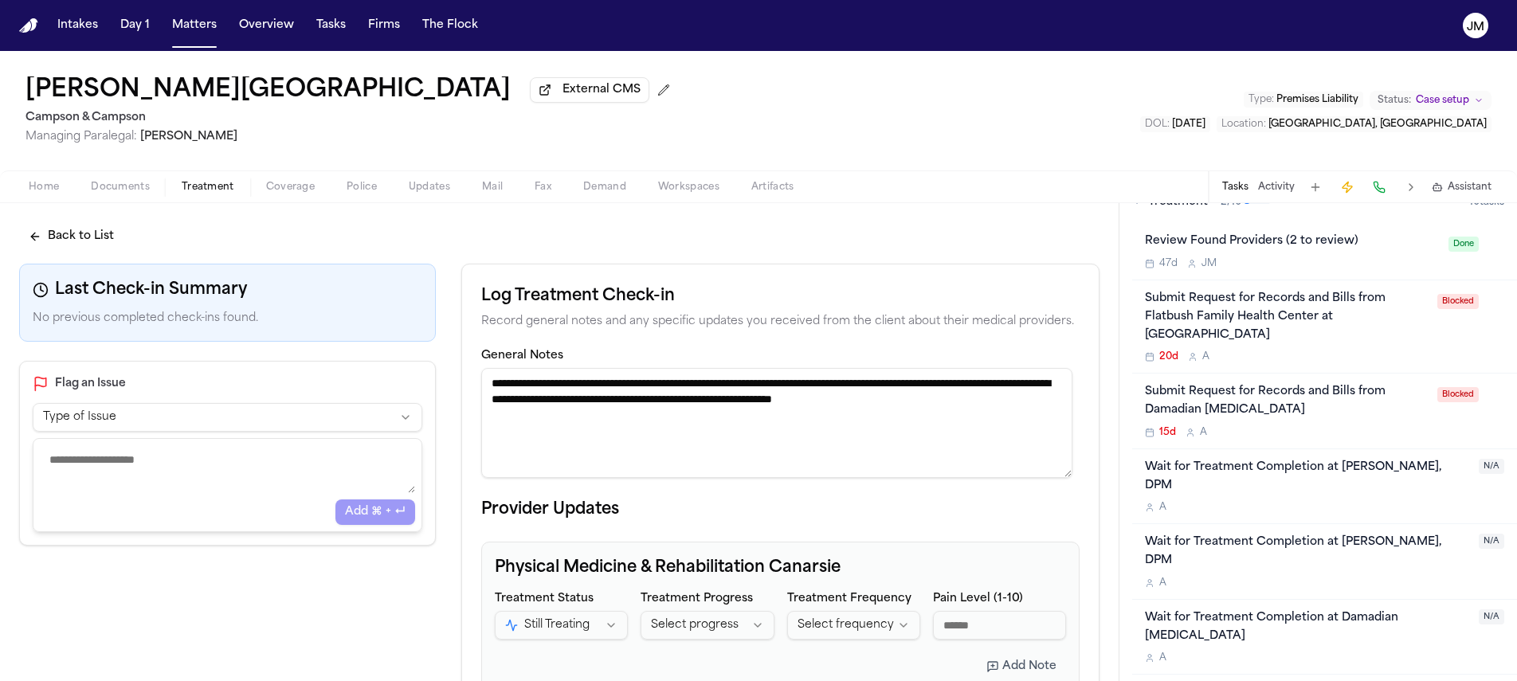
type textarea "**********"
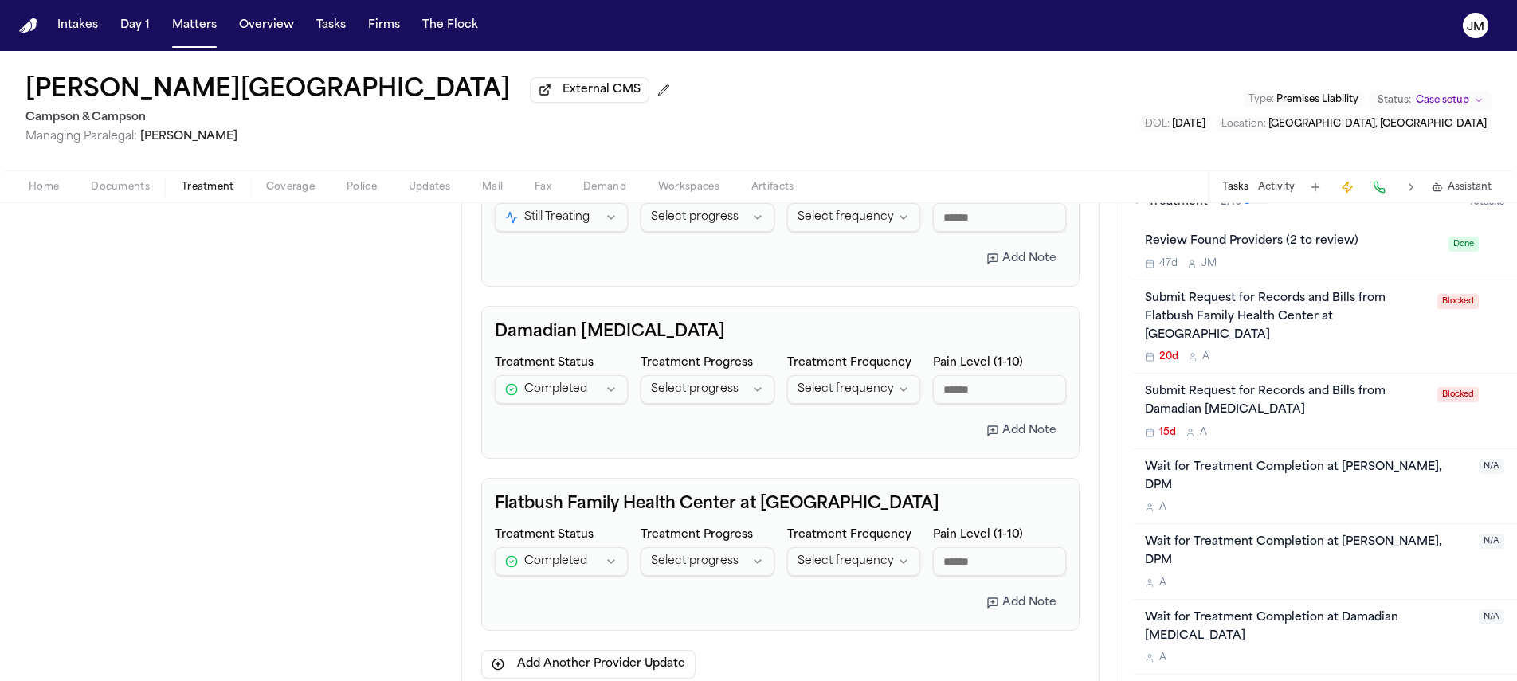
scroll to position [522, 0]
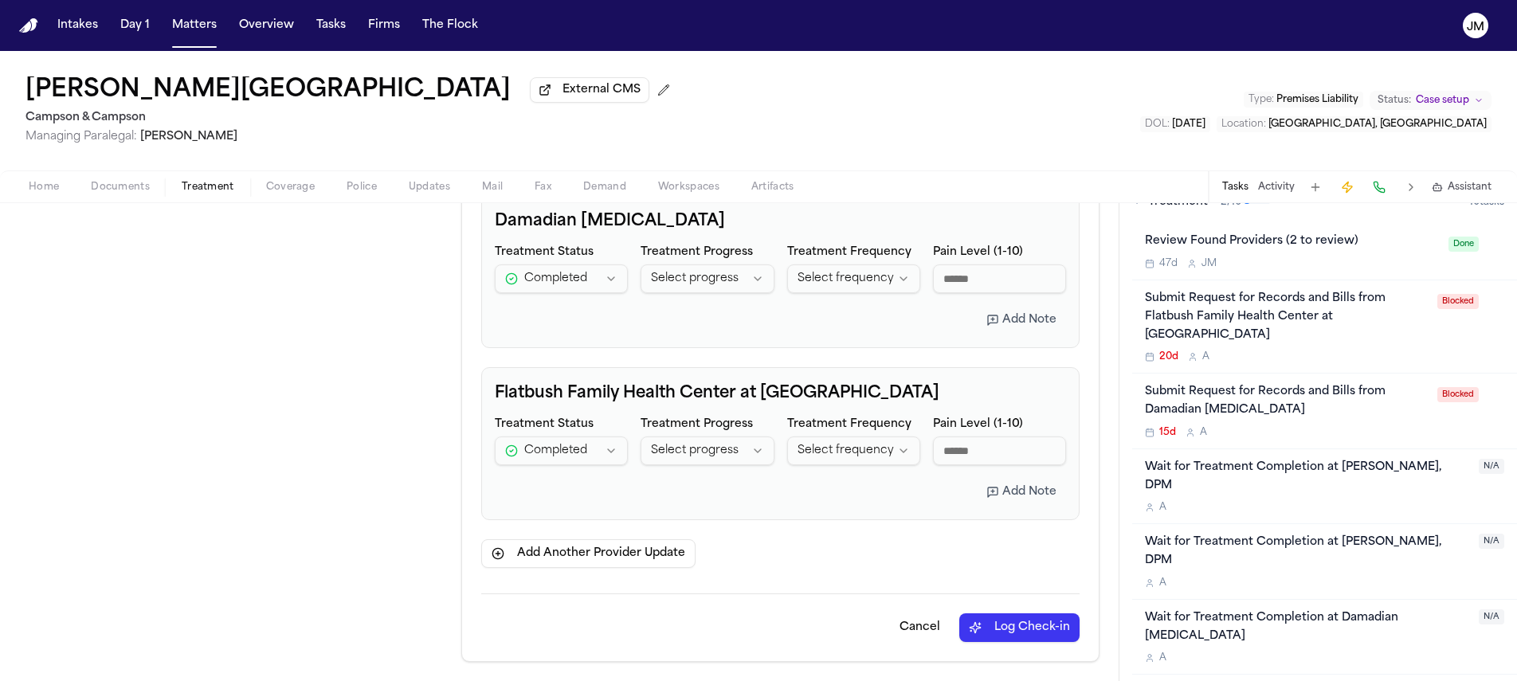
click at [999, 627] on button "Log Check-in" at bounding box center [1019, 628] width 120 height 29
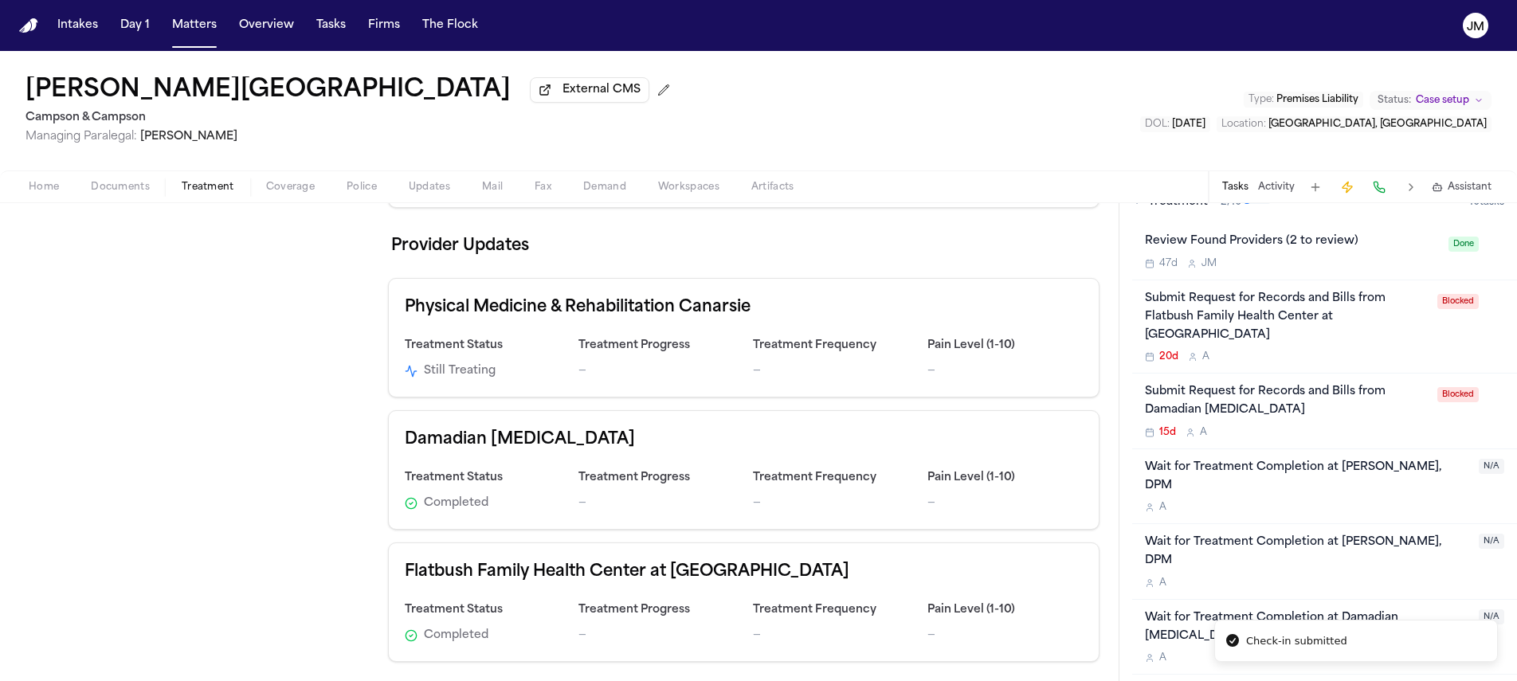
scroll to position [312, 0]
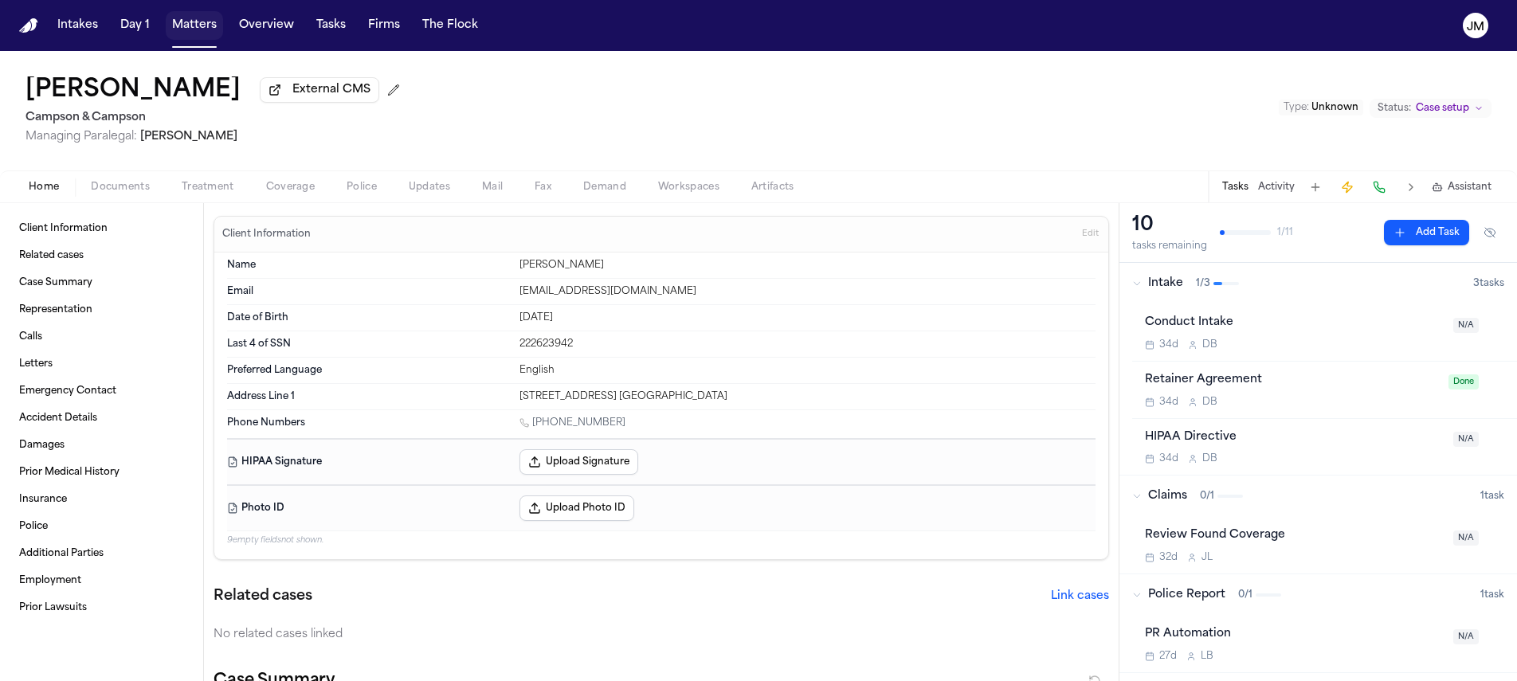
click at [199, 31] on button "Matters" at bounding box center [194, 25] width 57 height 29
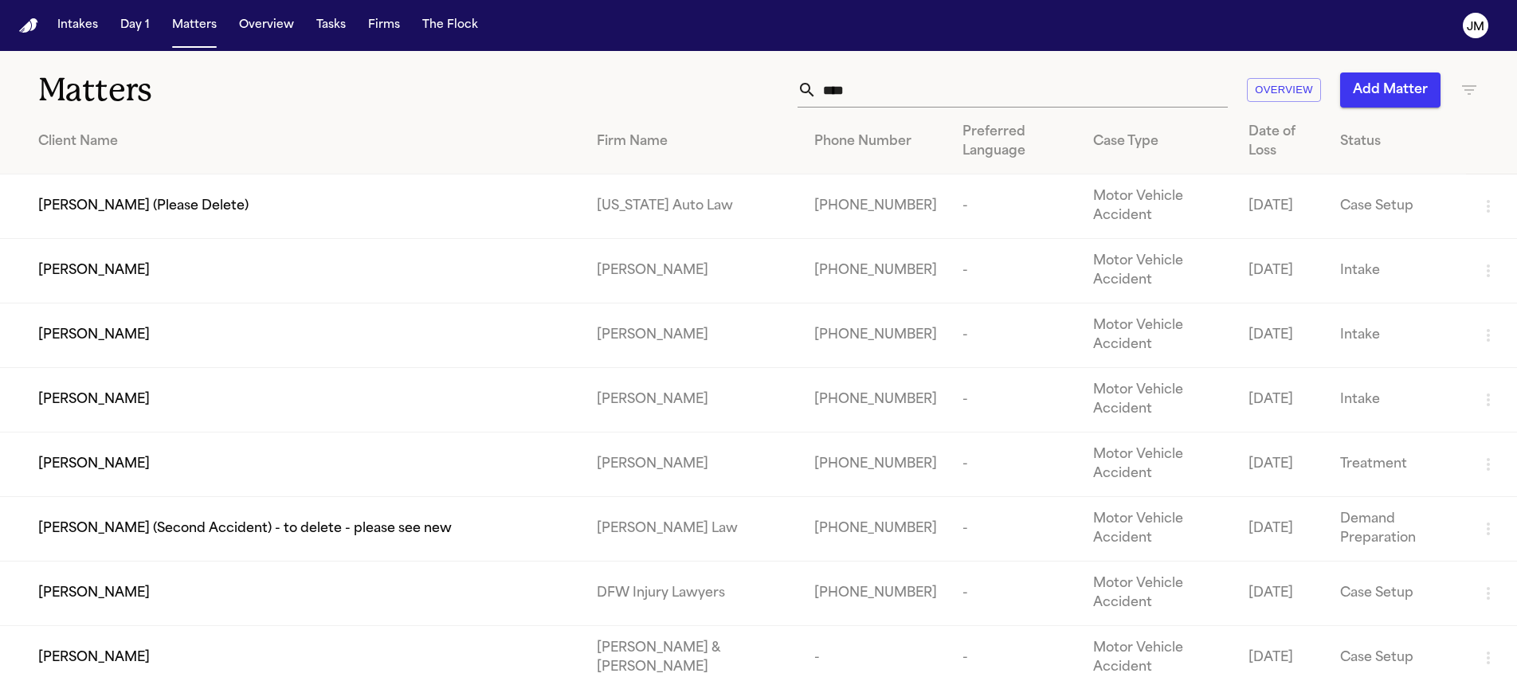
click at [892, 110] on th "Phone Number" at bounding box center [876, 142] width 148 height 65
click at [892, 104] on input "****" at bounding box center [1022, 90] width 411 height 35
click at [889, 98] on input "****" at bounding box center [1022, 90] width 411 height 35
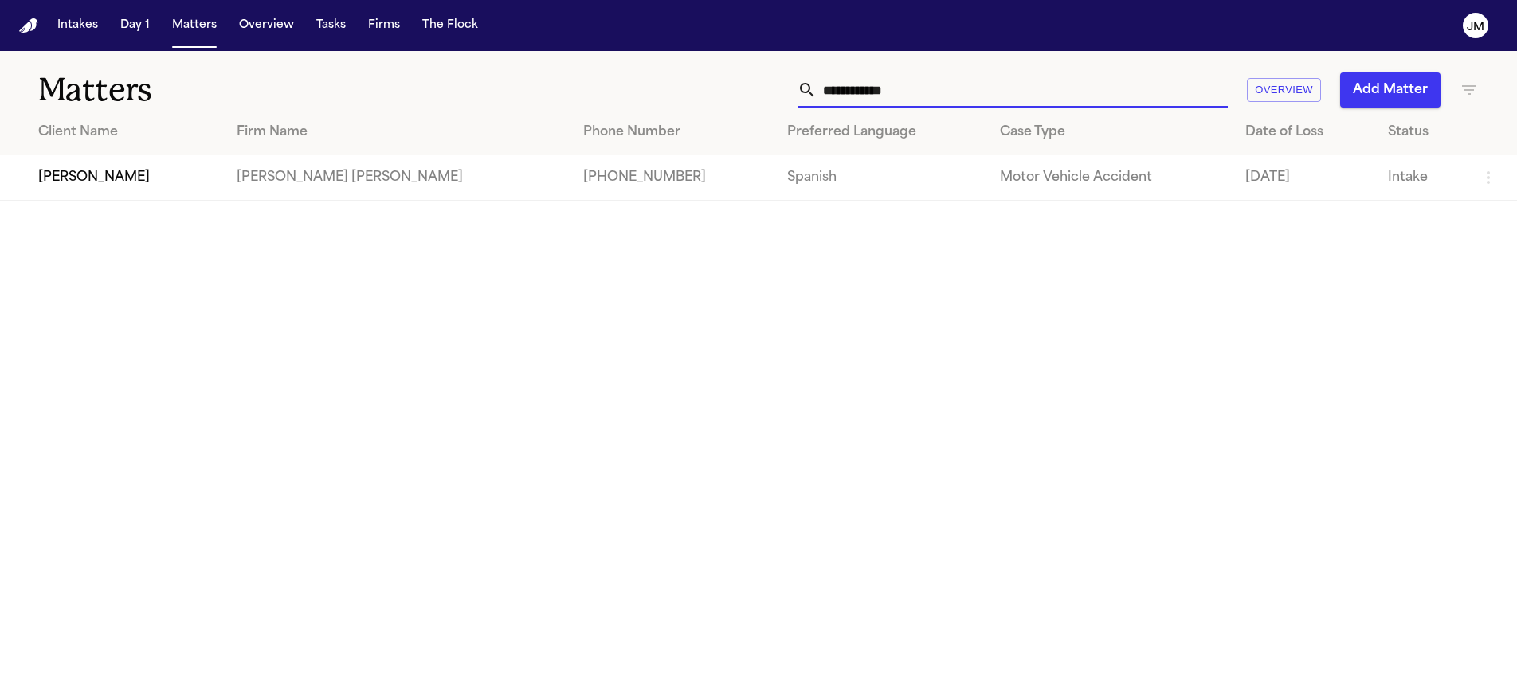
type input "**********"
click at [126, 183] on div "[PERSON_NAME]" at bounding box center [124, 177] width 173 height 19
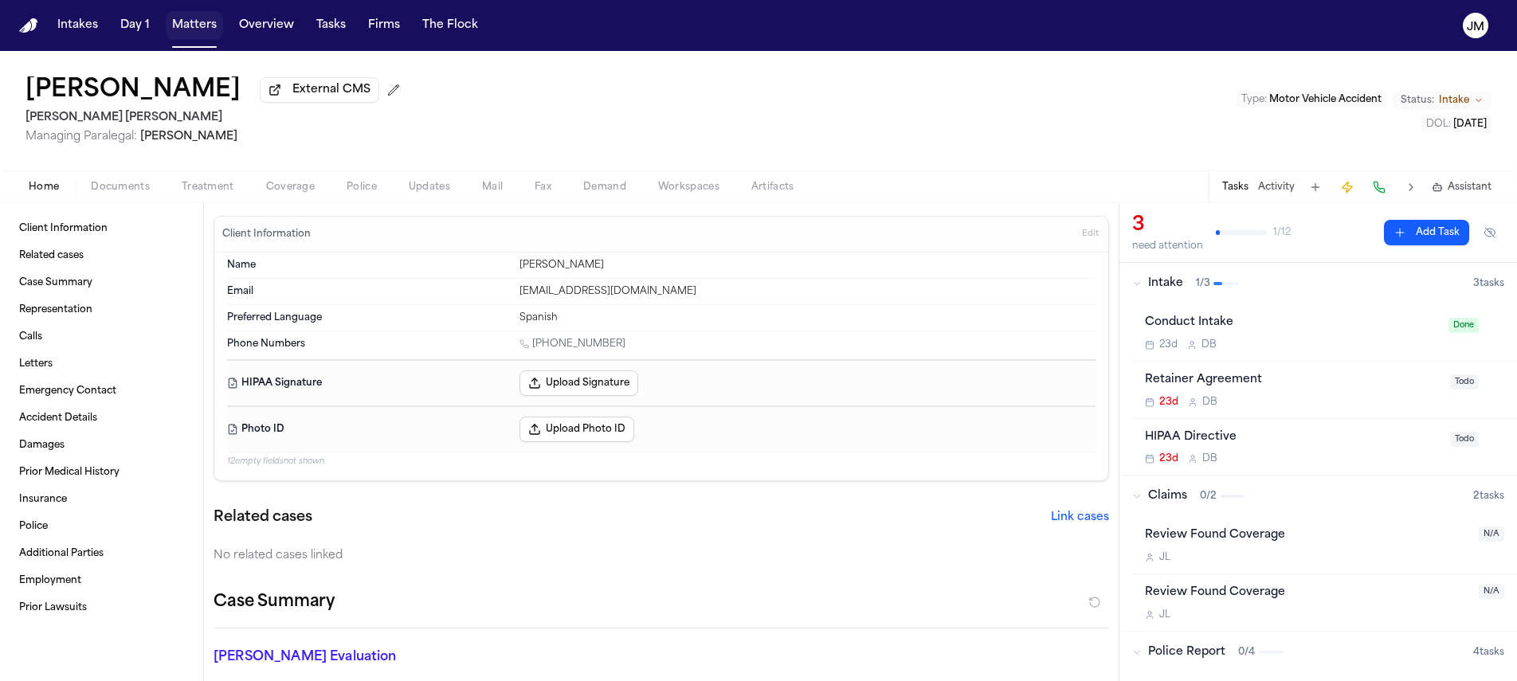
click at [202, 27] on button "Matters" at bounding box center [194, 25] width 57 height 29
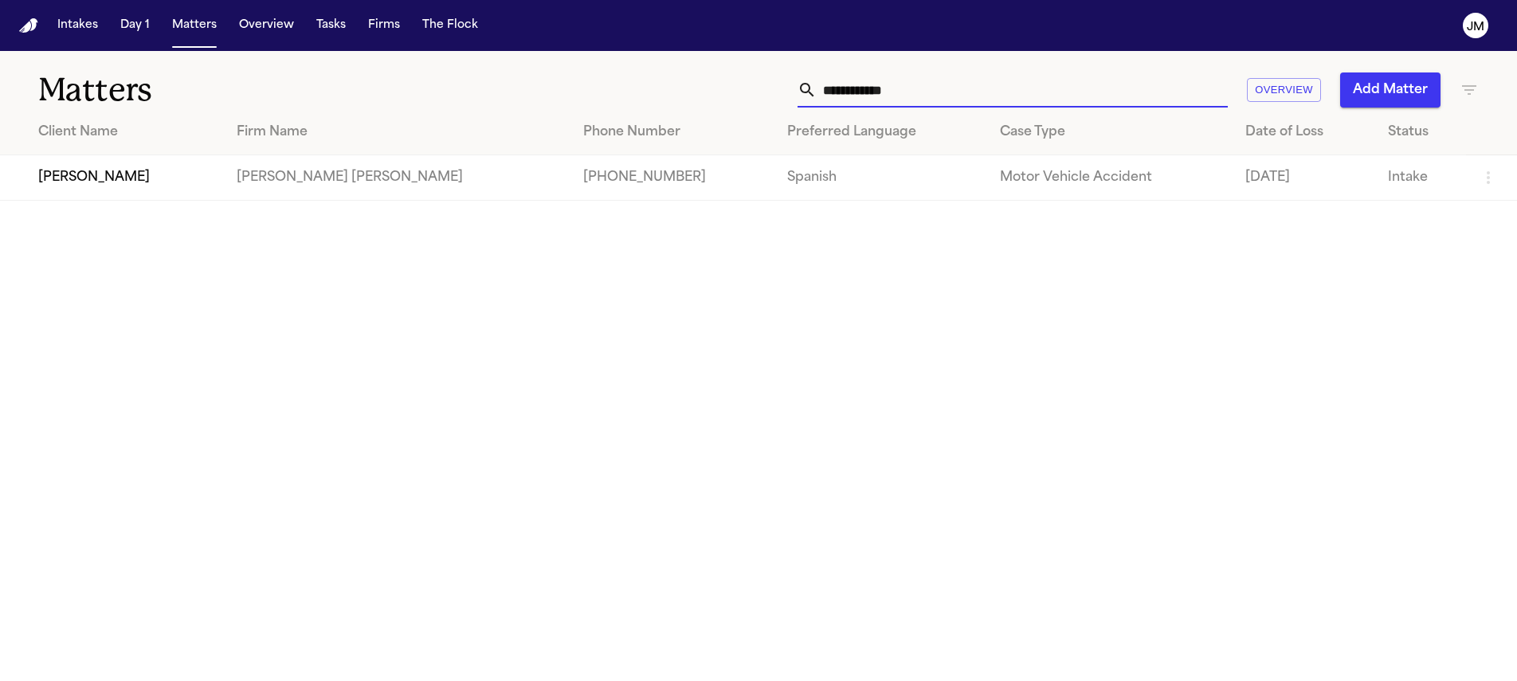
click at [892, 90] on input "**********" at bounding box center [1022, 90] width 411 height 35
type input "*********"
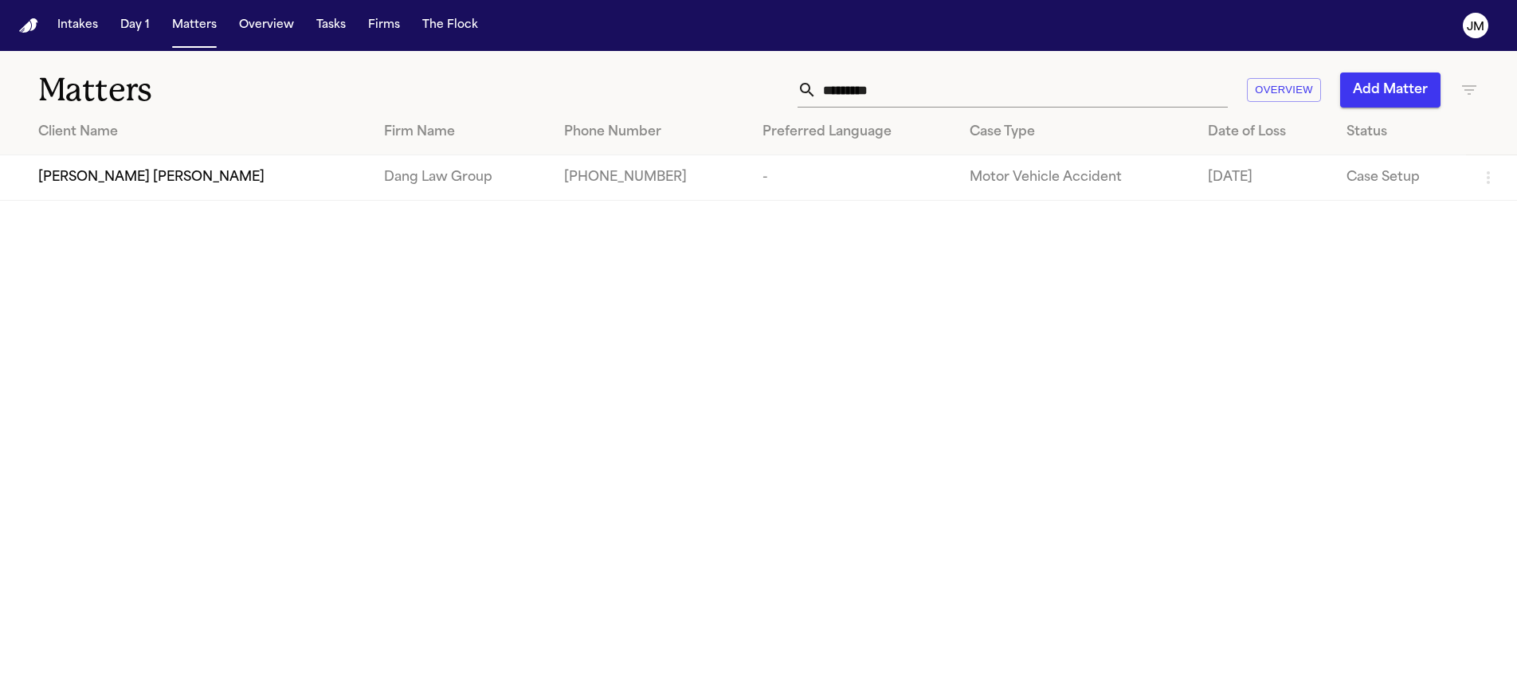
click at [229, 186] on div "[PERSON_NAME] [PERSON_NAME]" at bounding box center [198, 177] width 320 height 19
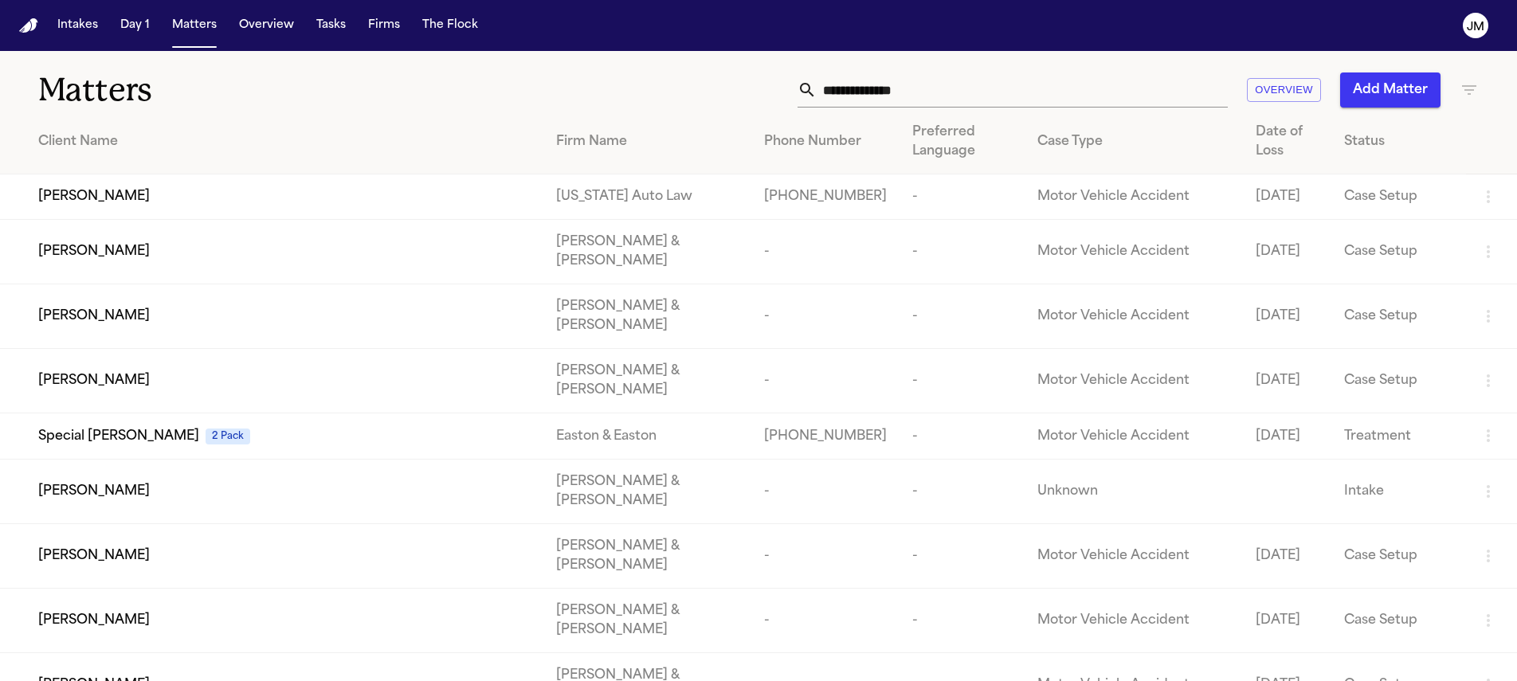
click at [859, 84] on input "text" at bounding box center [1022, 90] width 411 height 35
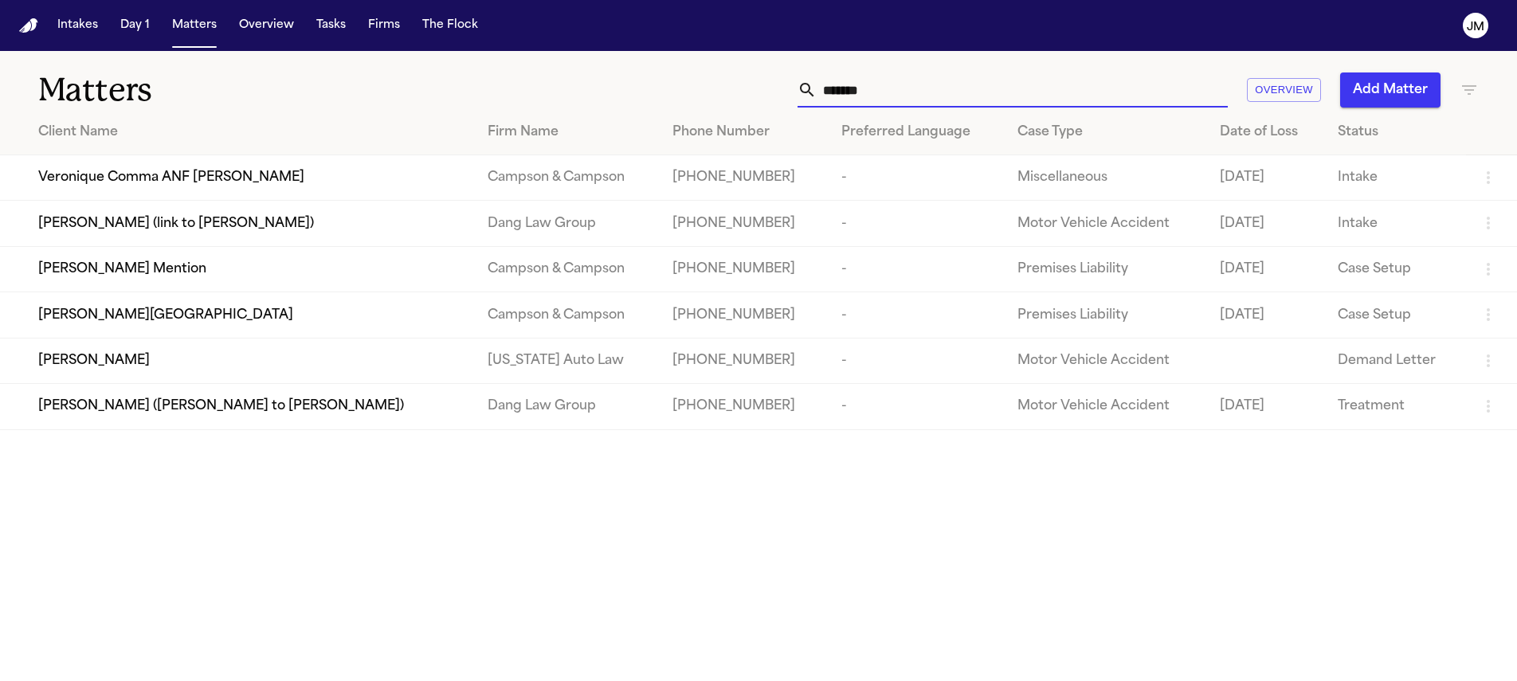
type input "*******"
click at [117, 335] on td "[PERSON_NAME][GEOGRAPHIC_DATA]" at bounding box center [237, 314] width 475 height 45
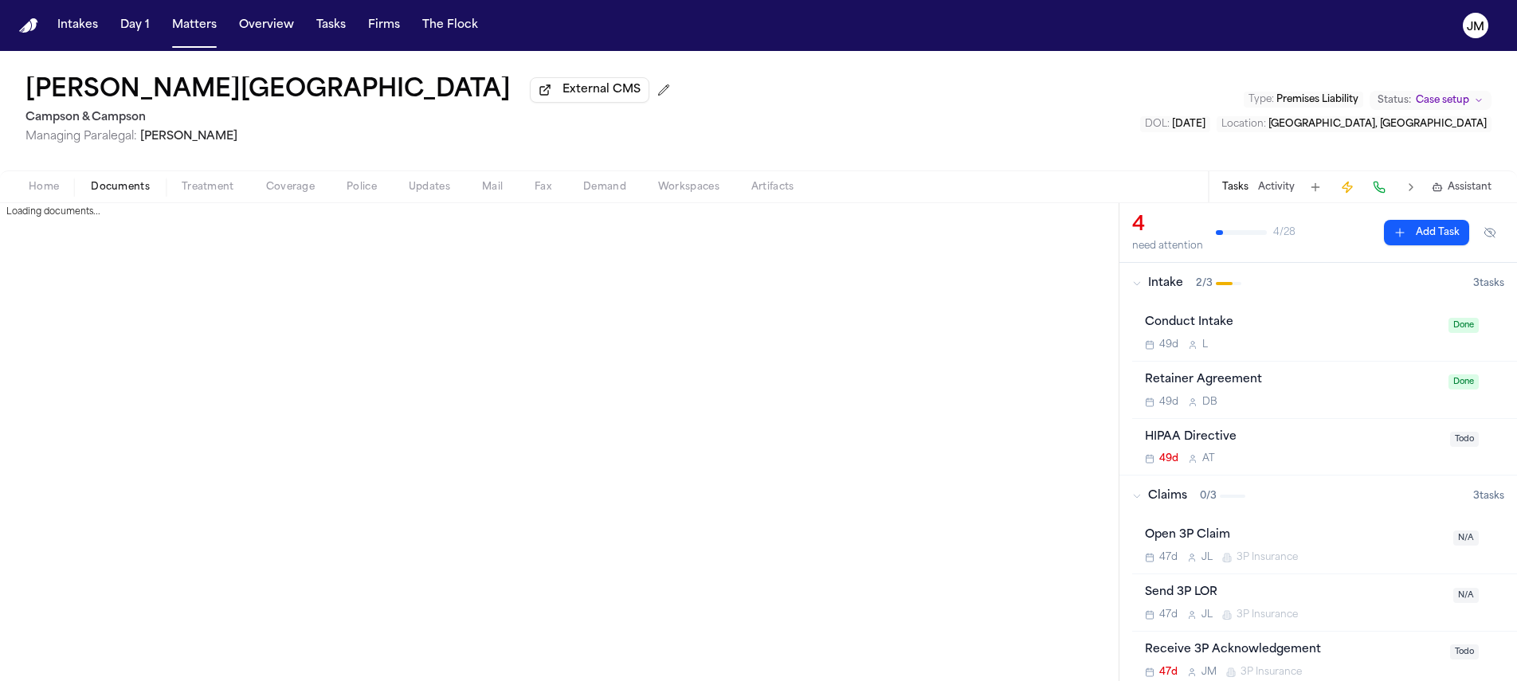
click at [98, 197] on span "button" at bounding box center [120, 196] width 78 height 2
